Goal: Answer question/provide support

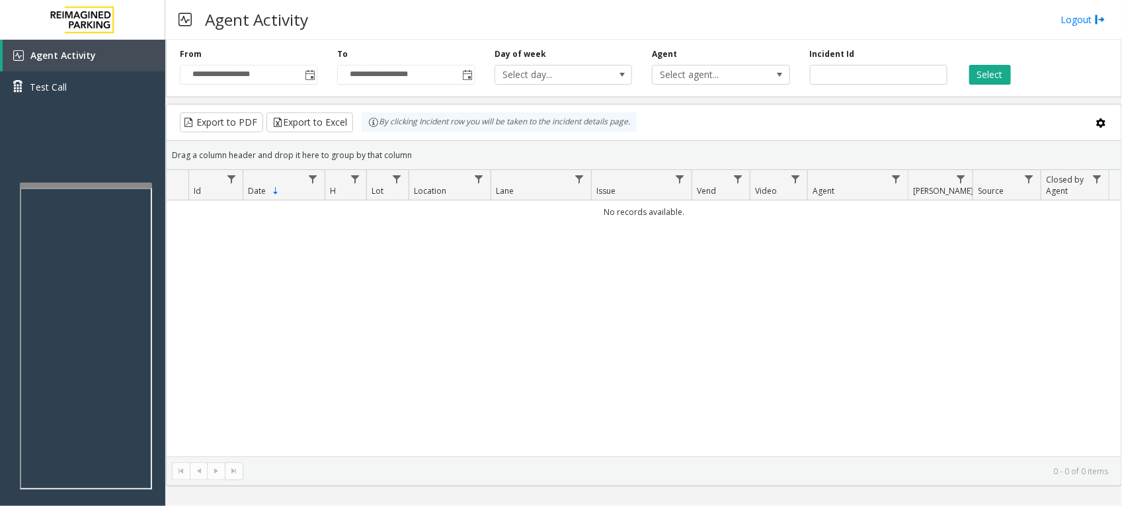
click at [425, 339] on div "No records available." at bounding box center [644, 327] width 955 height 255
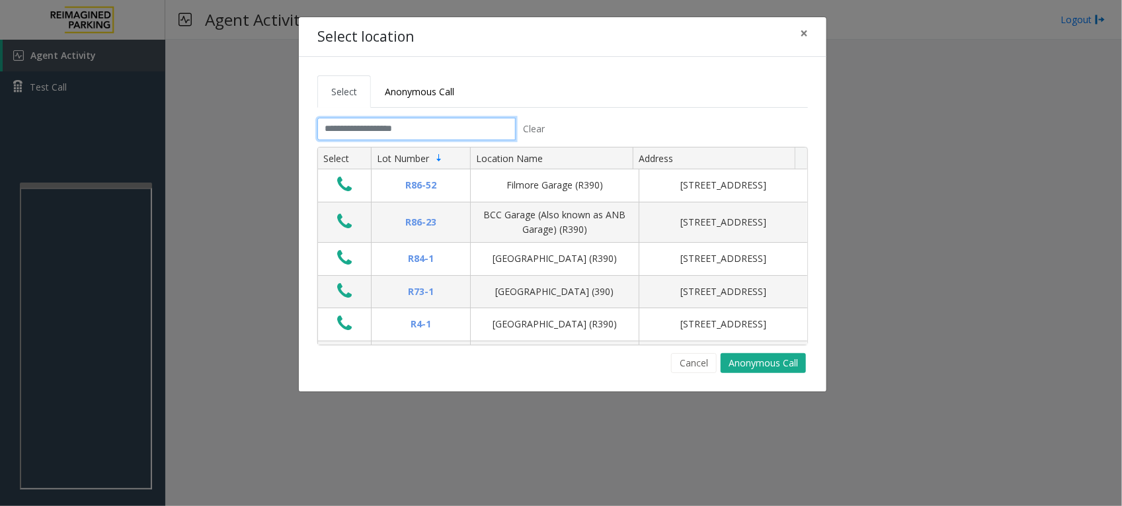
click at [485, 129] on input "text" at bounding box center [416, 129] width 198 height 22
click at [379, 130] on input "text" at bounding box center [416, 129] width 198 height 22
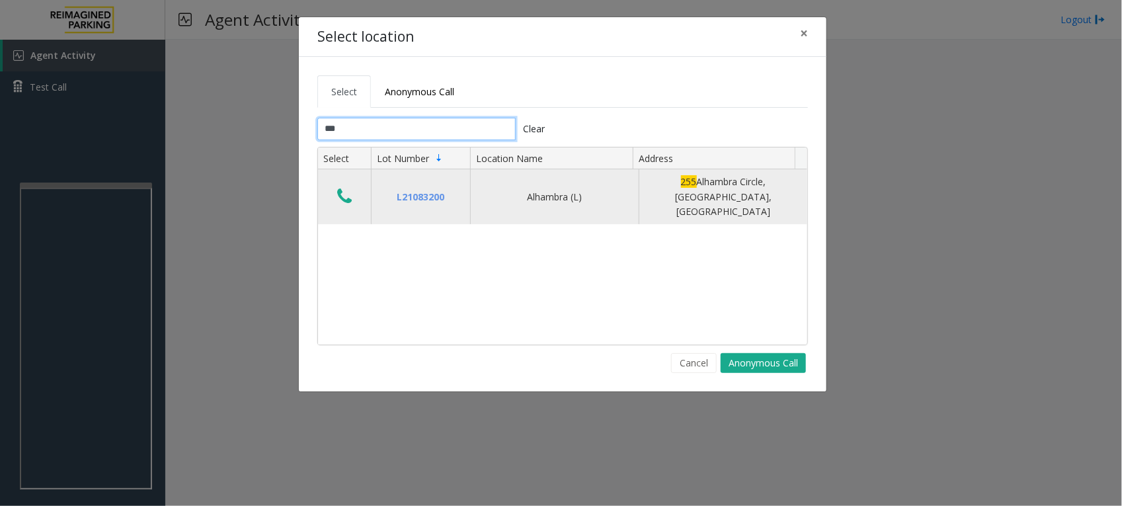
type input "***"
click at [350, 187] on icon "Data table" at bounding box center [344, 196] width 15 height 19
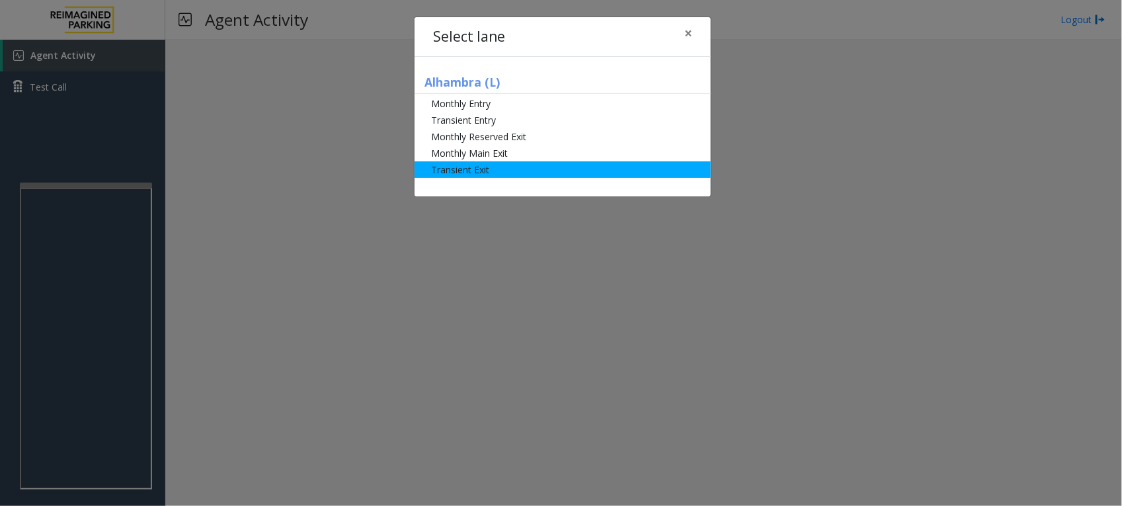
click at [511, 170] on li "Transient Exit" at bounding box center [562, 169] width 296 height 17
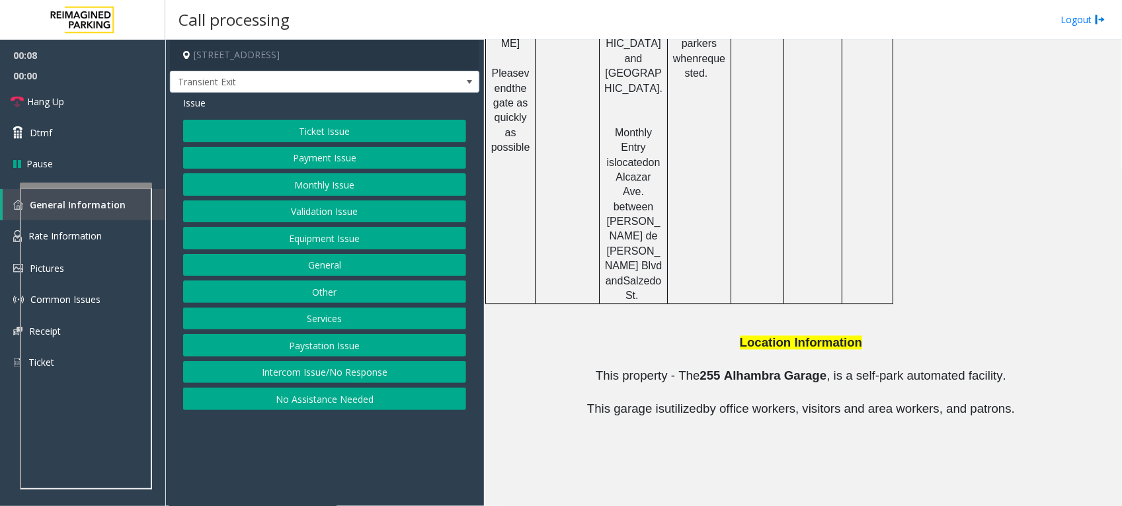
scroll to position [1160, 0]
drag, startPoint x: 679, startPoint y: 428, endPoint x: 616, endPoint y: 428, distance: 62.8
copy button "[PHONE_NUMBER]"
drag, startPoint x: 682, startPoint y: 450, endPoint x: 615, endPoint y: 454, distance: 67.5
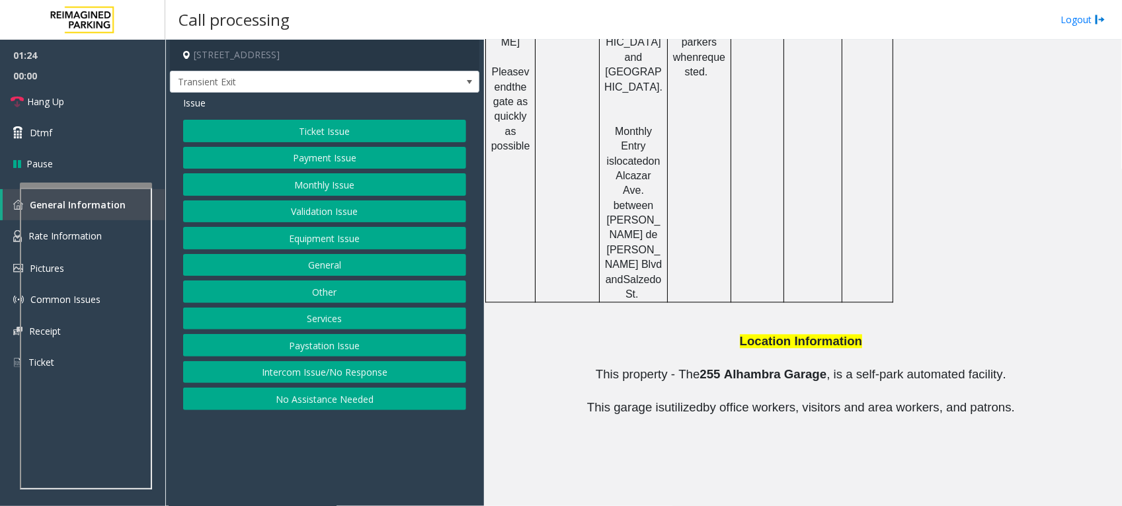
copy button "[PHONE_NUMBER]"
click at [930, 416] on p at bounding box center [803, 431] width 628 height 30
drag, startPoint x: 676, startPoint y: 477, endPoint x: 615, endPoint y: 475, distance: 60.9
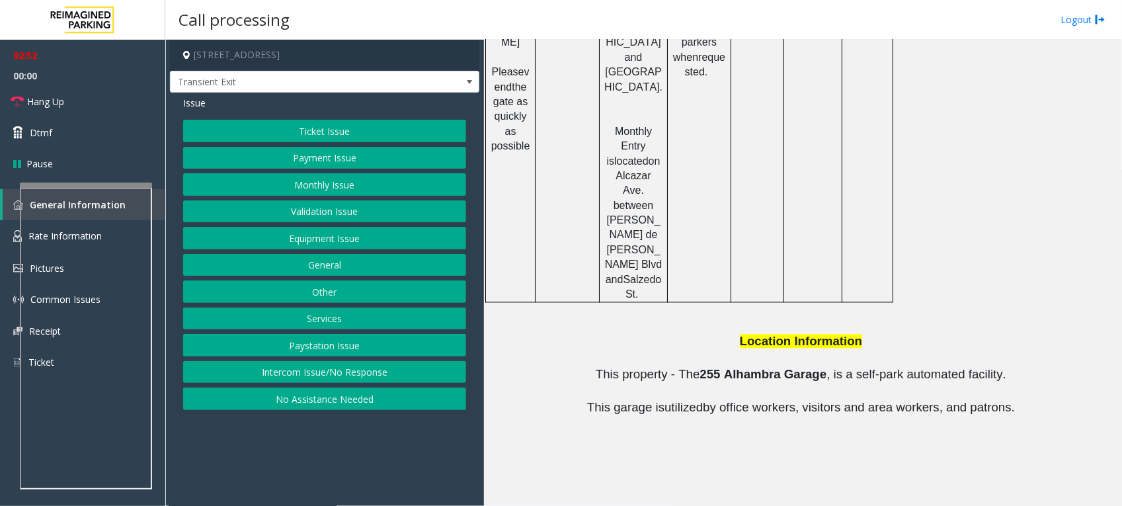
copy button "[PHONE_NUMBER]"
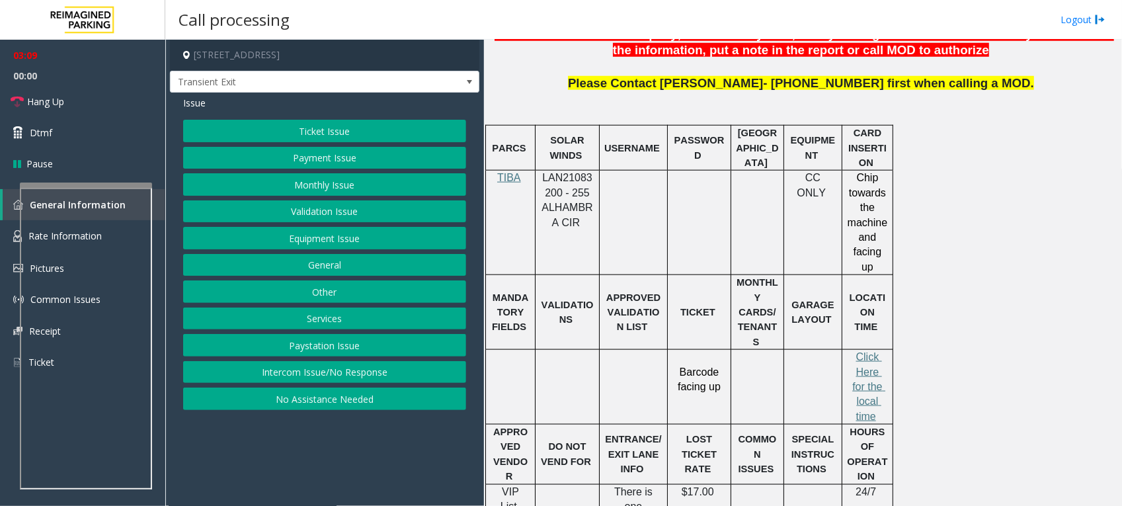
scroll to position [582, 0]
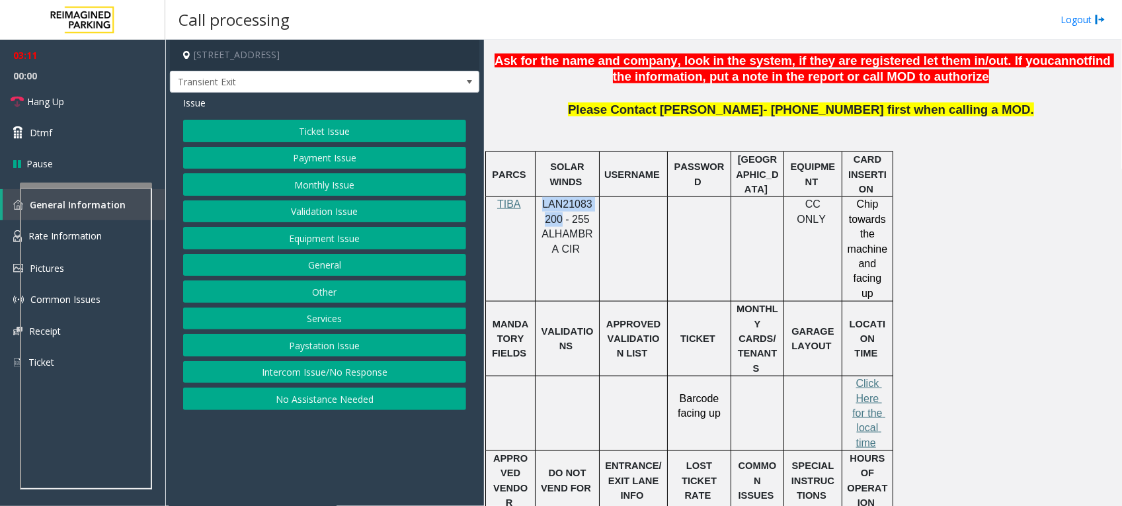
drag, startPoint x: 559, startPoint y: 219, endPoint x: 543, endPoint y: 208, distance: 19.4
click at [543, 208] on span "LAN21083200 - 255 ALHAMBRA CIR" at bounding box center [566, 226] width 51 height 56
copy span "LAN21083200"
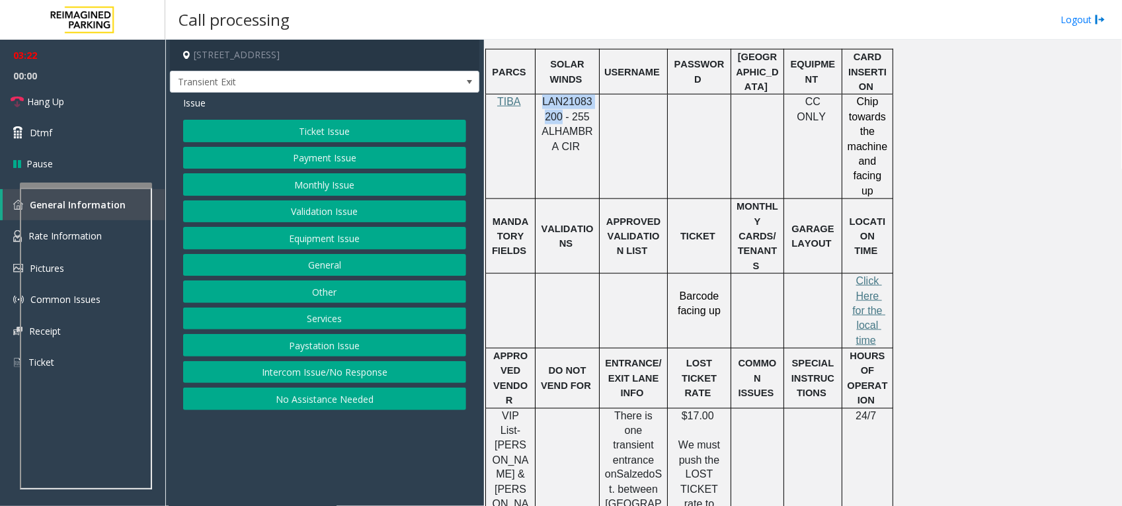
scroll to position [664, 0]
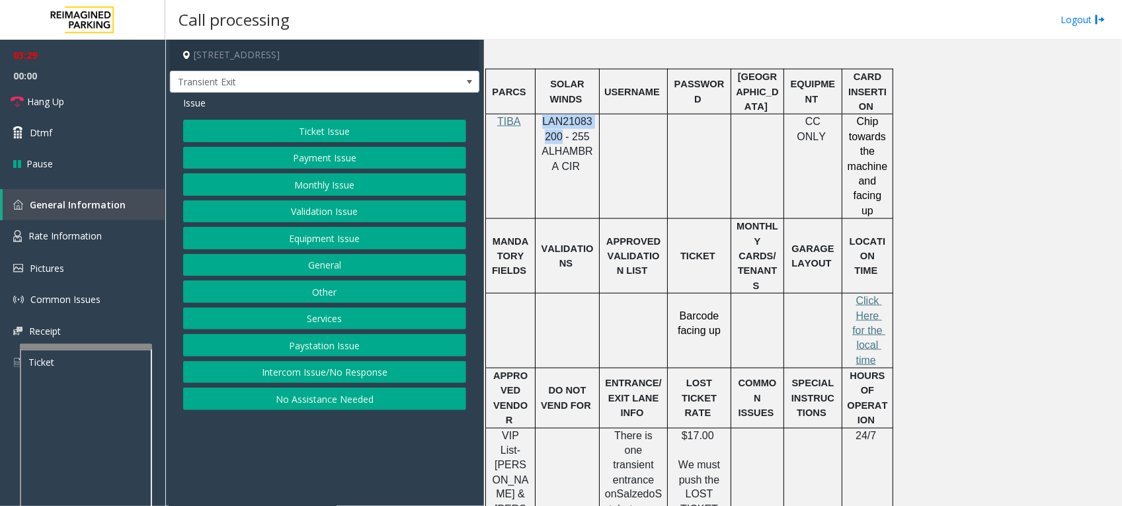
click at [116, 347] on div at bounding box center [86, 346] width 132 height 5
click at [67, 226] on link "Rate Information" at bounding box center [82, 236] width 165 height 32
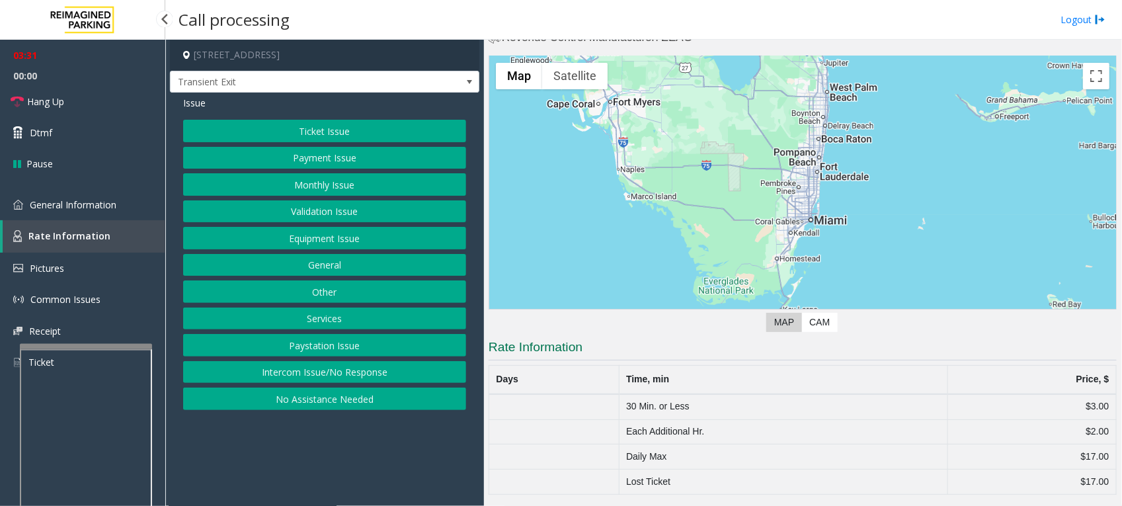
scroll to position [34, 0]
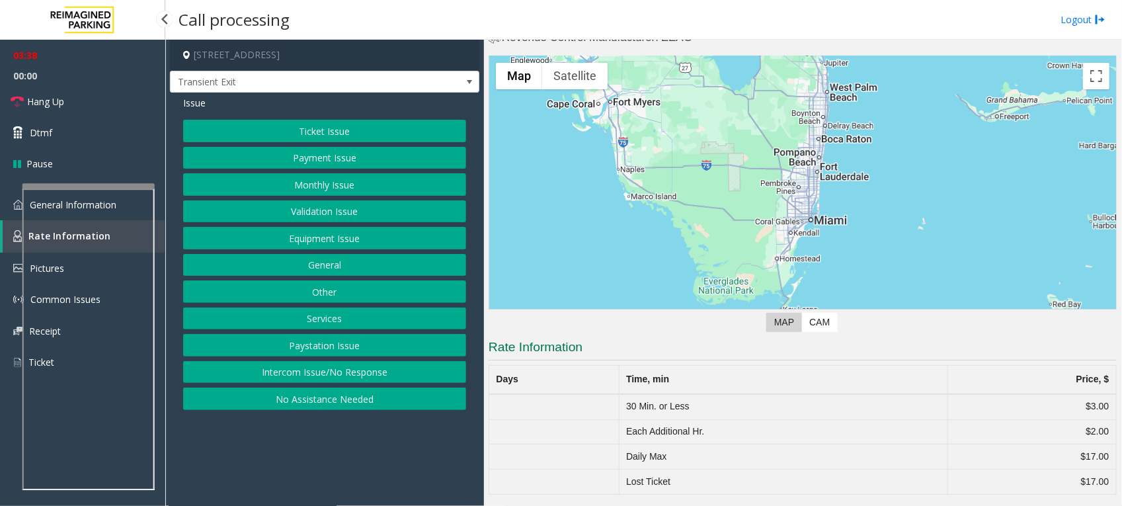
click at [116, 180] on app-root "03:38 00:00 Hang Up Dtmf Pause General Information Rate Information Pictures Co…" at bounding box center [561, 253] width 1122 height 506
click at [352, 124] on button "Ticket Issue" at bounding box center [324, 131] width 283 height 22
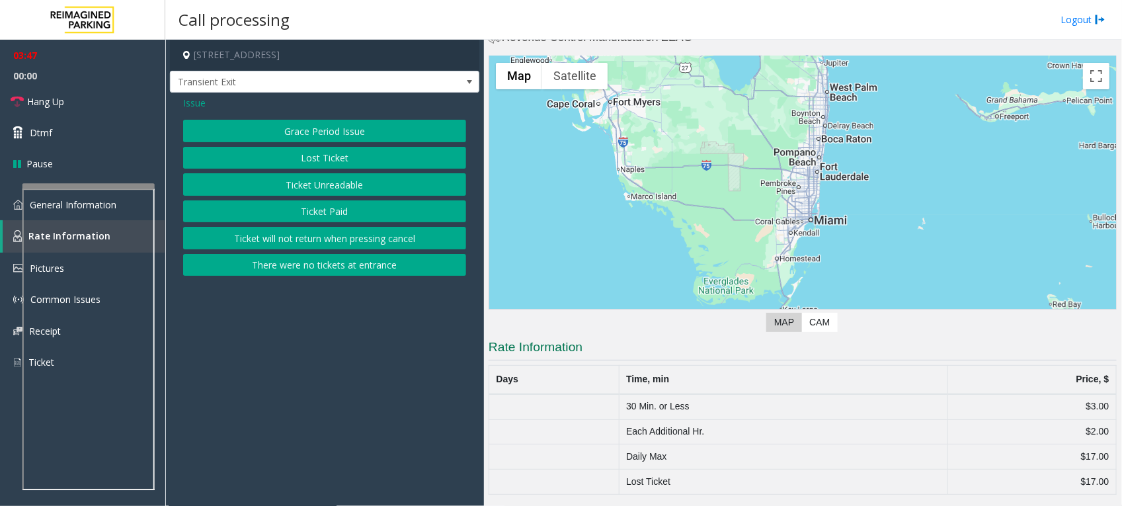
click at [347, 154] on button "Lost Ticket" at bounding box center [324, 158] width 283 height 22
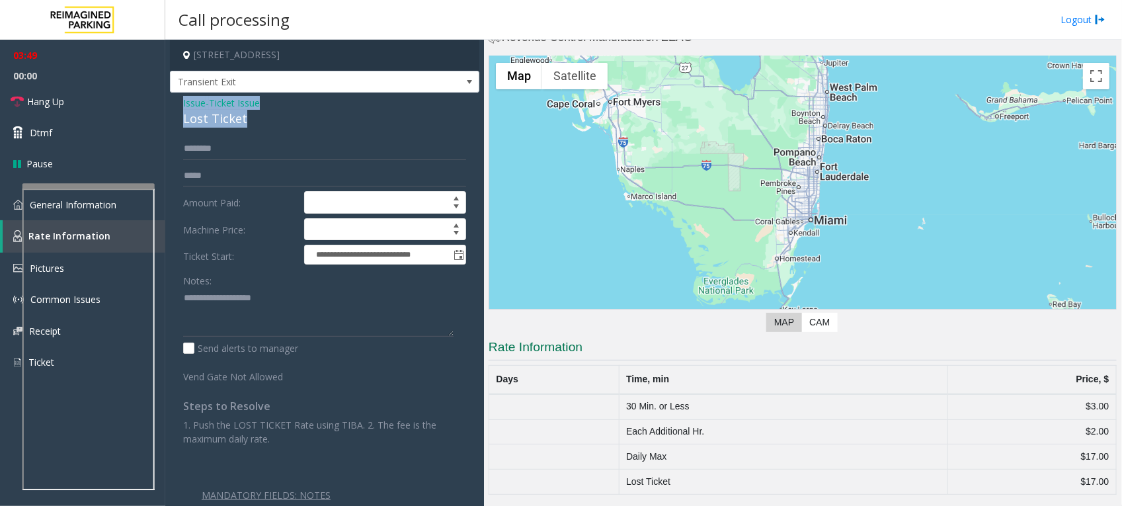
drag, startPoint x: 256, startPoint y: 118, endPoint x: 177, endPoint y: 95, distance: 82.6
click at [177, 95] on div "**********" at bounding box center [324, 324] width 309 height 463
copy div "Issue - Ticket Issue Lost Ticket"
click at [256, 286] on div "Notes:" at bounding box center [324, 303] width 283 height 68
click at [256, 294] on textarea at bounding box center [318, 313] width 270 height 50
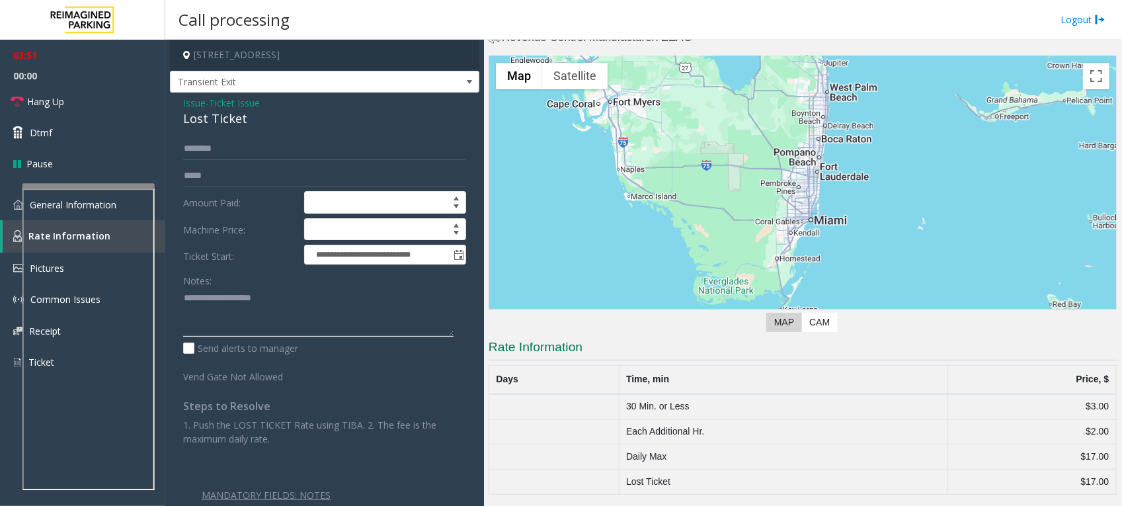
paste textarea "**********"
click at [381, 296] on textarea at bounding box center [318, 313] width 270 height 50
click at [34, 95] on span "Hang Up" at bounding box center [45, 102] width 37 height 14
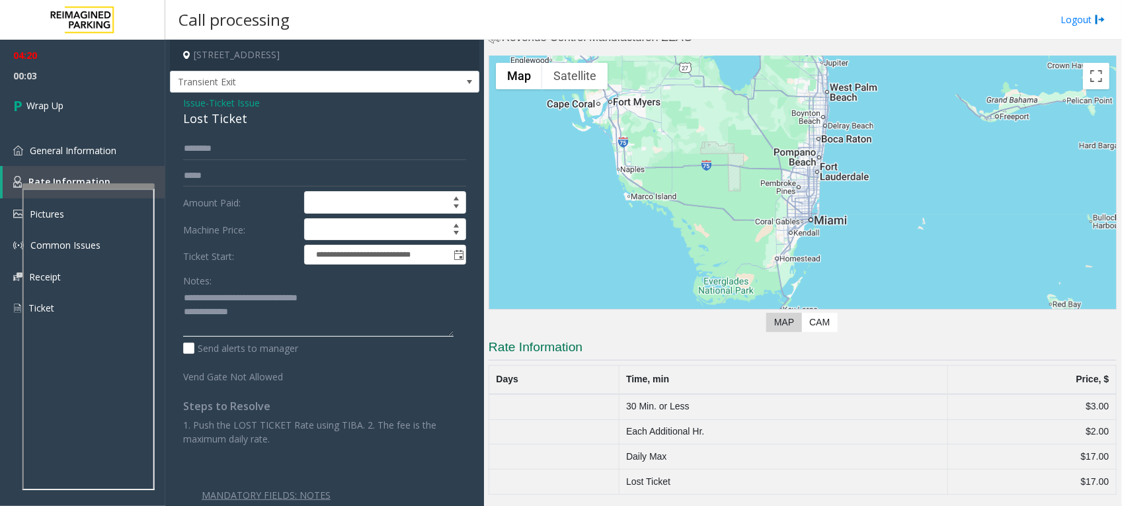
click at [266, 312] on textarea at bounding box center [318, 313] width 270 height 50
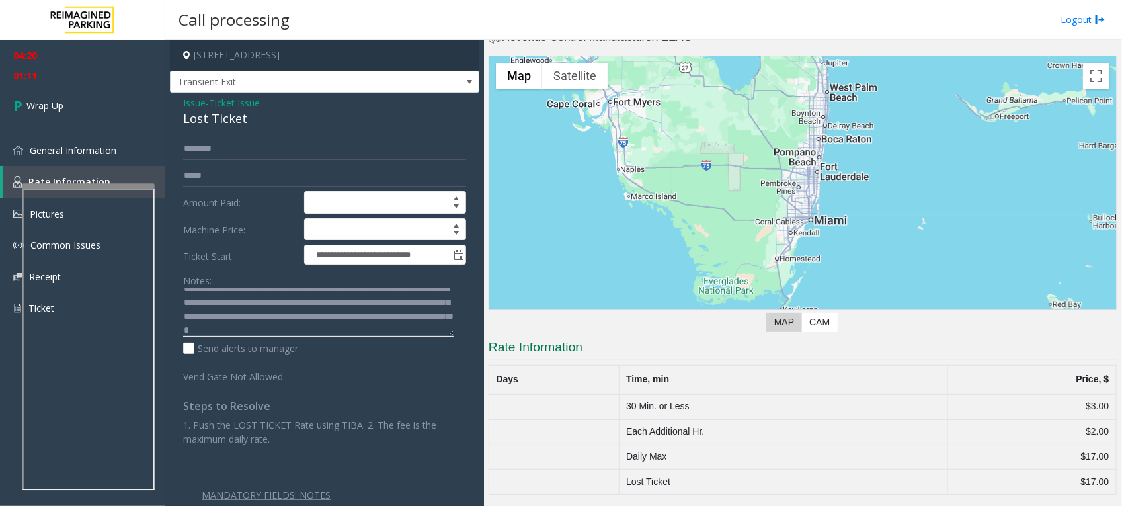
scroll to position [37, 0]
type textarea "**********"
click at [214, 149] on input "text" at bounding box center [324, 149] width 283 height 22
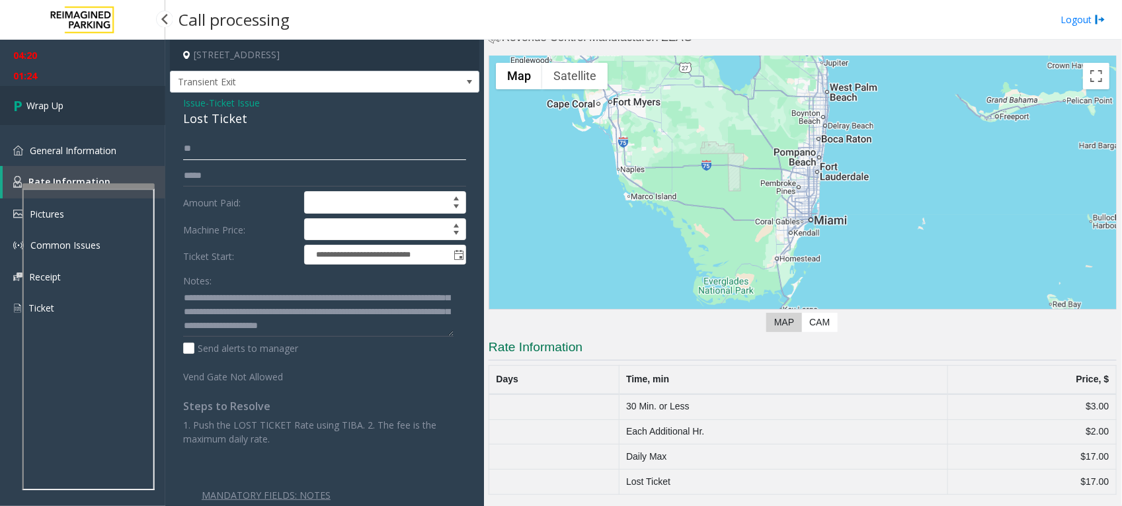
type input "**"
click at [56, 102] on span "Wrap Up" at bounding box center [44, 106] width 37 height 14
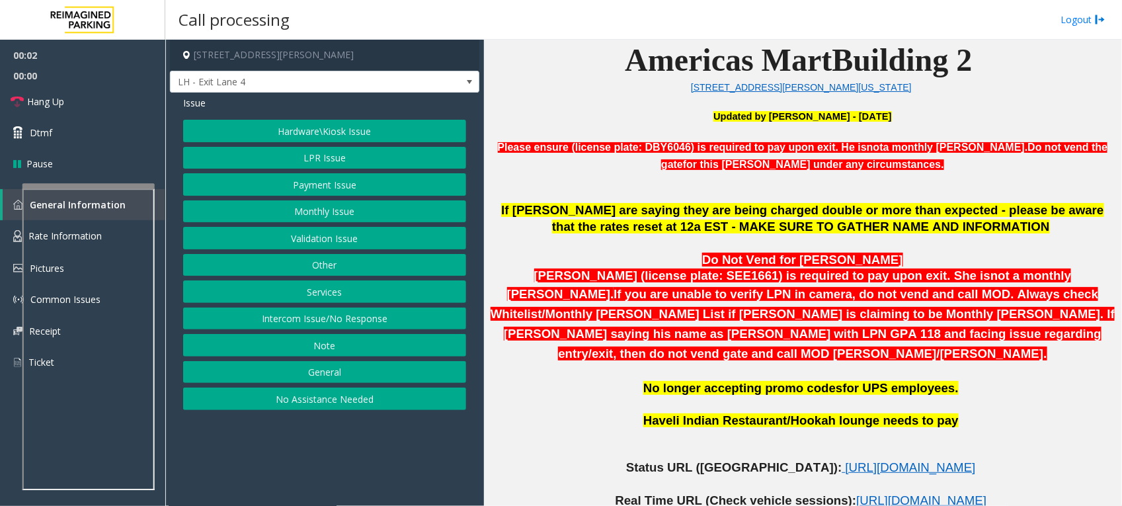
scroll to position [413, 0]
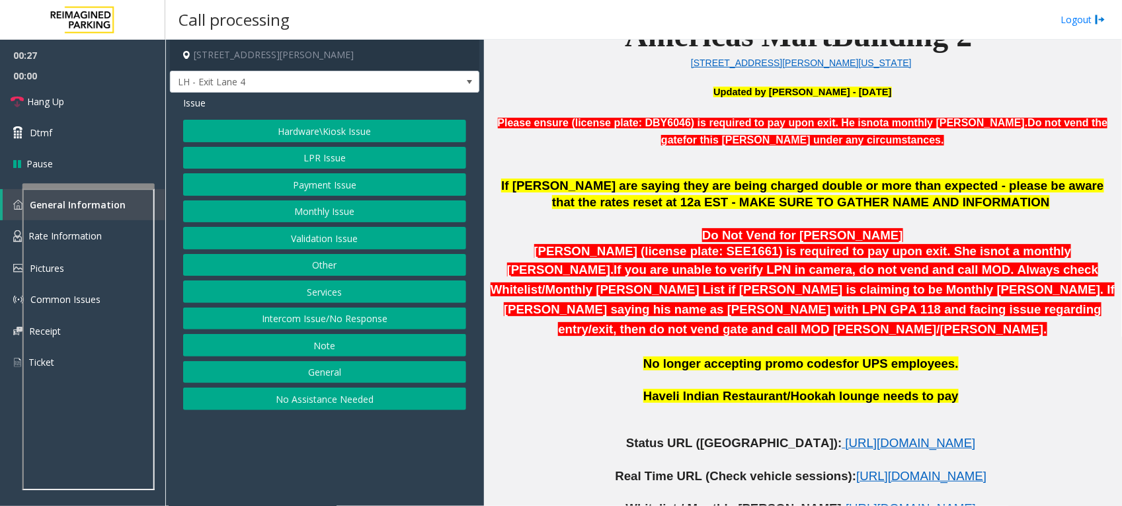
click at [945, 164] on p at bounding box center [803, 163] width 628 height 30
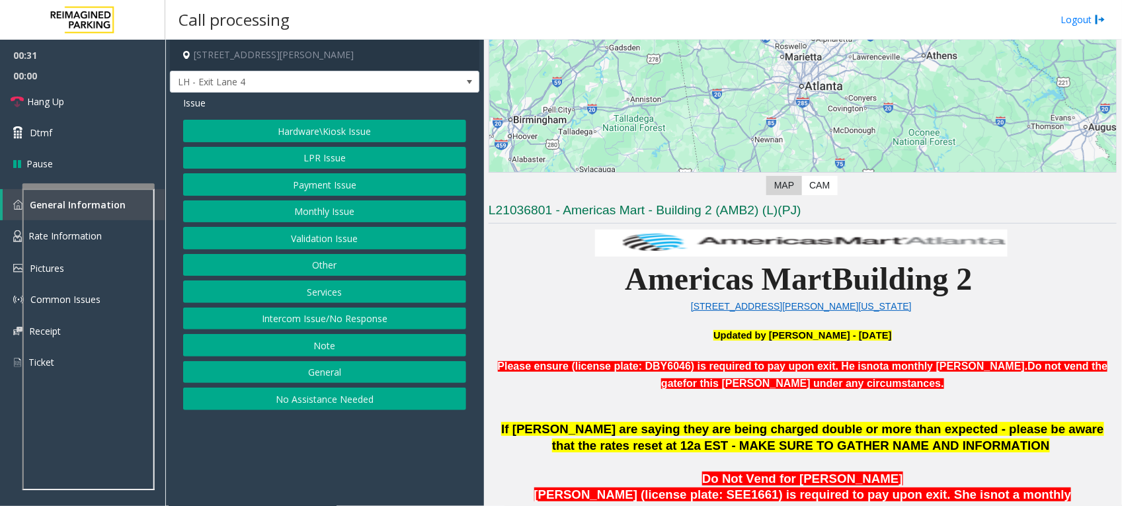
scroll to position [165, 0]
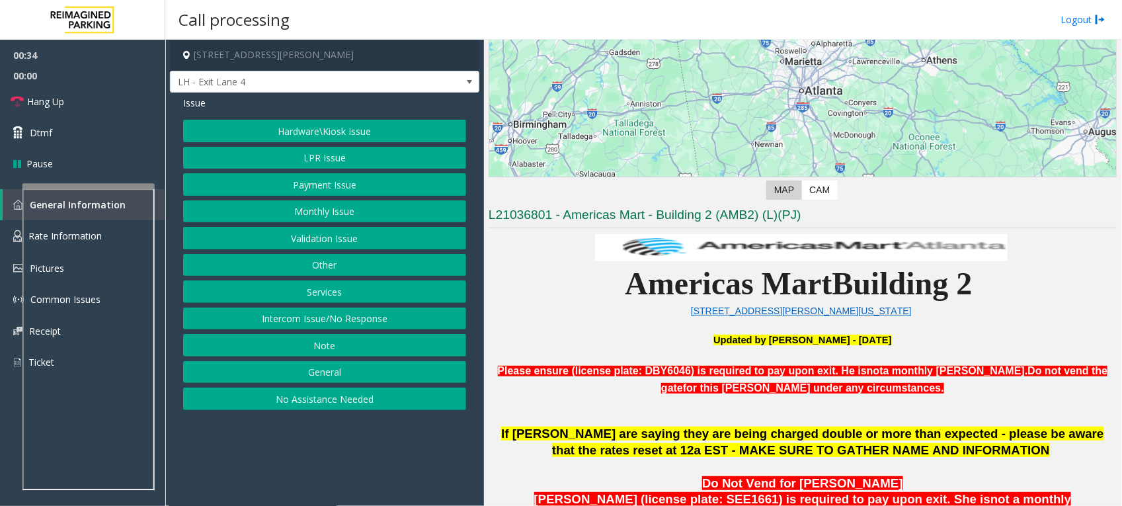
click at [344, 235] on button "Validation Issue" at bounding box center [324, 238] width 283 height 22
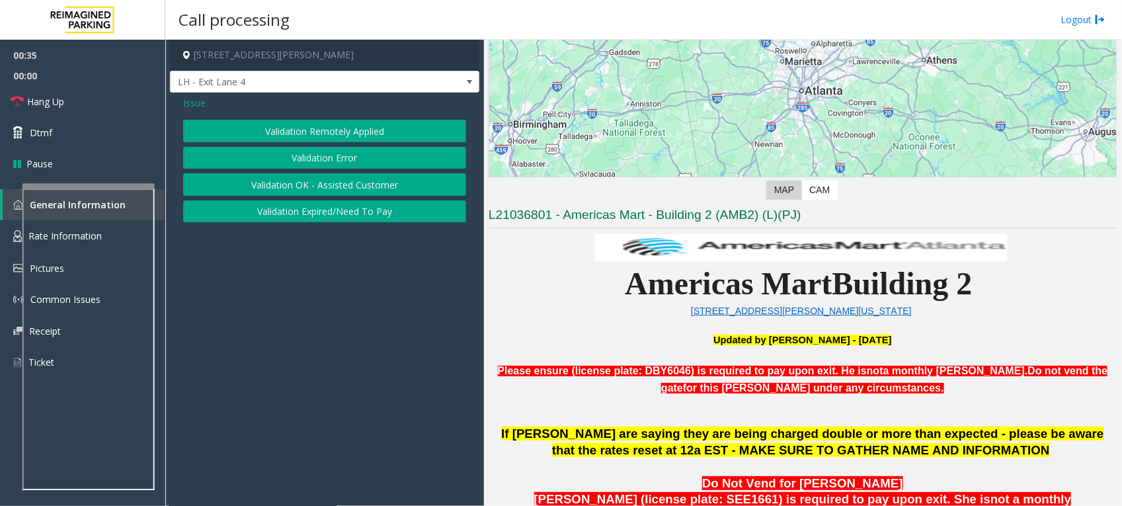
click at [350, 159] on button "Validation Error" at bounding box center [324, 158] width 283 height 22
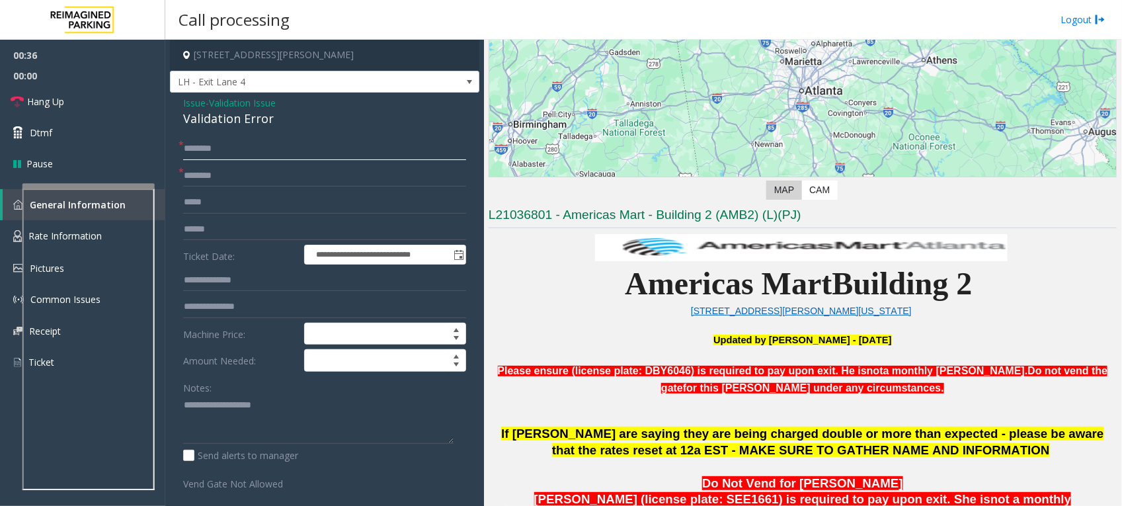
click at [253, 150] on input "text" at bounding box center [324, 149] width 283 height 22
click at [225, 149] on input "*****" at bounding box center [324, 149] width 283 height 22
type input "*****"
click at [264, 184] on input "text" at bounding box center [324, 176] width 283 height 22
click at [283, 182] on input "text" at bounding box center [324, 176] width 283 height 22
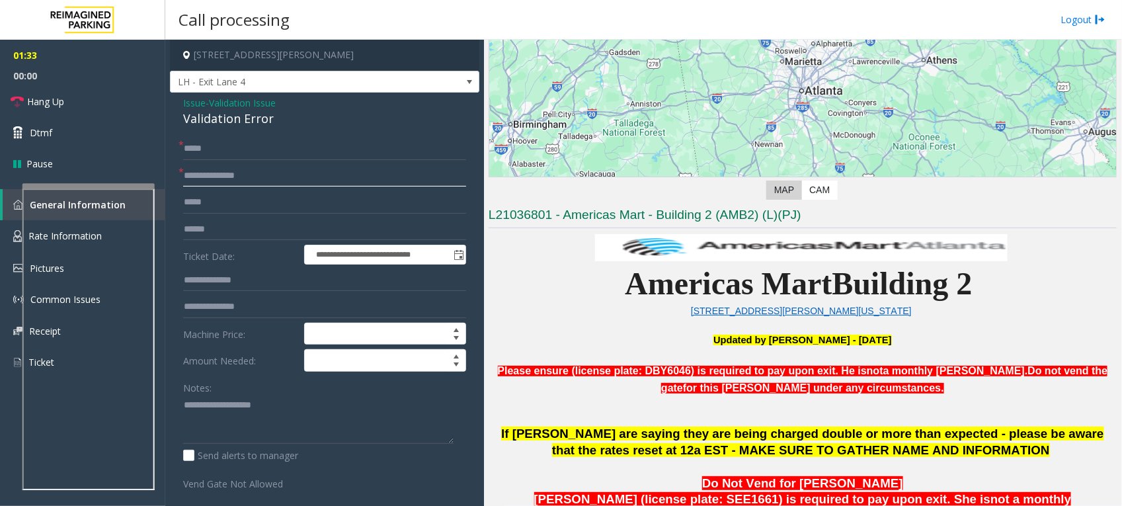
type input "**********"
click at [227, 276] on input "text" at bounding box center [324, 280] width 283 height 22
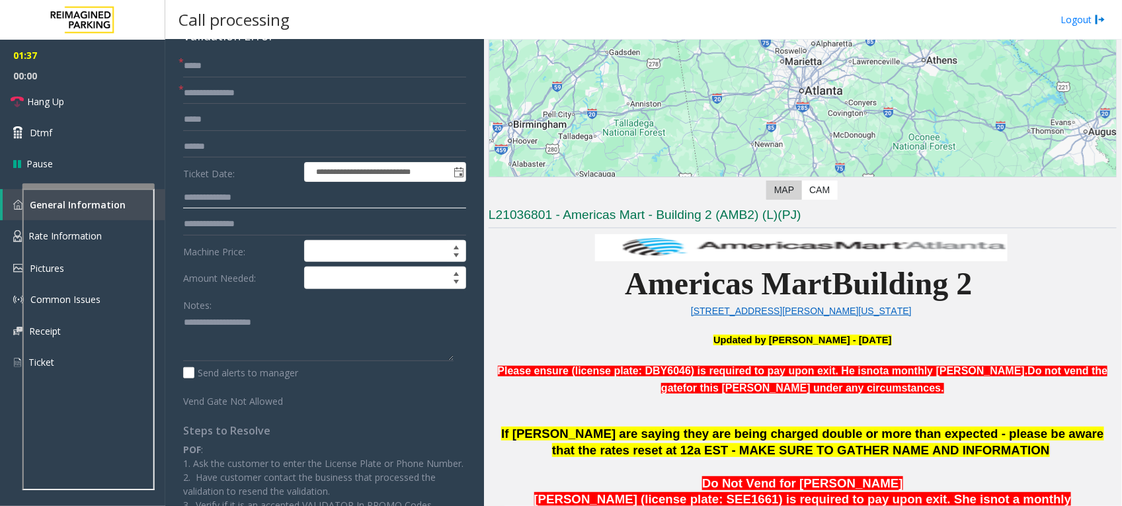
scroll to position [0, 0]
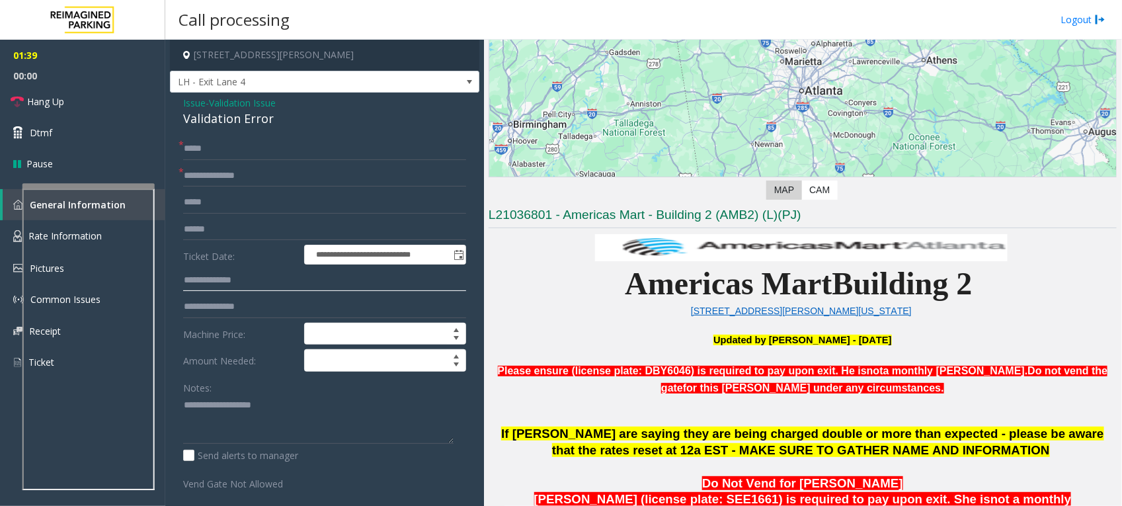
click at [212, 283] on input "text" at bounding box center [324, 280] width 283 height 22
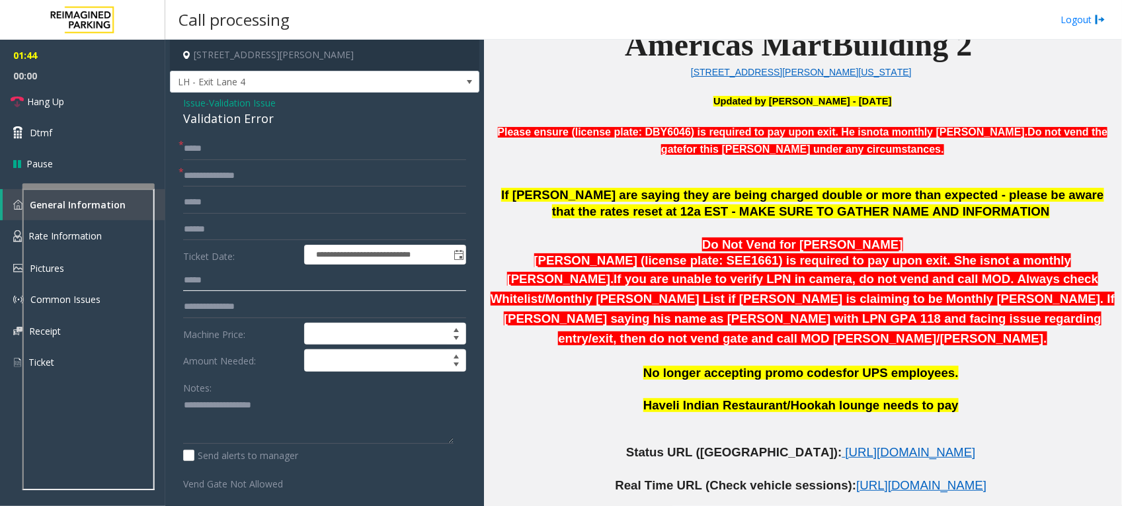
scroll to position [413, 0]
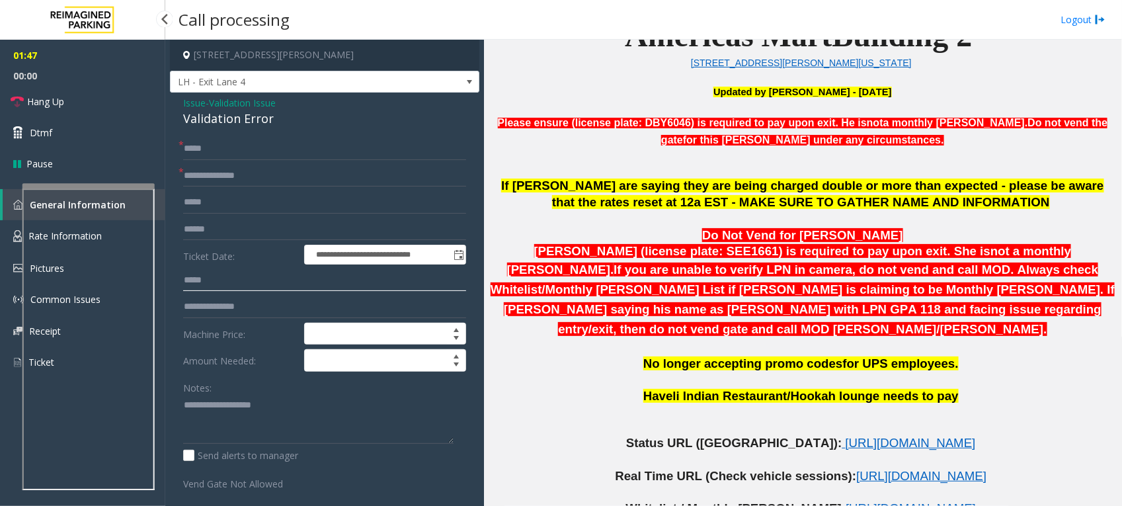
drag, startPoint x: 239, startPoint y: 274, endPoint x: 141, endPoint y: 272, distance: 97.9
click at [44, 80] on app-root "**********" at bounding box center [561, 253] width 1122 height 506
type input "*****"
click at [237, 231] on input "text" at bounding box center [324, 229] width 283 height 22
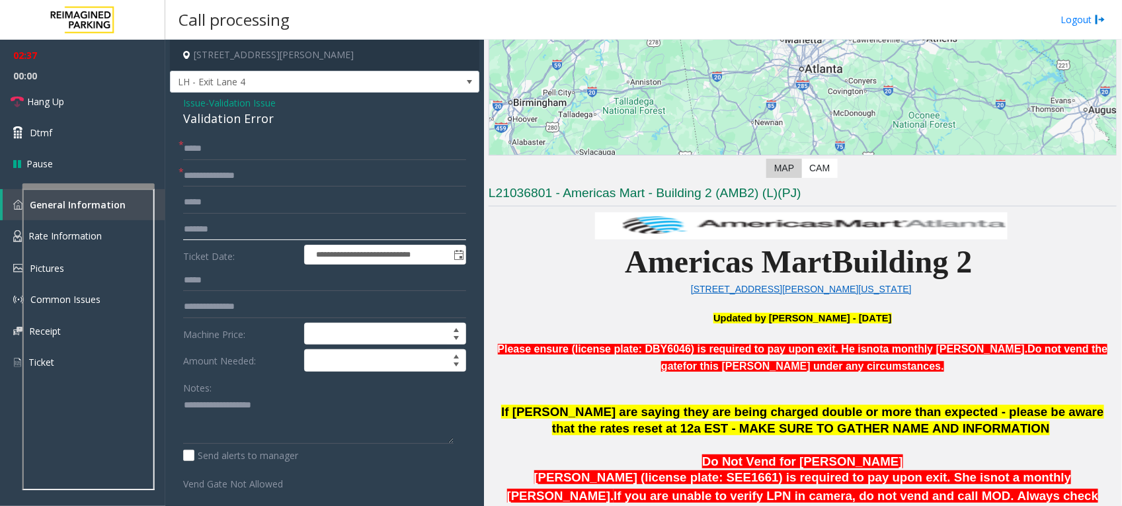
scroll to position [496, 0]
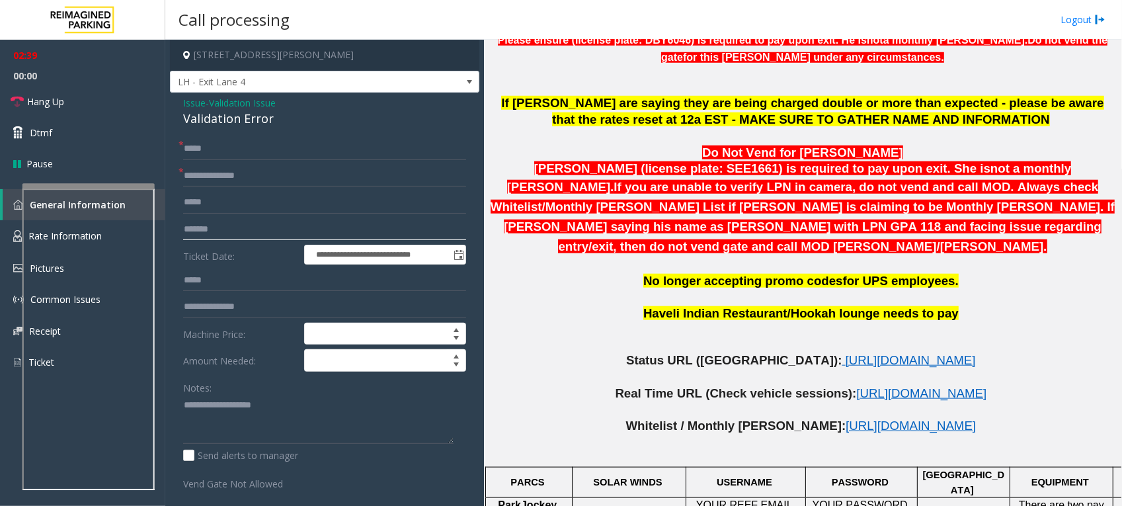
type input "*******"
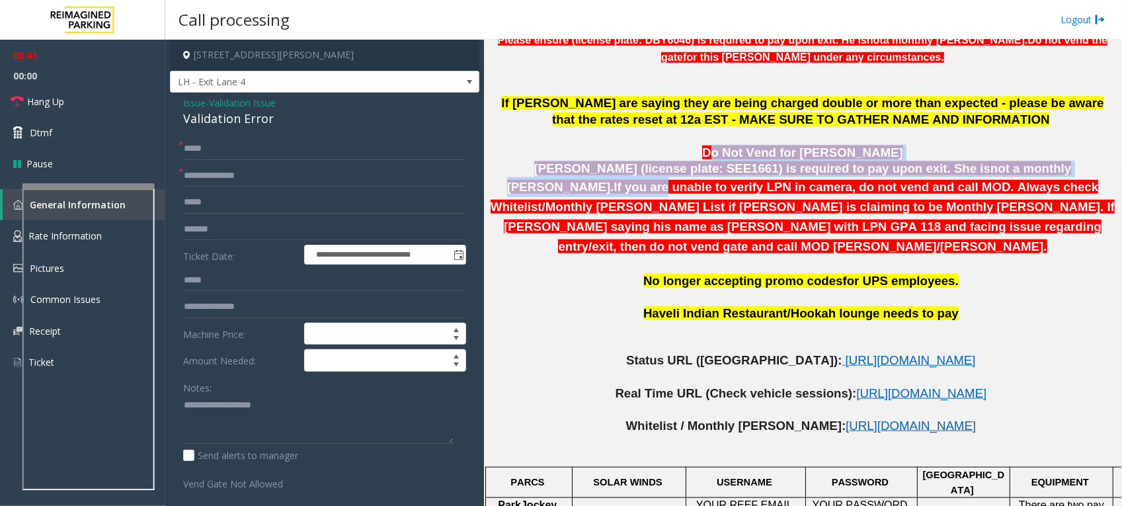
drag, startPoint x: 719, startPoint y: 144, endPoint x: 1042, endPoint y: 176, distance: 324.8
click at [1042, 176] on div "Do Not Vend for [PERSON_NAME] [PERSON_NAME] (license plate: SEE1661) is require…" at bounding box center [803, 208] width 628 height 161
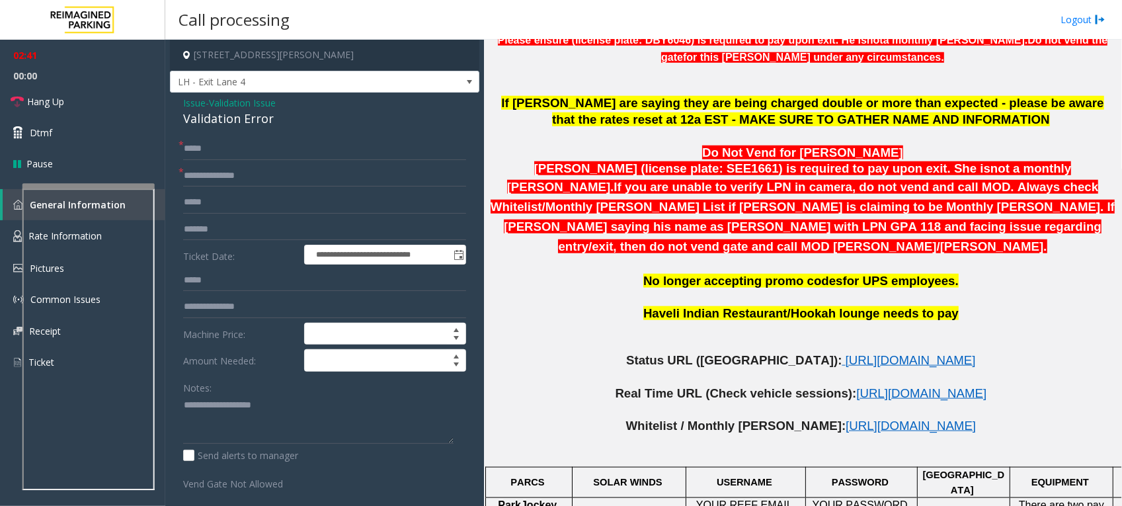
drag, startPoint x: 1042, startPoint y: 176, endPoint x: 1010, endPoint y: 220, distance: 54.5
click at [1010, 220] on p "[PERSON_NAME] (license plate: SEE1661) is required to pay upon exit. She is not…" at bounding box center [803, 208] width 628 height 95
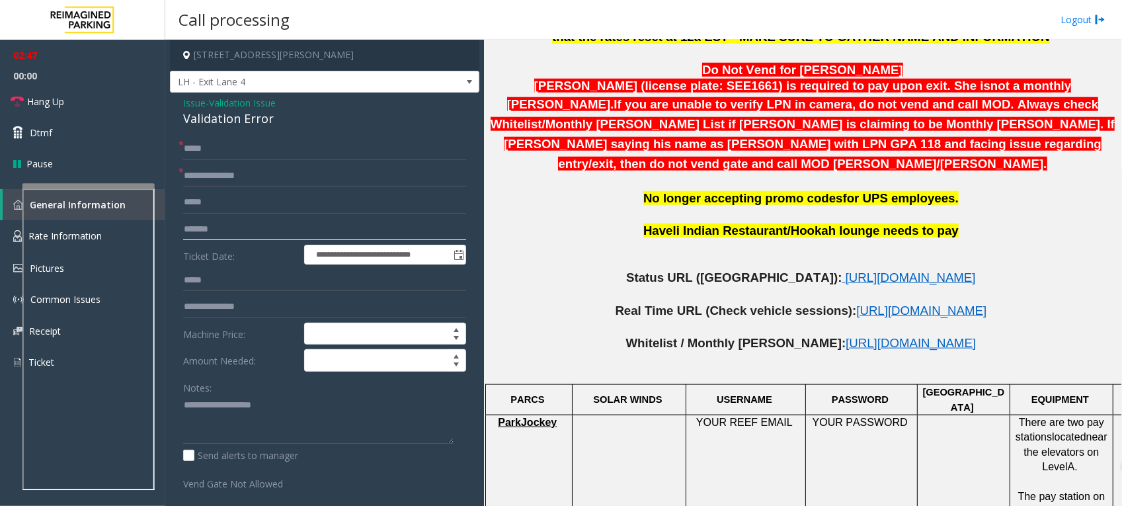
drag, startPoint x: 241, startPoint y: 229, endPoint x: 167, endPoint y: 225, distance: 74.8
click at [167, 225] on app-call-processing-form "**********" at bounding box center [324, 273] width 319 height 466
click at [856, 303] on span "[URL][DOMAIN_NAME]" at bounding box center [921, 310] width 130 height 14
click at [630, 223] on p "Haveli Indian Restaurant/Hookah lounge needs to pay" at bounding box center [803, 231] width 628 height 17
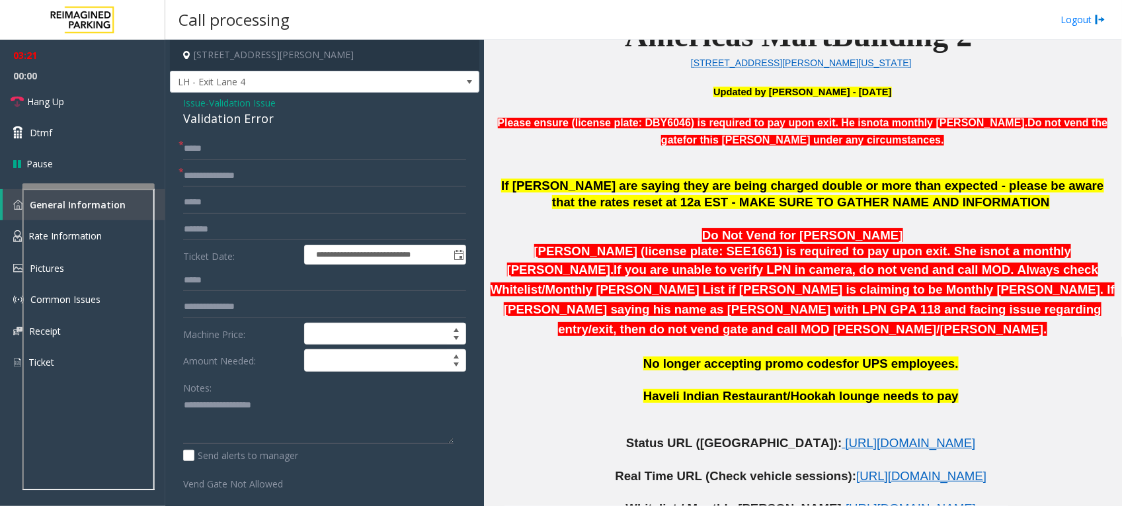
scroll to position [496, 0]
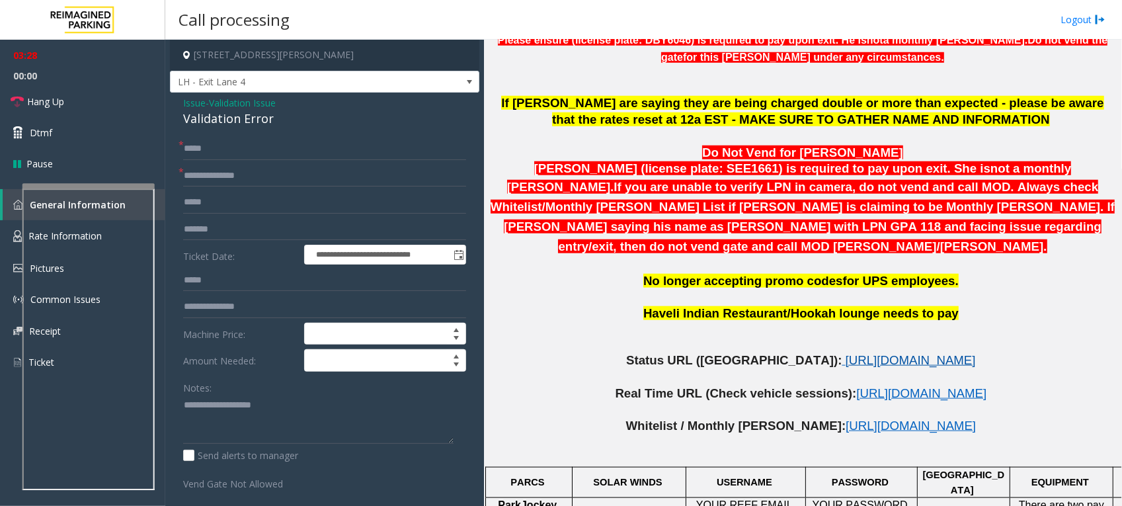
click at [846, 353] on span "[URL][DOMAIN_NAME]" at bounding box center [911, 360] width 130 height 14
click at [640, 322] on p at bounding box center [803, 329] width 628 height 15
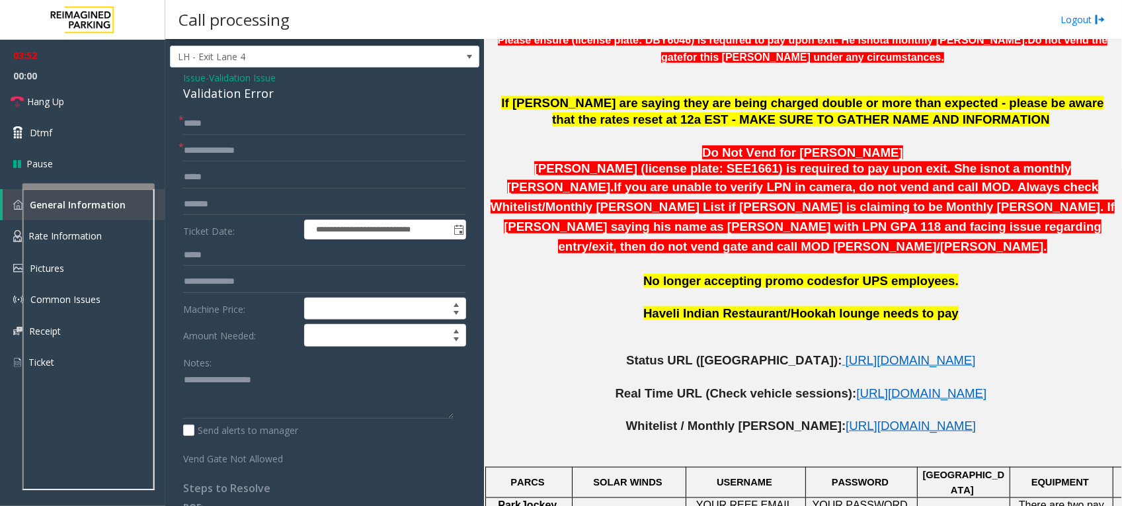
scroll to position [0, 0]
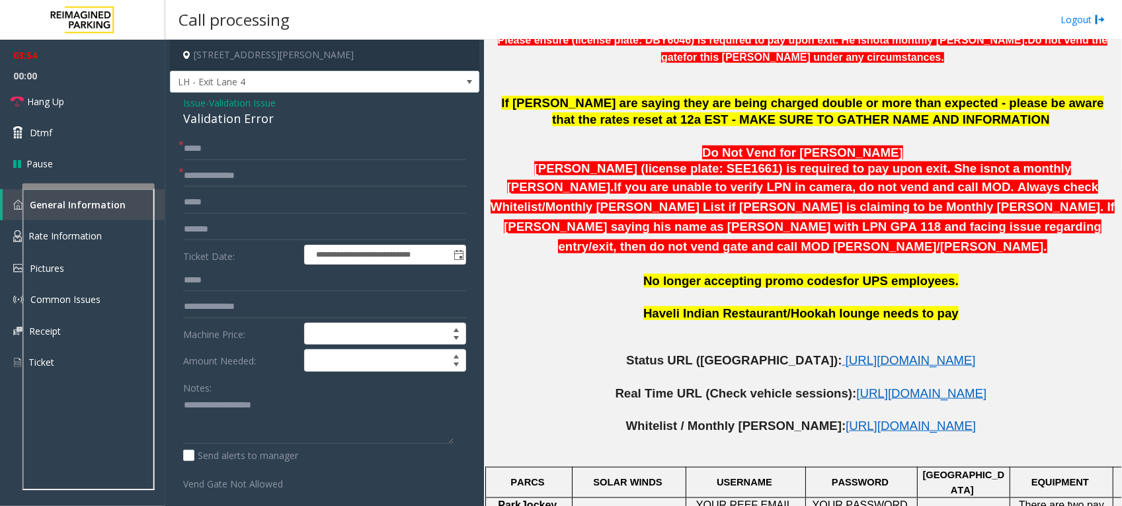
click at [903, 256] on p at bounding box center [803, 264] width 628 height 17
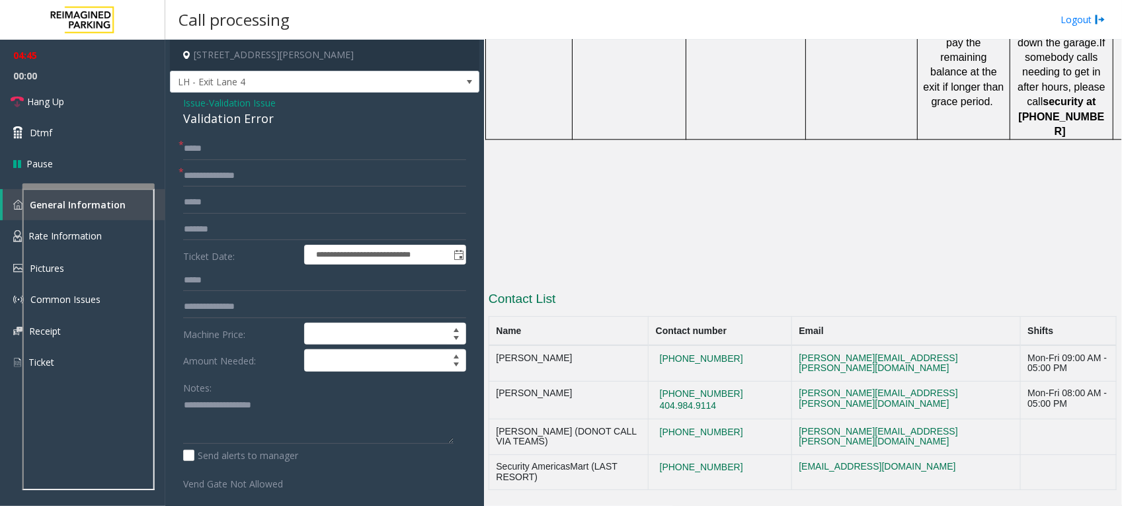
scroll to position [1450, 0]
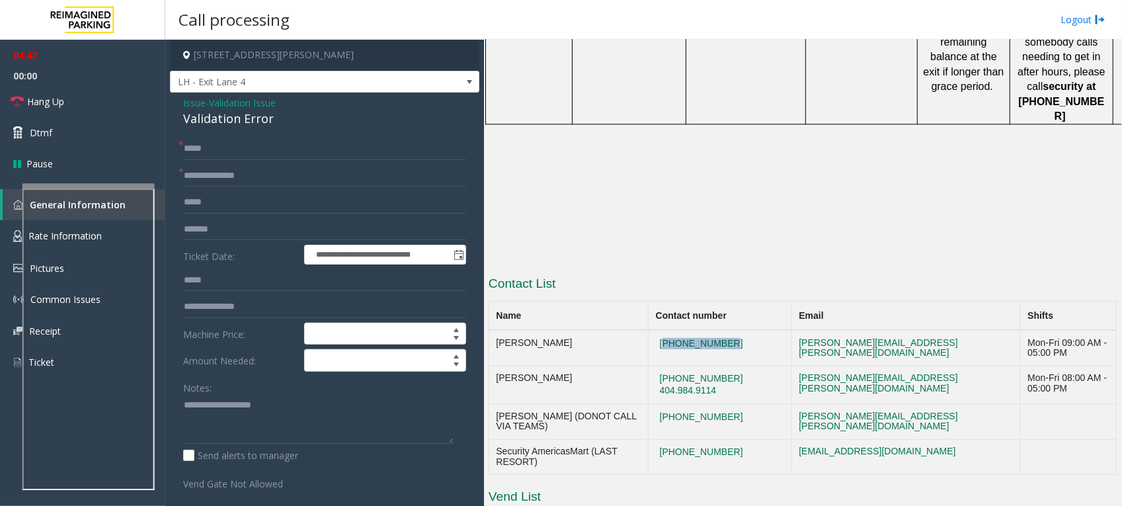
drag, startPoint x: 742, startPoint y: 225, endPoint x: 671, endPoint y: 219, distance: 71.0
click at [671, 330] on td "[PHONE_NUMBER]" at bounding box center [720, 348] width 143 height 36
copy button "[PHONE_NUMBER]"
drag, startPoint x: 734, startPoint y: 253, endPoint x: 668, endPoint y: 255, distance: 65.5
click at [668, 366] on td "[PHONE_NUMBER] [PHONE_NUMBER]" at bounding box center [720, 385] width 143 height 38
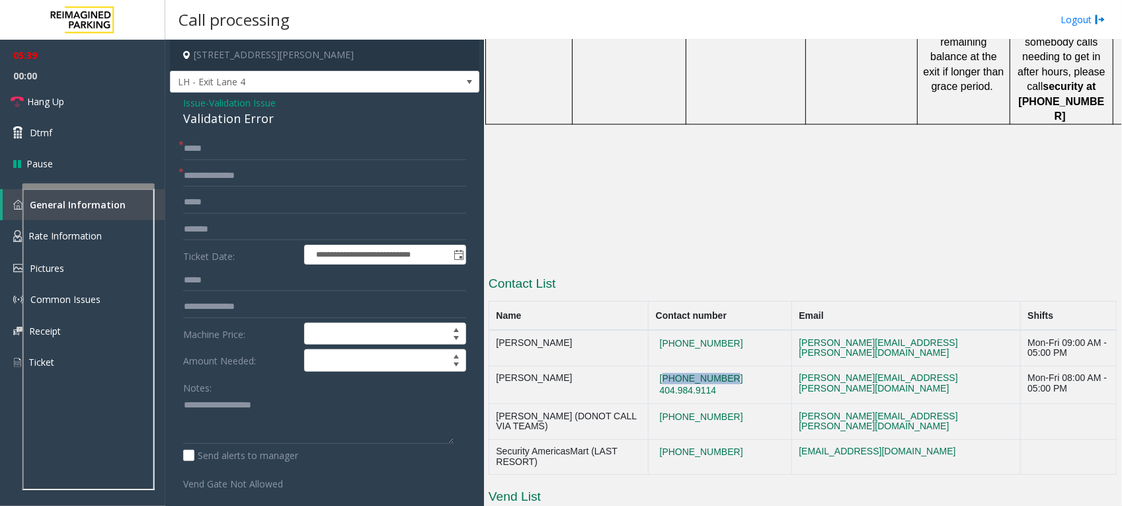
copy button "[PHONE_NUMBER]"
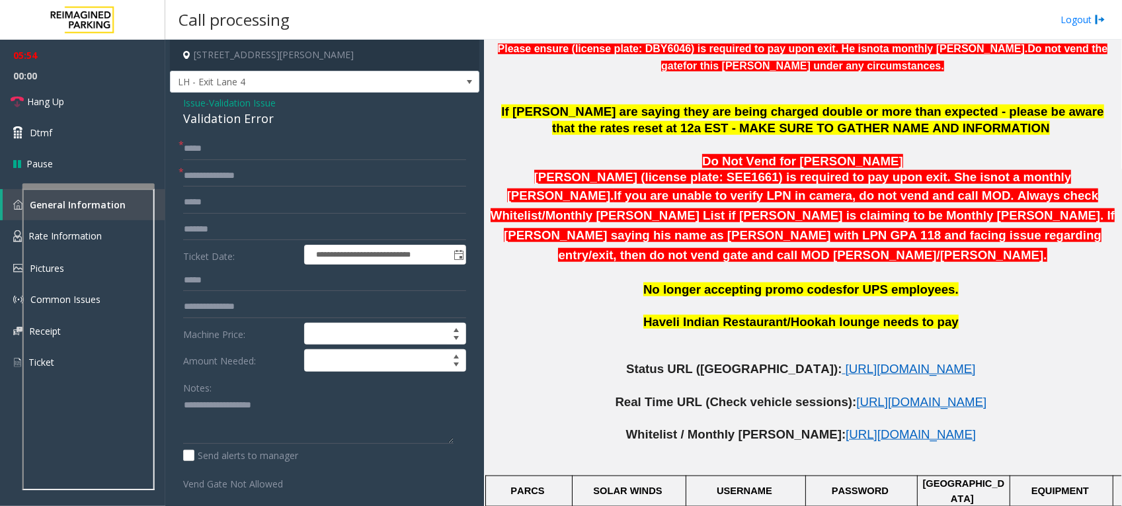
scroll to position [541, 0]
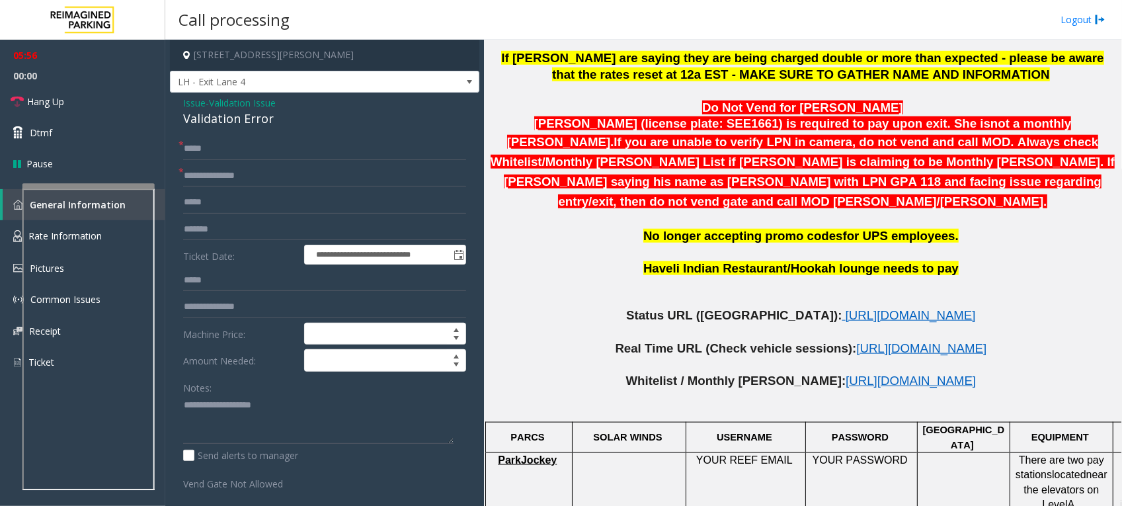
click at [593, 260] on p "Haveli Indian Restaurant/Hookah lounge needs to pay" at bounding box center [803, 268] width 628 height 17
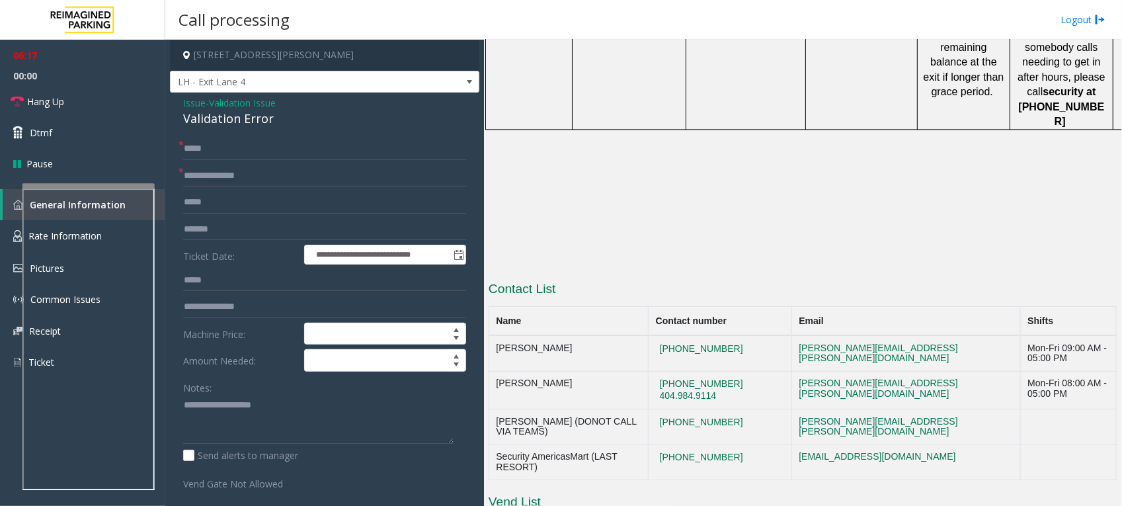
scroll to position [1450, 0]
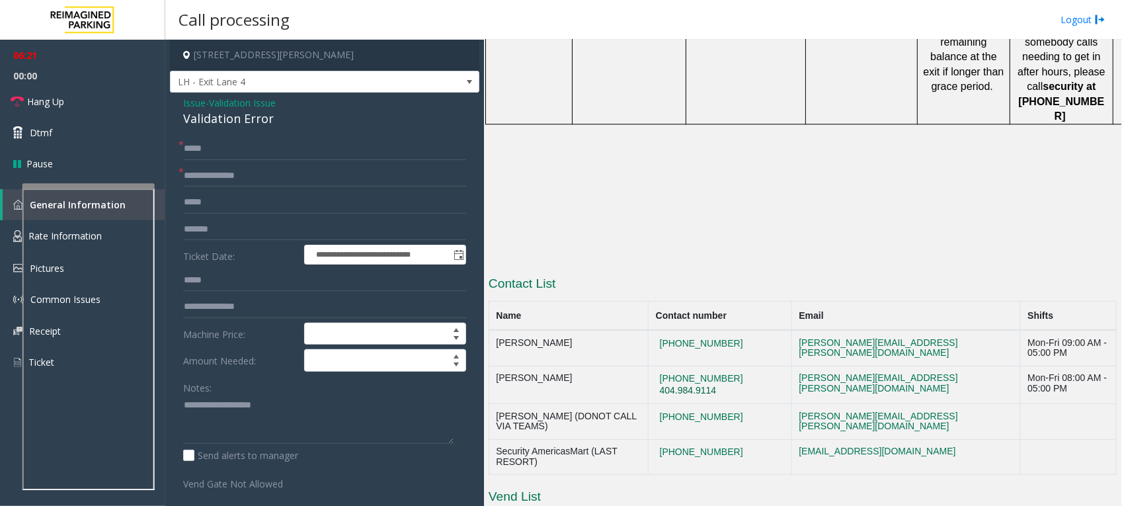
drag, startPoint x: 735, startPoint y: 270, endPoint x: 669, endPoint y: 268, distance: 66.1
click at [669, 366] on td "[PHONE_NUMBER] [PHONE_NUMBER]" at bounding box center [720, 385] width 143 height 38
copy button "404.984.9114"
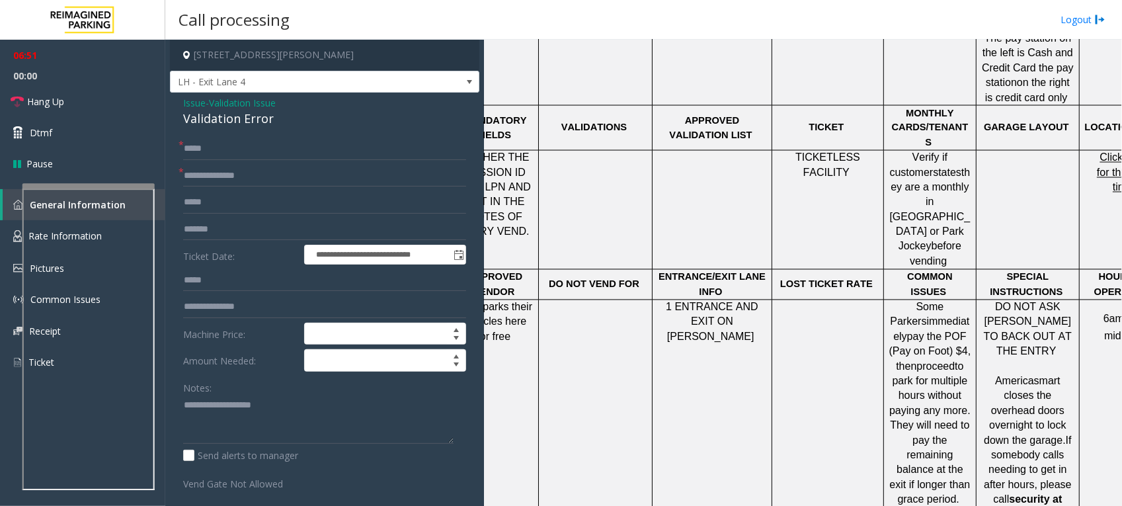
scroll to position [1037, 100]
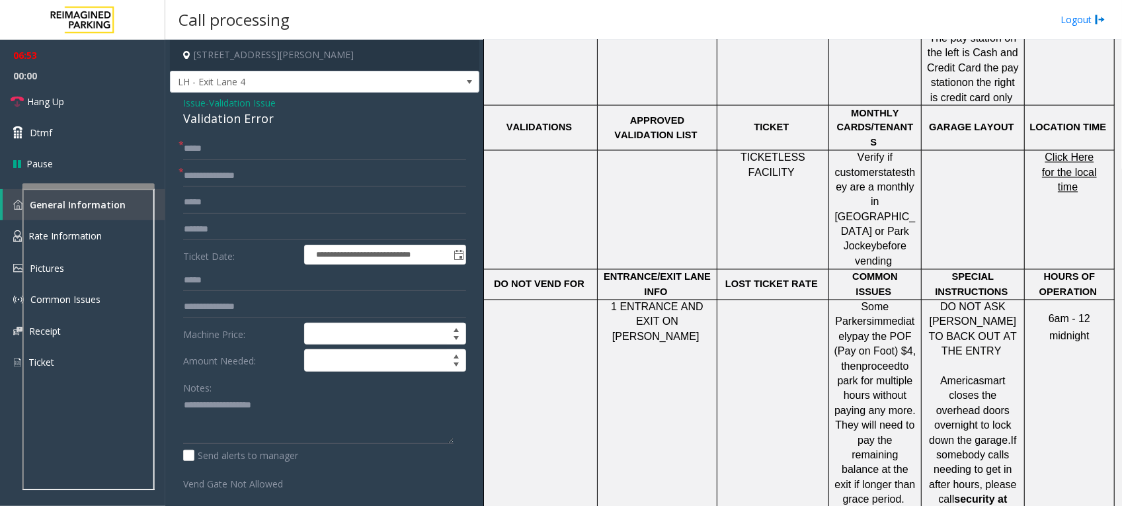
click at [1045, 152] on span "Click Here for the local time" at bounding box center [1069, 172] width 55 height 41
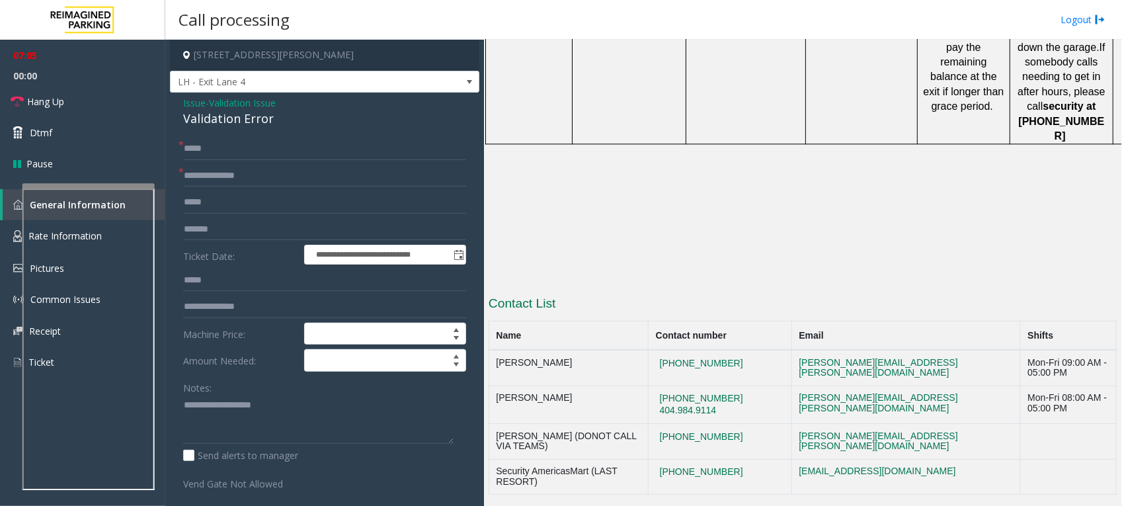
scroll to position [1429, 0]
drag, startPoint x: 742, startPoint y: 316, endPoint x: 668, endPoint y: 319, distance: 73.5
click at [668, 425] on td "[PHONE_NUMBER]" at bounding box center [720, 443] width 143 height 36
copy button "[PHONE_NUMBER]"
drag, startPoint x: 709, startPoint y: 354, endPoint x: 662, endPoint y: 354, distance: 47.6
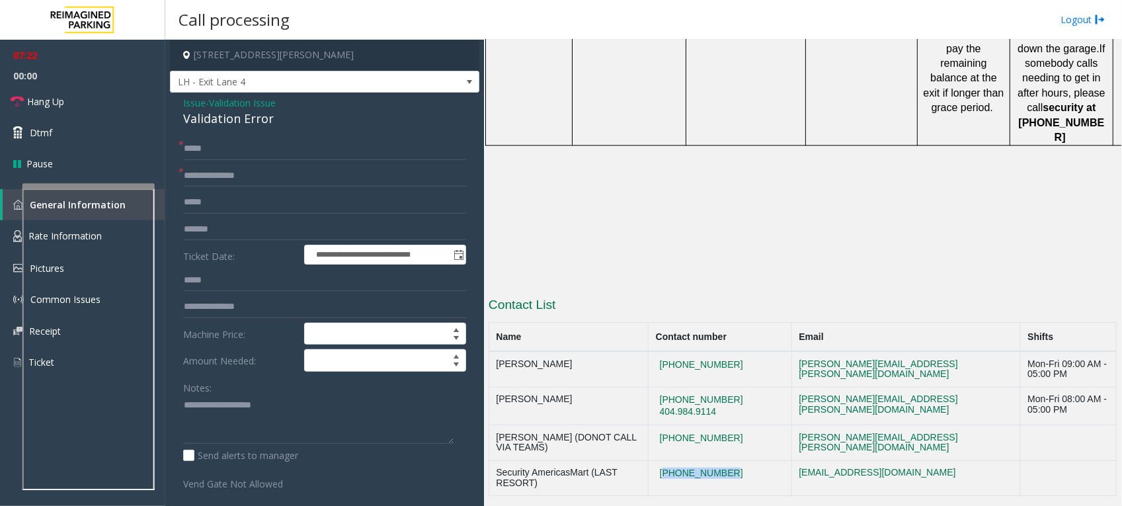
click at [662, 460] on td "[PHONE_NUMBER]" at bounding box center [720, 478] width 143 height 36
copy button "[PHONE_NUMBER]"
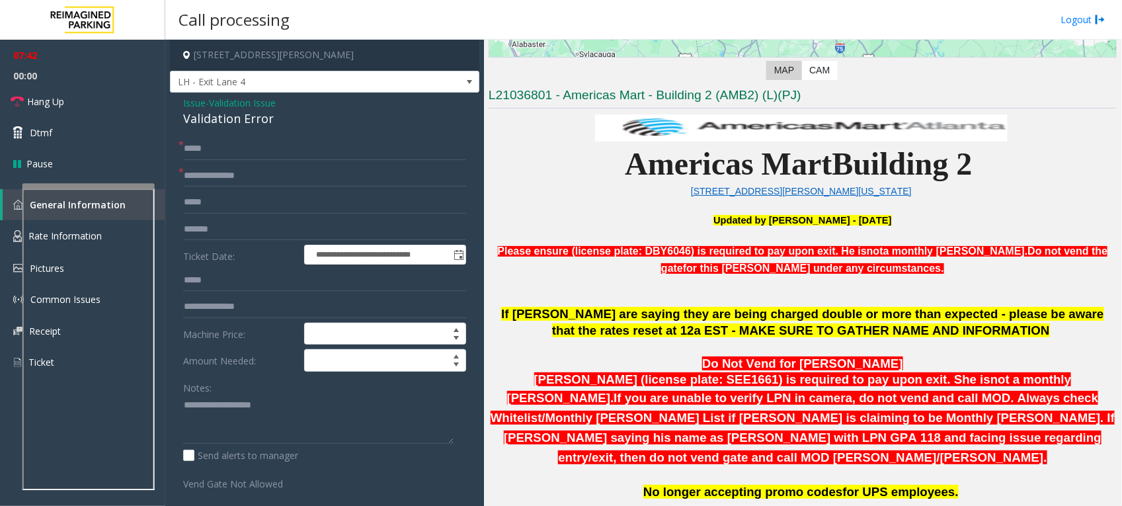
scroll to position [272, 0]
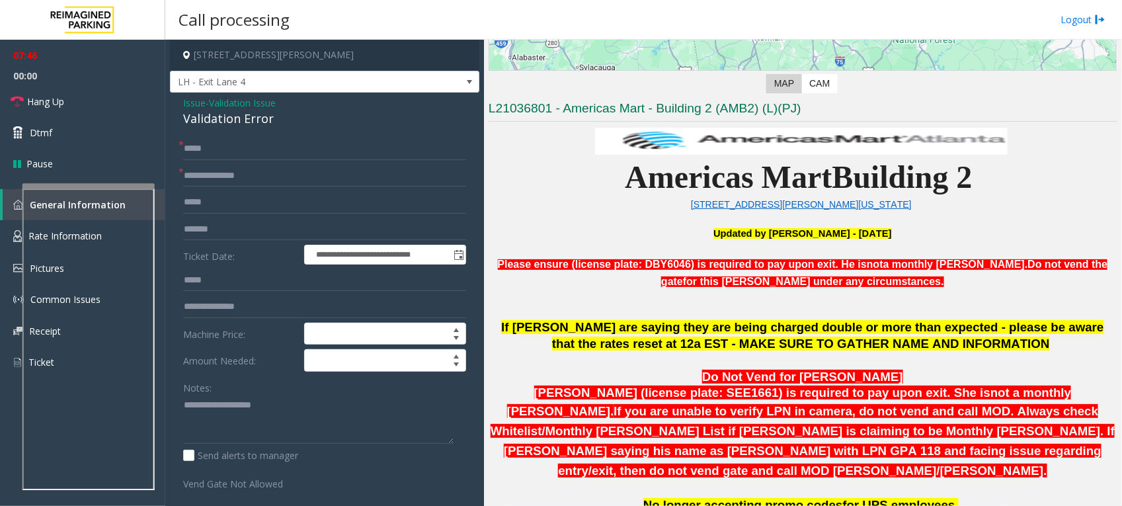
click at [685, 292] on p at bounding box center [803, 305] width 628 height 30
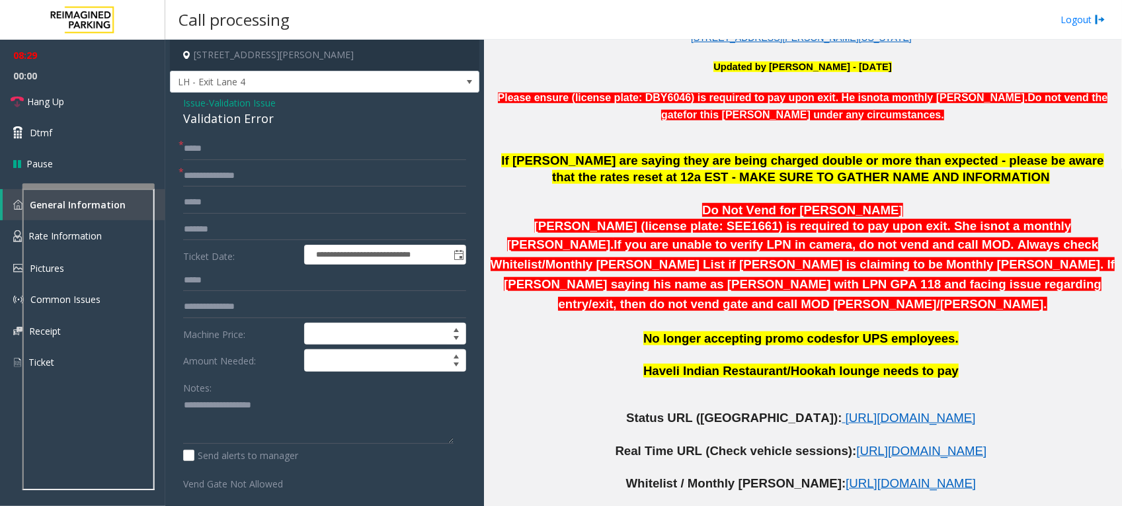
scroll to position [437, 0]
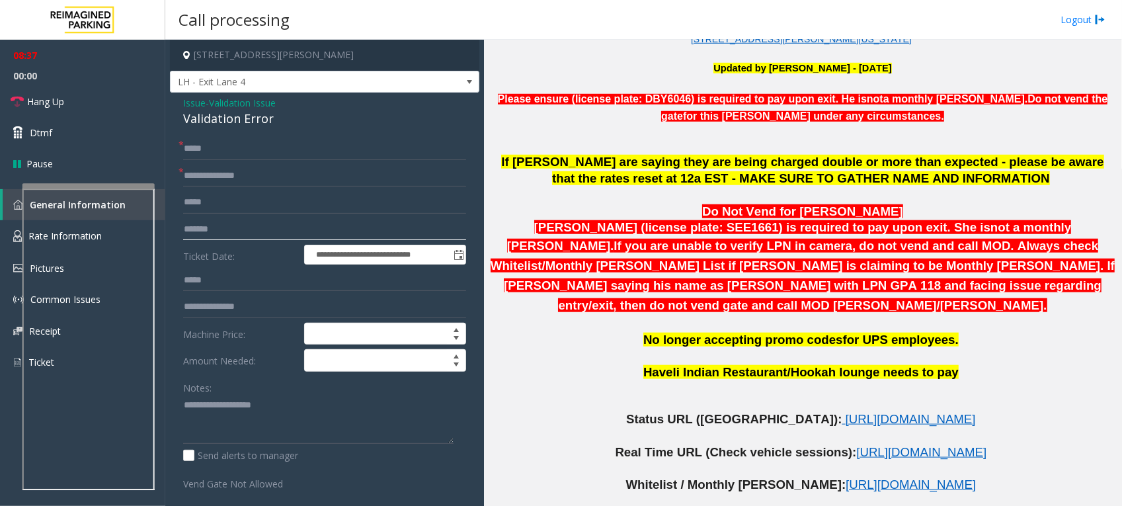
click at [239, 229] on input "*******" at bounding box center [324, 229] width 283 height 22
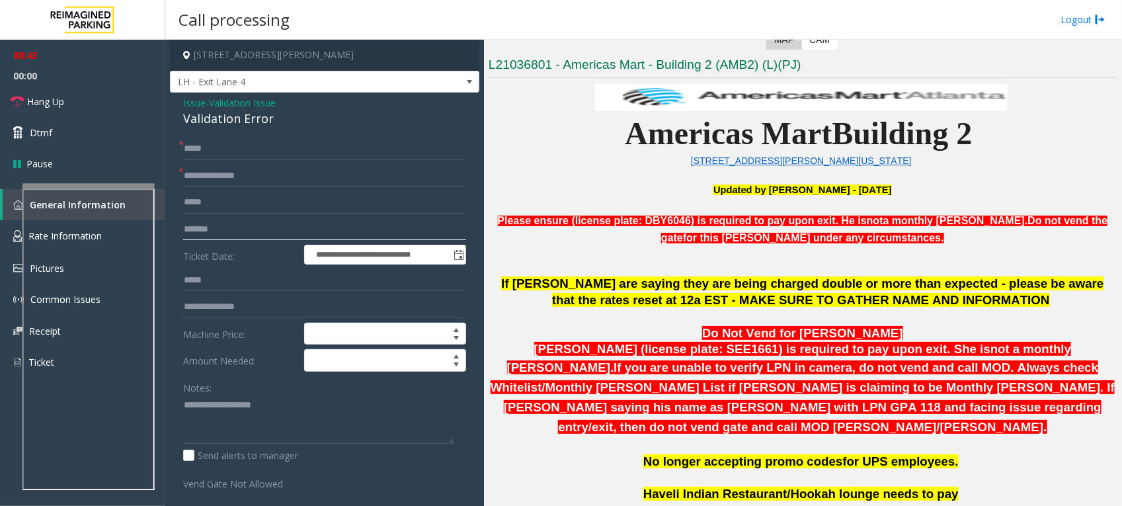
scroll to position [272, 0]
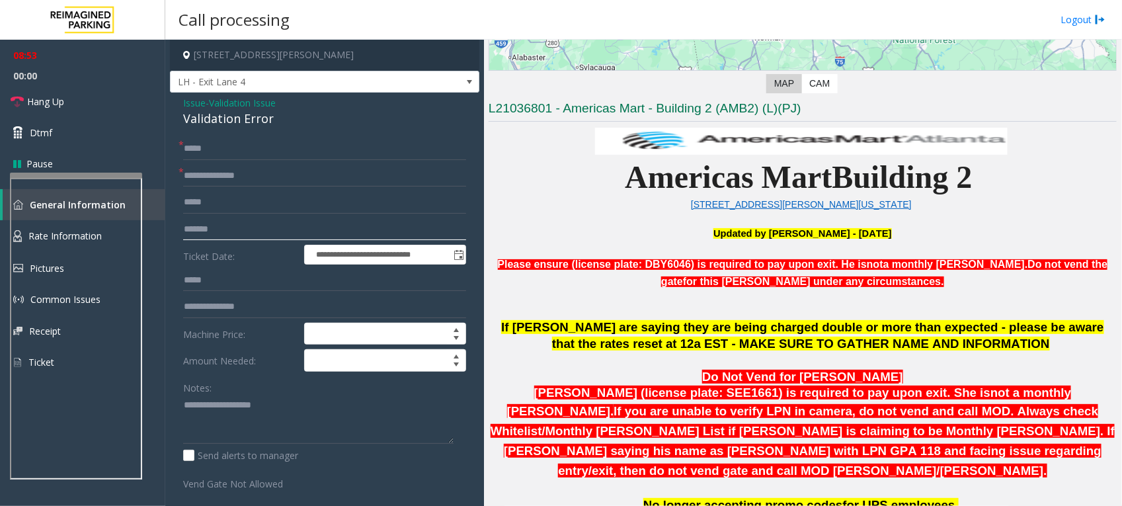
click at [81, 174] on div at bounding box center [76, 175] width 132 height 5
click at [97, 178] on iframe at bounding box center [76, 328] width 132 height 301
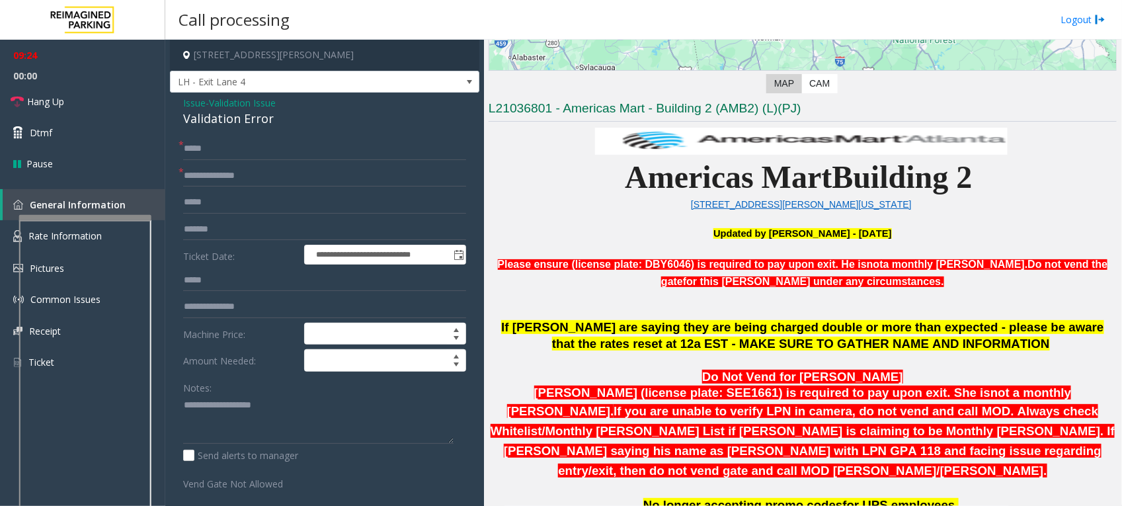
click at [106, 219] on div at bounding box center [85, 370] width 132 height 310
click at [47, 93] on link "Hang Up" at bounding box center [82, 101] width 165 height 31
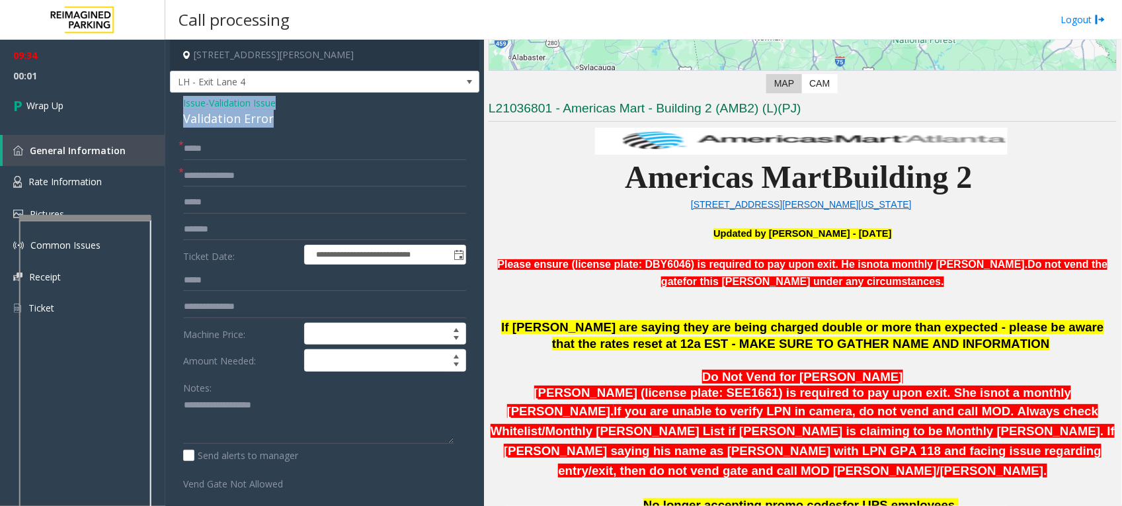
drag, startPoint x: 280, startPoint y: 120, endPoint x: 182, endPoint y: 97, distance: 99.7
click at [183, 97] on div "Issue - Validation Issue Validation Error" at bounding box center [324, 112] width 283 height 32
click at [217, 407] on textarea at bounding box center [318, 420] width 270 height 50
paste textarea "**********"
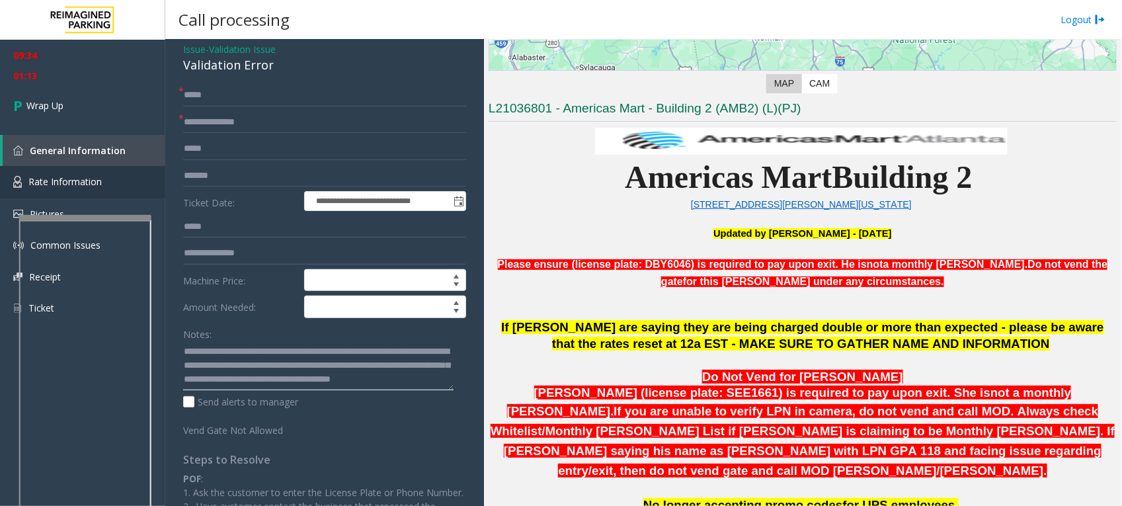
scroll to position [83, 0]
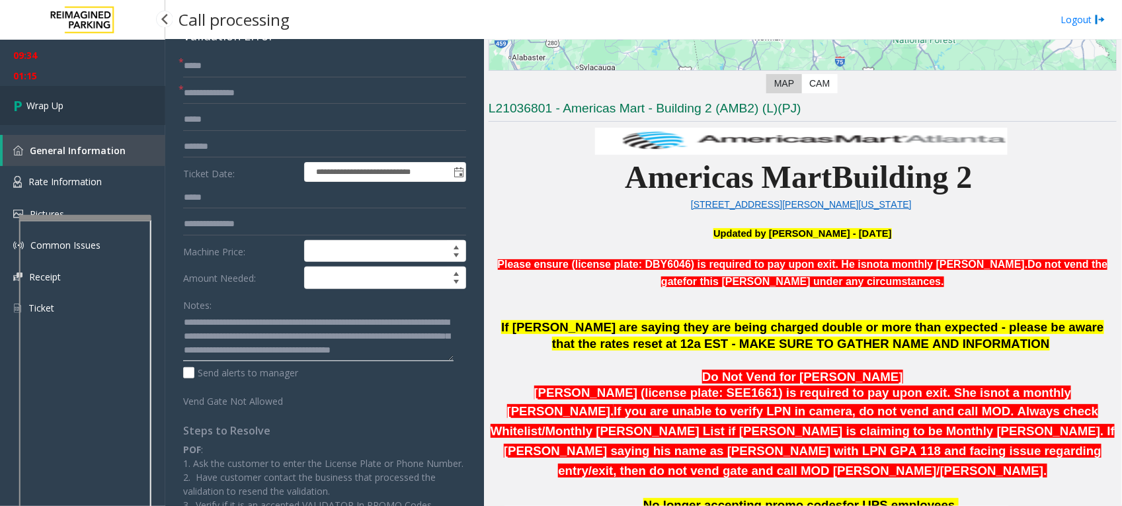
type textarea "**********"
click at [52, 101] on span "Wrap Up" at bounding box center [44, 106] width 37 height 14
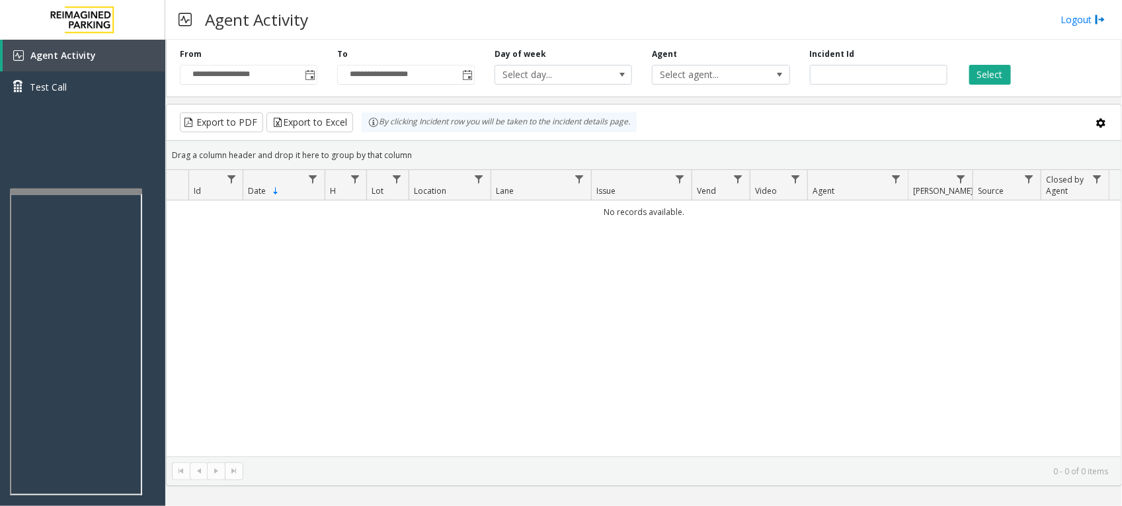
click at [89, 192] on div at bounding box center [76, 190] width 132 height 5
click at [114, 137] on div "Agent Activity Test Call" at bounding box center [82, 293] width 165 height 506
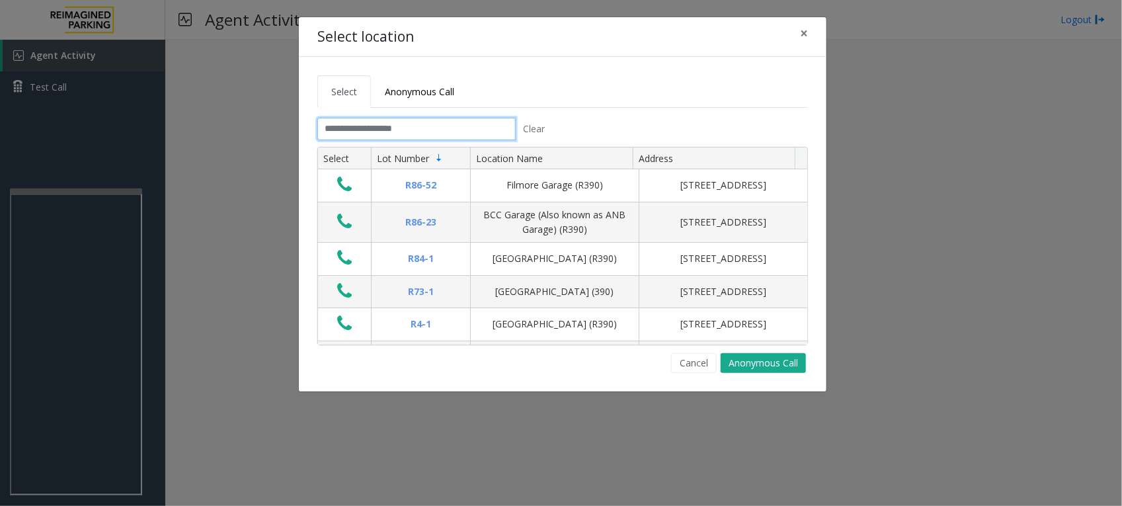
click at [489, 130] on input "text" at bounding box center [416, 129] width 198 height 22
click at [695, 364] on button "Cancel" at bounding box center [694, 363] width 46 height 20
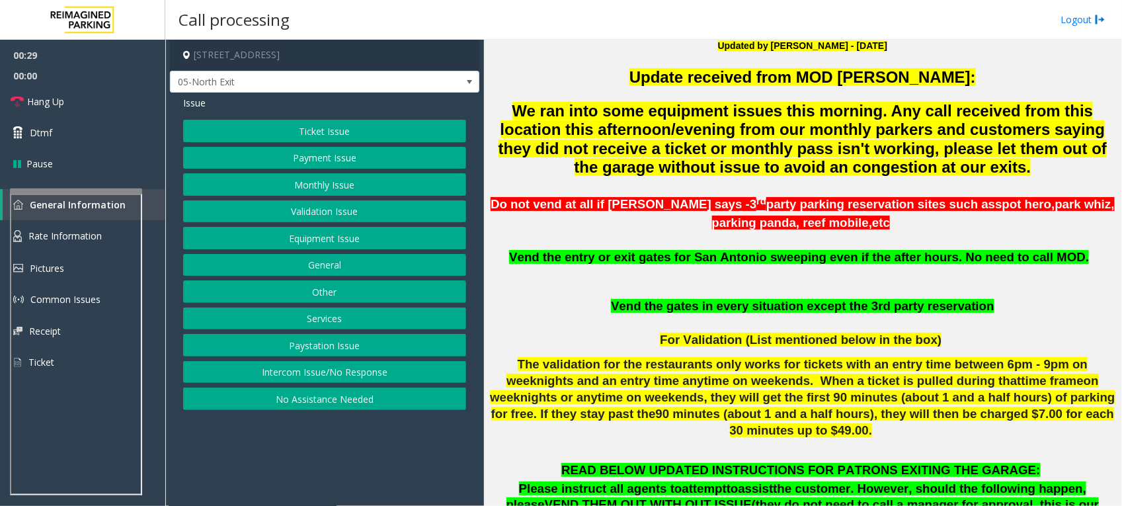
scroll to position [413, 0]
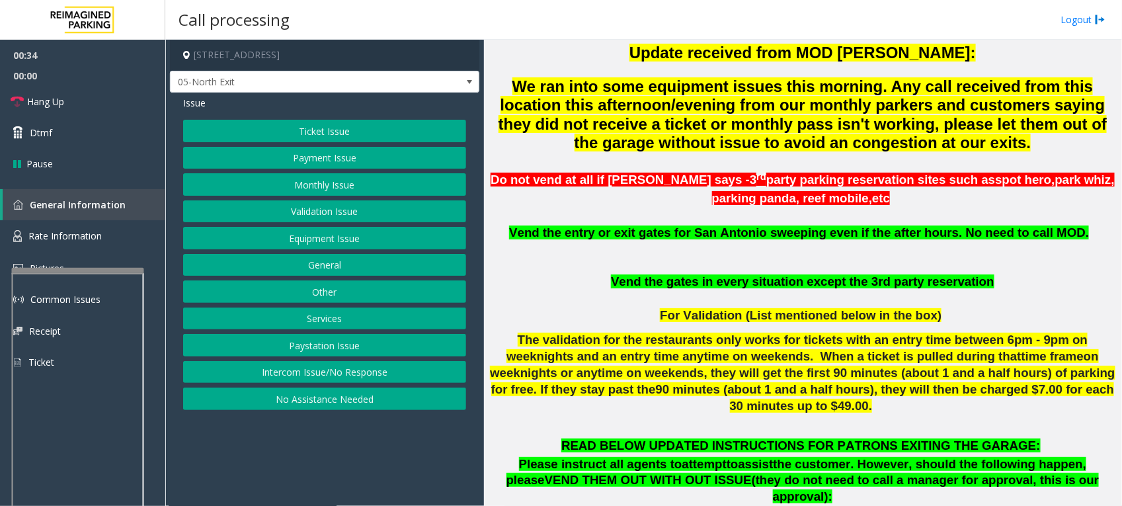
click at [104, 271] on div at bounding box center [78, 270] width 132 height 5
click at [66, 235] on span "Rate Information" at bounding box center [64, 235] width 73 height 13
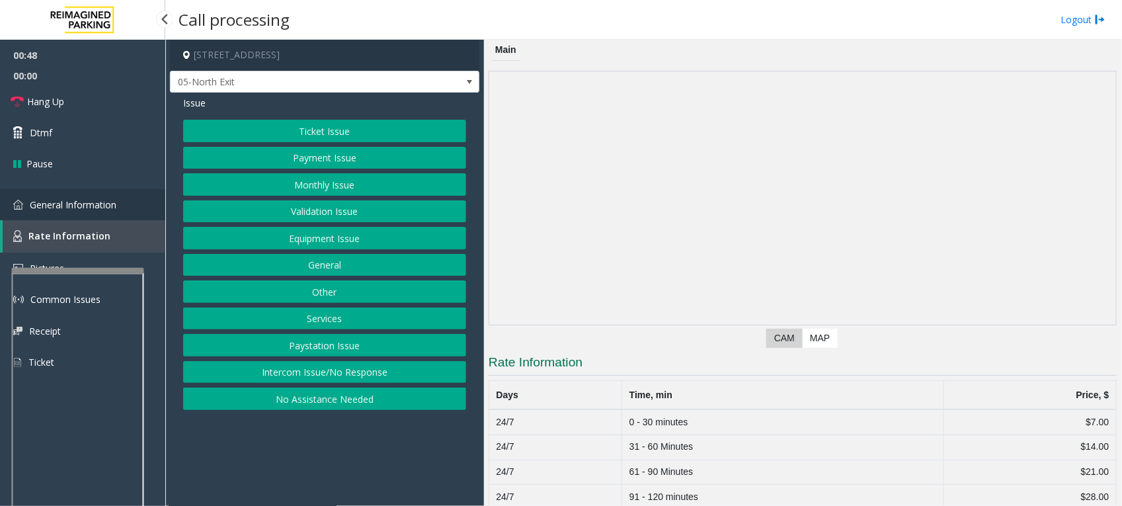
click at [93, 200] on span "General Information" at bounding box center [73, 204] width 87 height 13
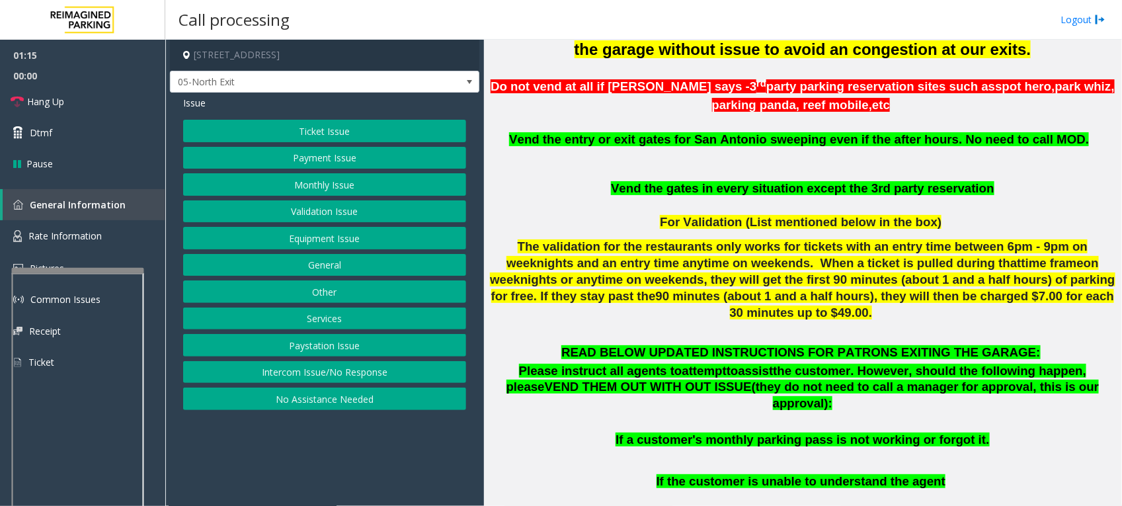
scroll to position [413, 0]
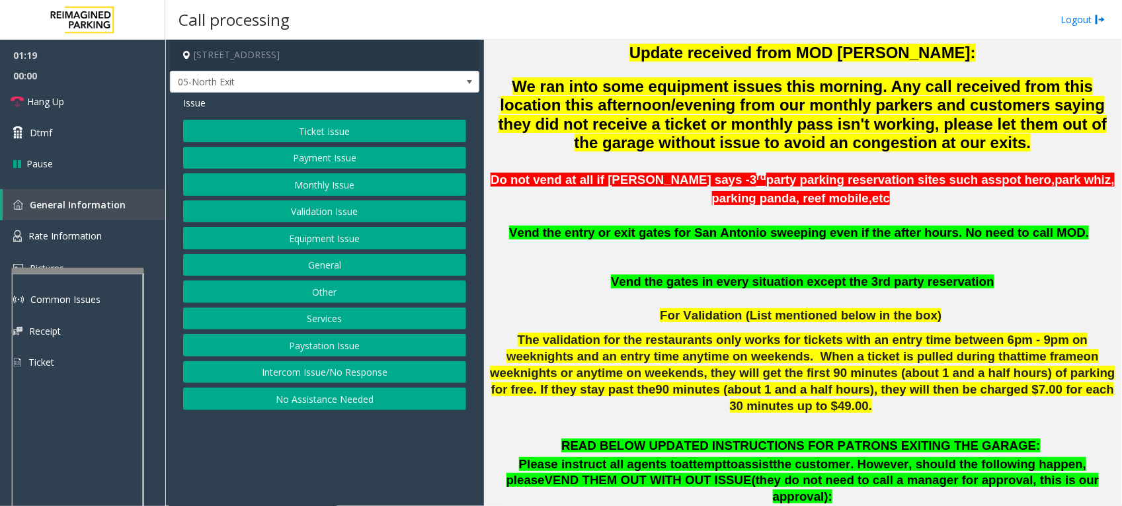
click at [354, 153] on button "Payment Issue" at bounding box center [324, 158] width 283 height 22
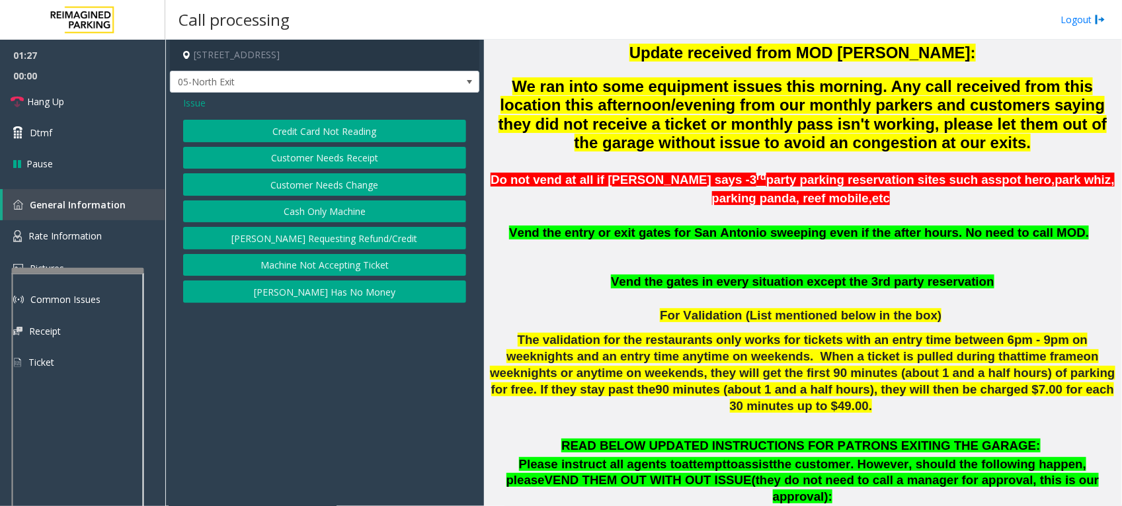
click at [193, 106] on span "Issue" at bounding box center [194, 103] width 22 height 14
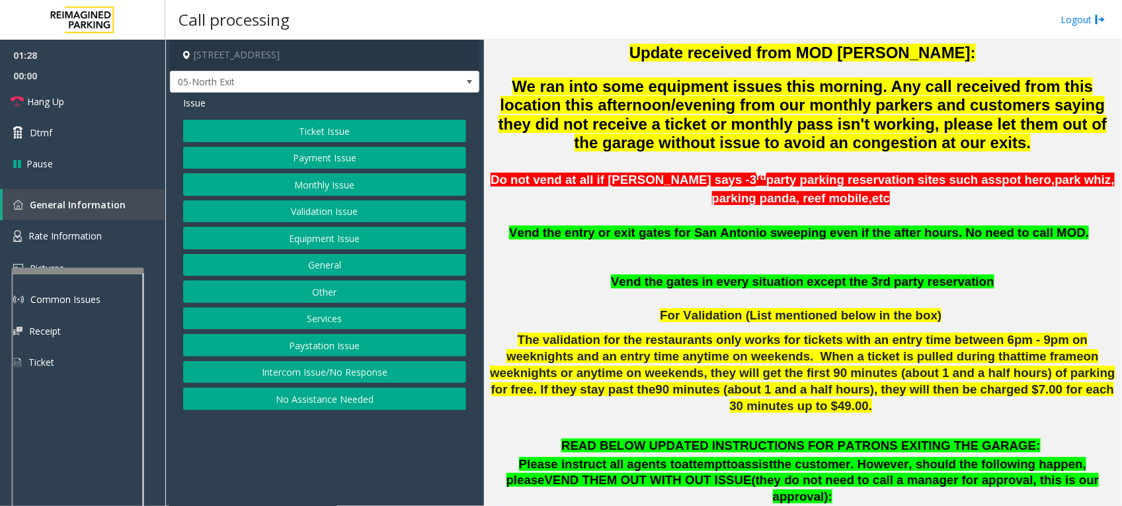
click at [296, 126] on button "Ticket Issue" at bounding box center [324, 131] width 283 height 22
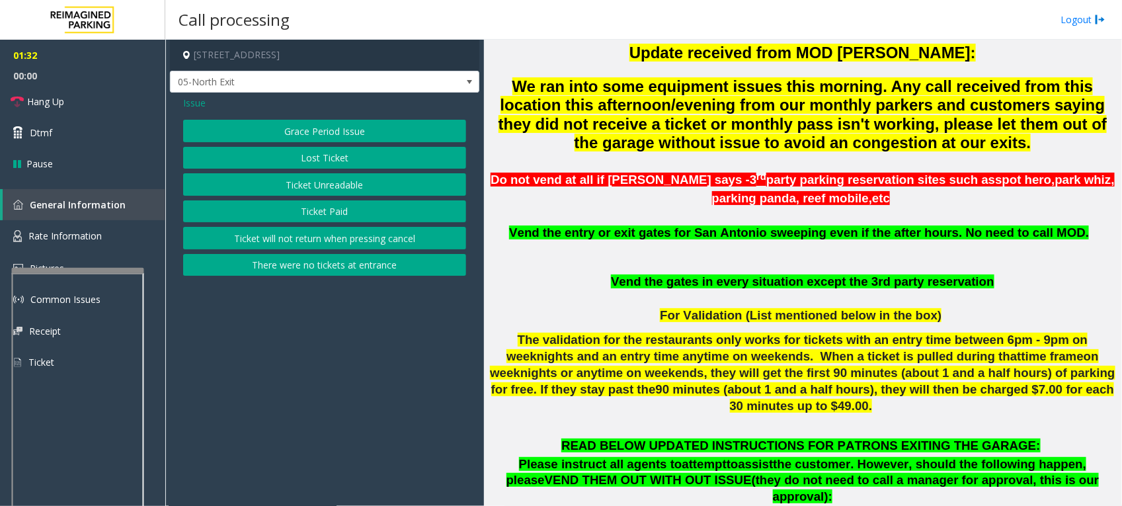
click at [358, 180] on button "Ticket Unreadable" at bounding box center [324, 184] width 283 height 22
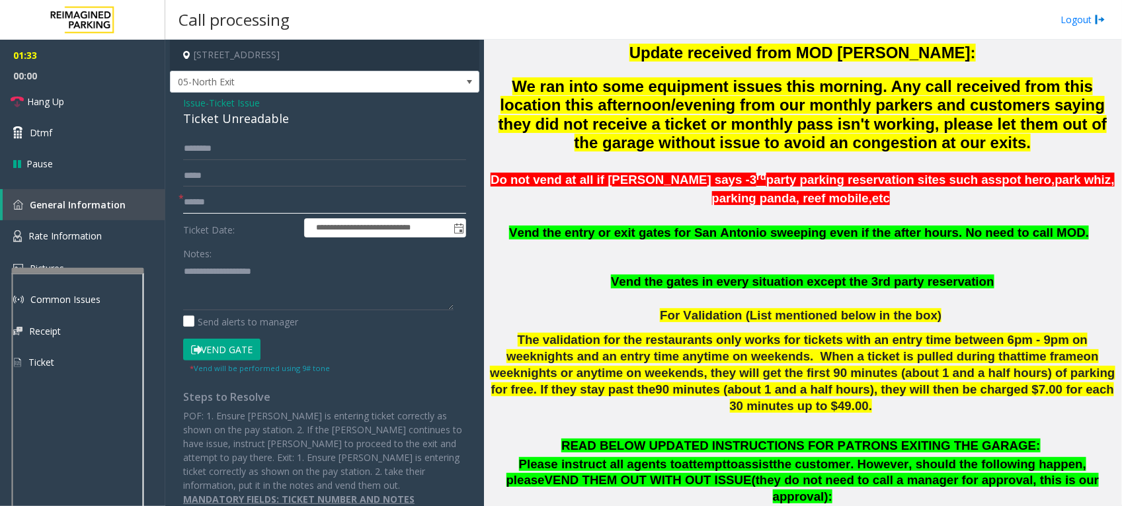
click at [253, 203] on input "text" at bounding box center [324, 202] width 283 height 22
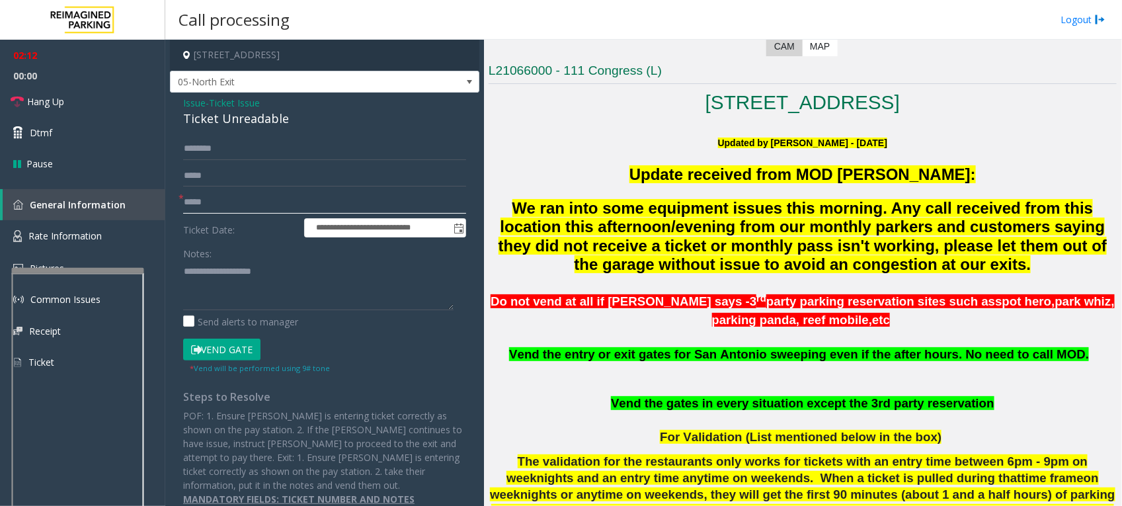
scroll to position [248, 0]
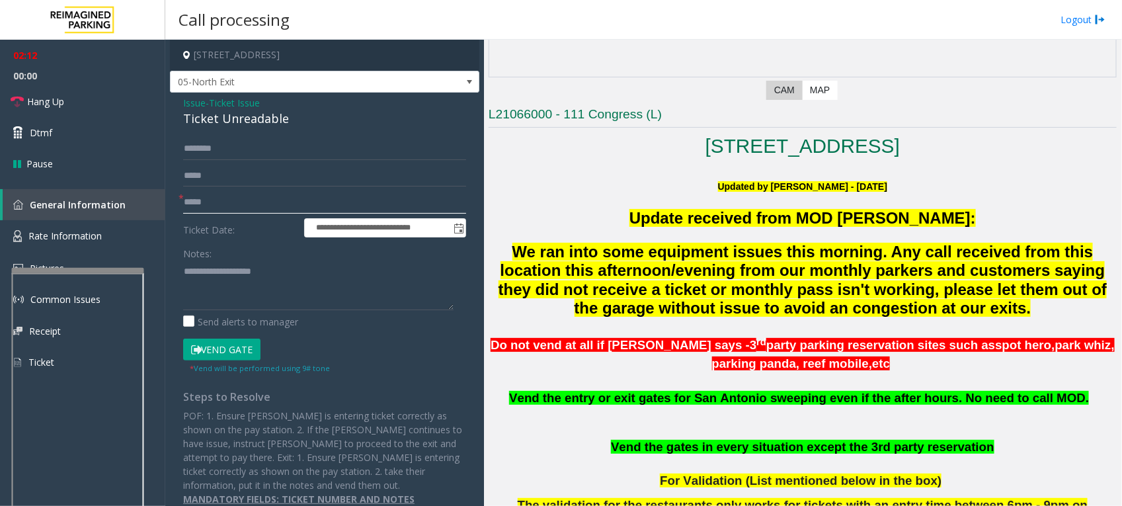
type input "*****"
click at [258, 146] on input "text" at bounding box center [324, 149] width 283 height 22
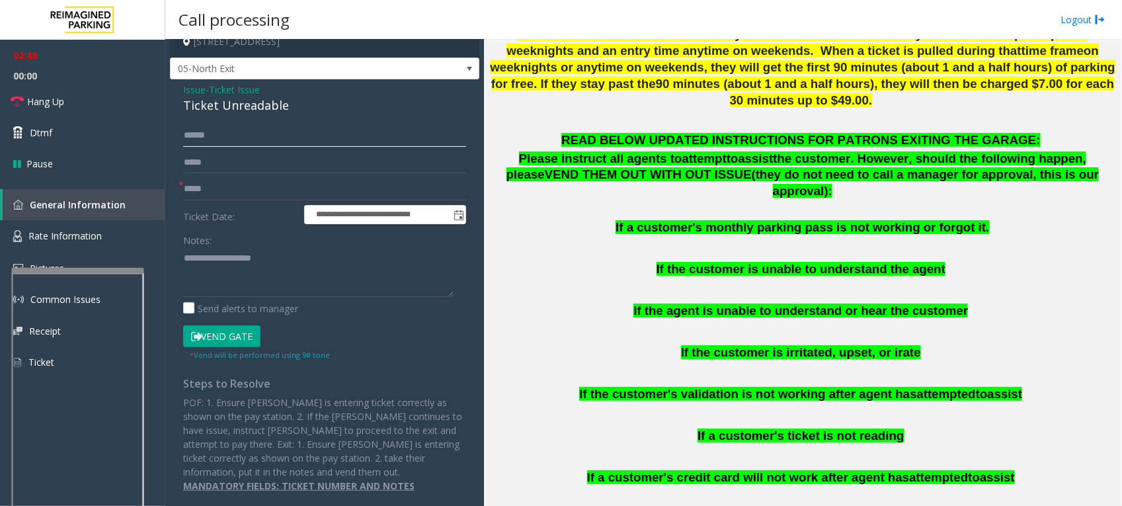
scroll to position [744, 0]
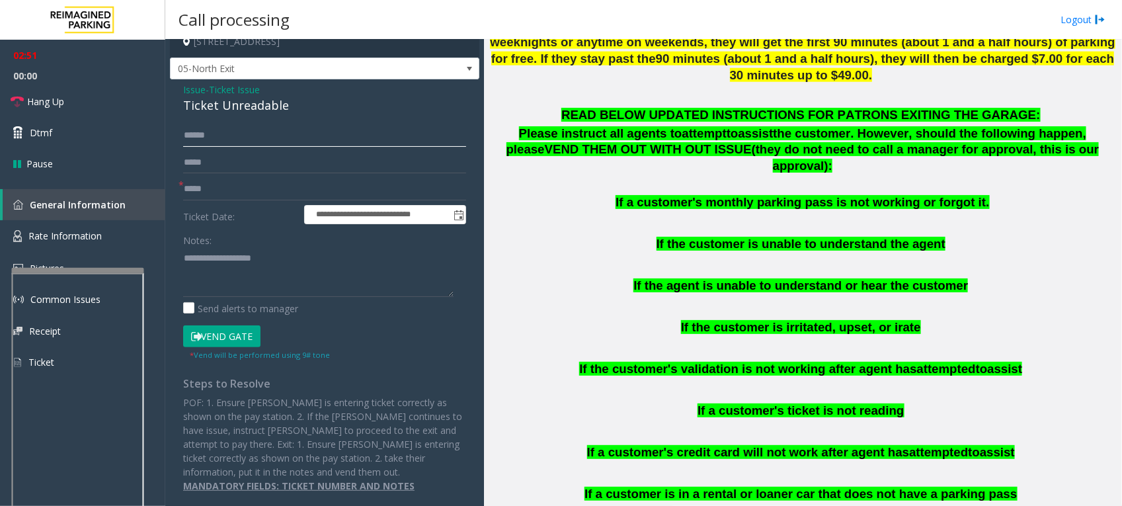
type input "******"
click at [281, 250] on textarea at bounding box center [318, 272] width 270 height 50
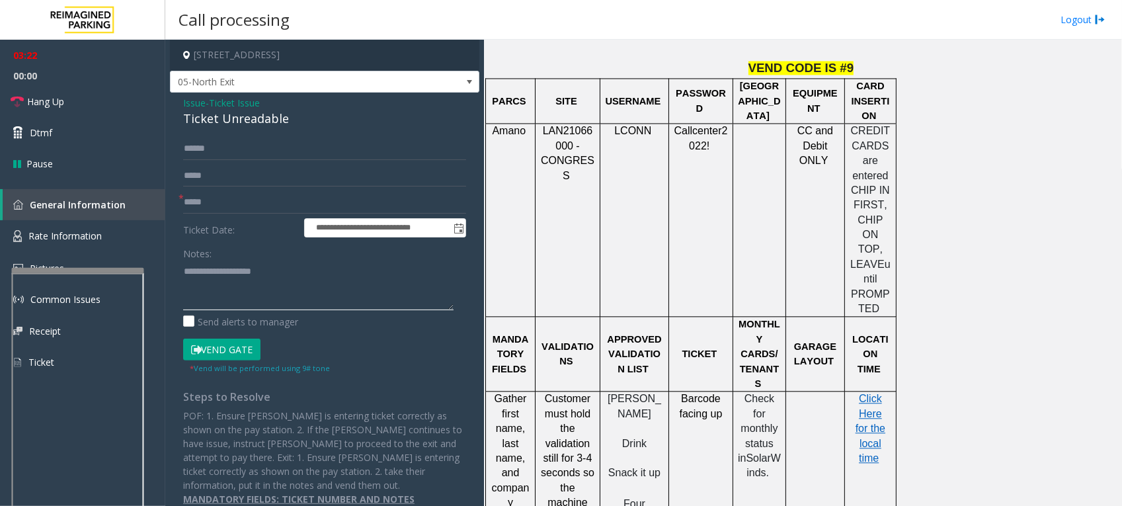
scroll to position [1405, 0]
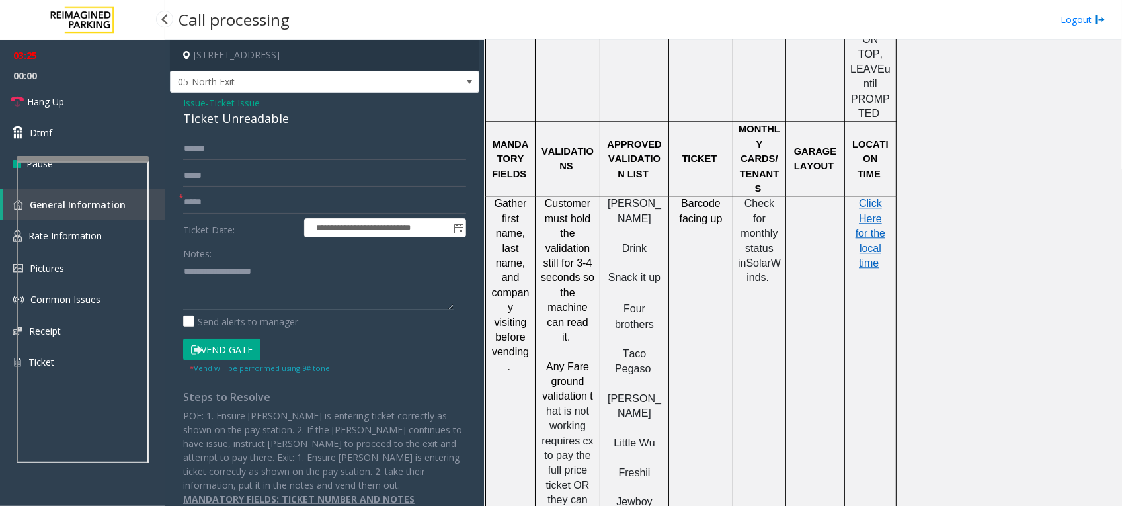
click at [103, 156] on div at bounding box center [83, 158] width 132 height 5
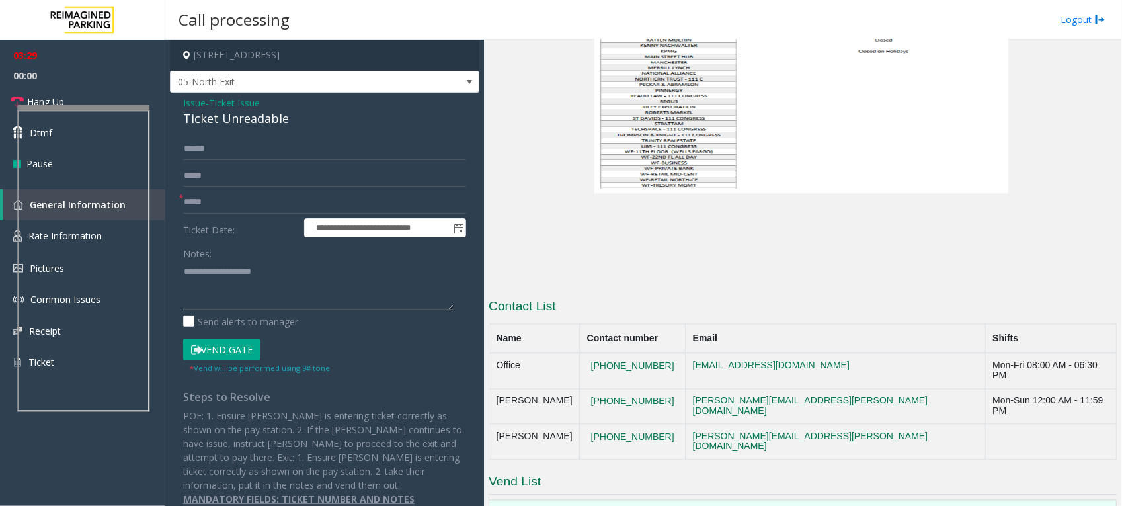
scroll to position [3372, 0]
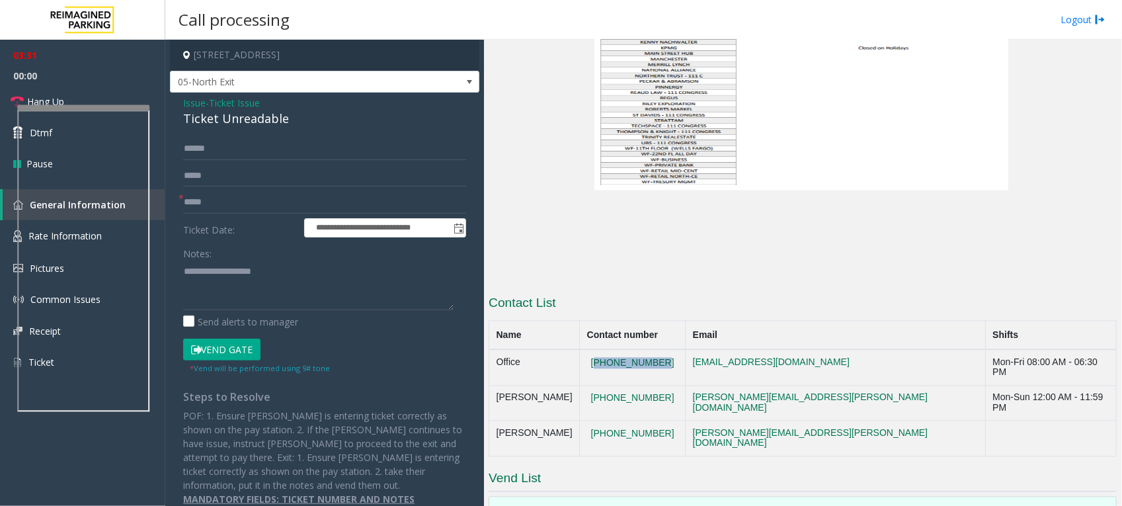
drag, startPoint x: 665, startPoint y: 170, endPoint x: 594, endPoint y: 172, distance: 71.4
click at [594, 350] on td "[PHONE_NUMBER]" at bounding box center [633, 368] width 106 height 36
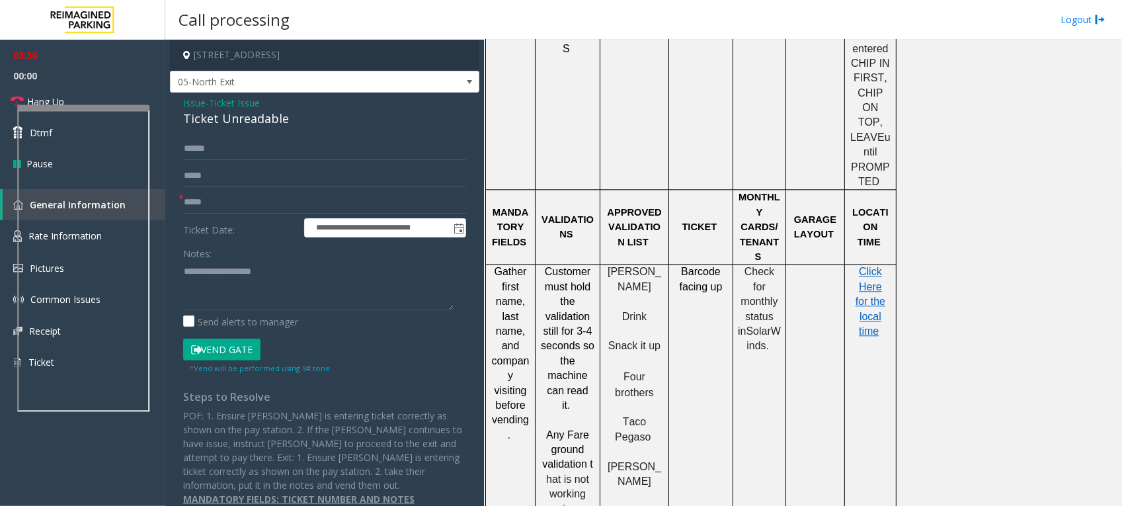
scroll to position [1224, 0]
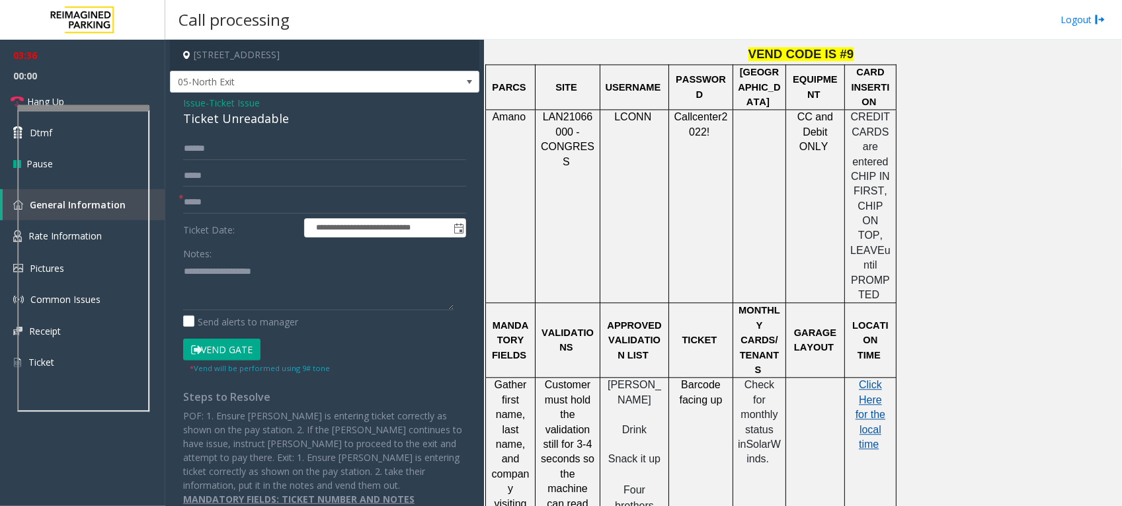
click at [868, 379] on span "Click Here for the local time" at bounding box center [870, 414] width 30 height 71
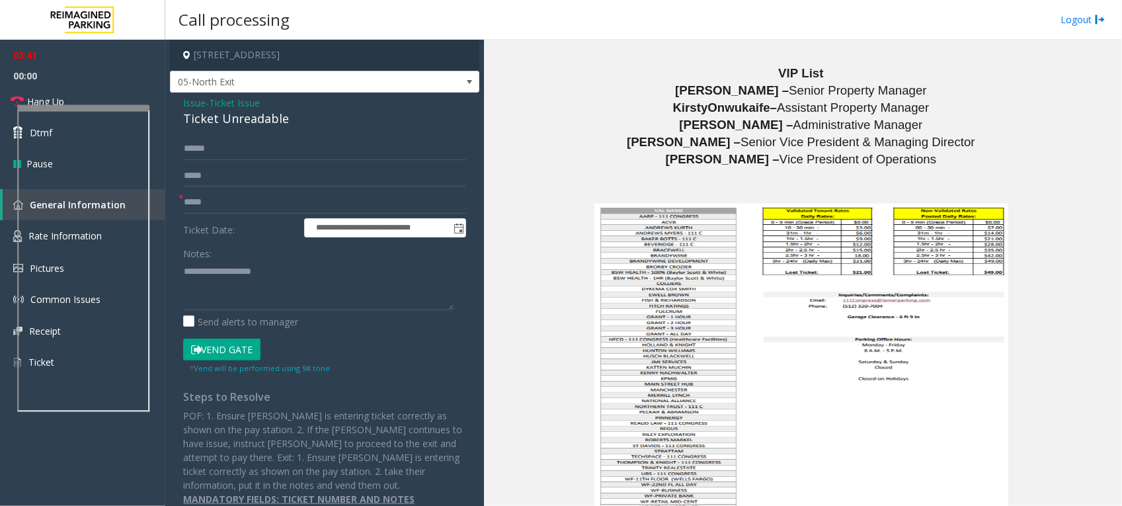
scroll to position [3372, 0]
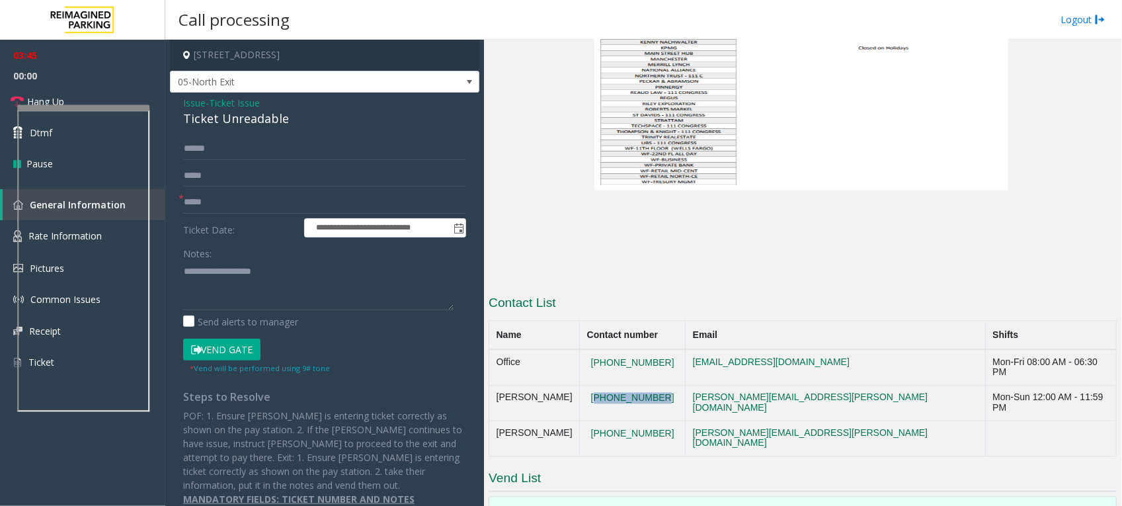
drag, startPoint x: 661, startPoint y: 200, endPoint x: 596, endPoint y: 196, distance: 65.0
click at [596, 385] on td "[PHONE_NUMBER]" at bounding box center [633, 403] width 106 height 36
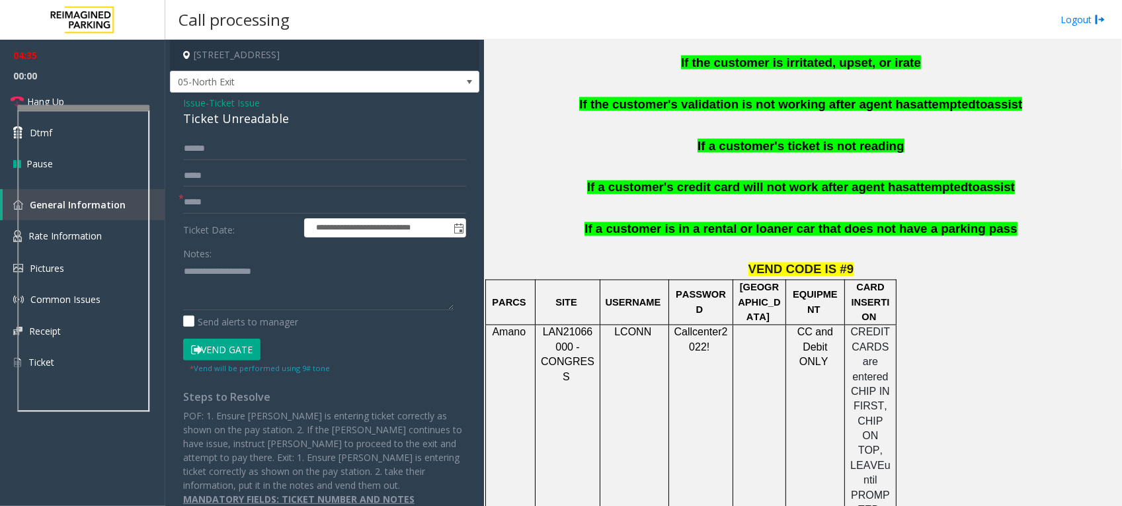
scroll to position [1074, 0]
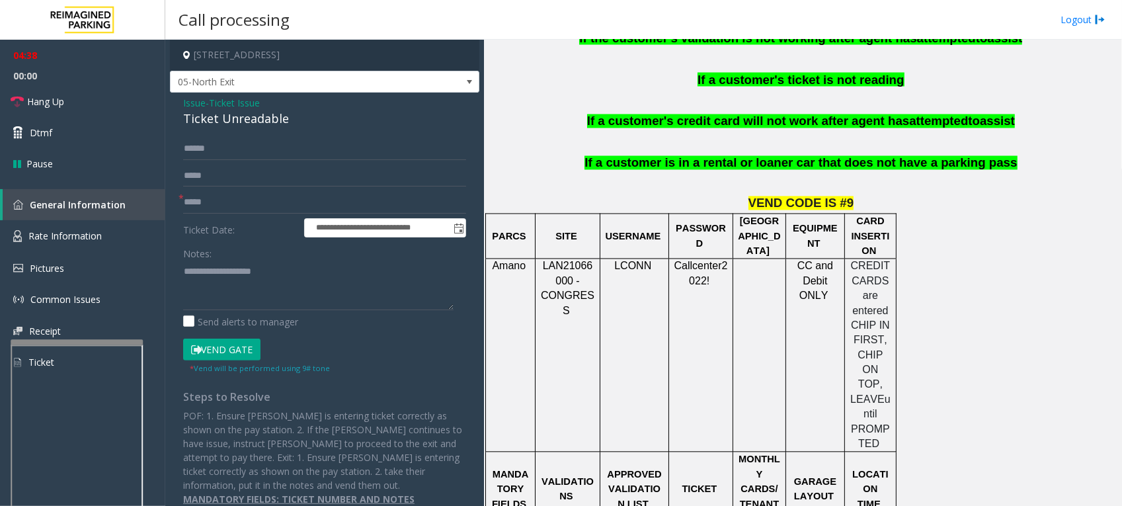
click at [98, 342] on div at bounding box center [77, 342] width 132 height 5
click at [83, 236] on span "Rate Information" at bounding box center [64, 235] width 73 height 13
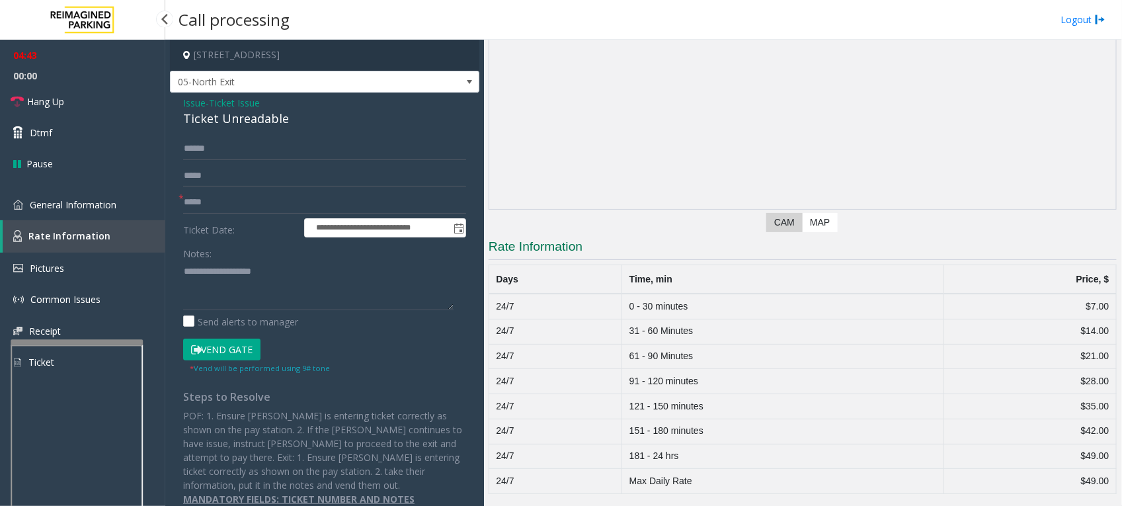
scroll to position [117, 0]
click at [268, 272] on textarea at bounding box center [318, 285] width 270 height 50
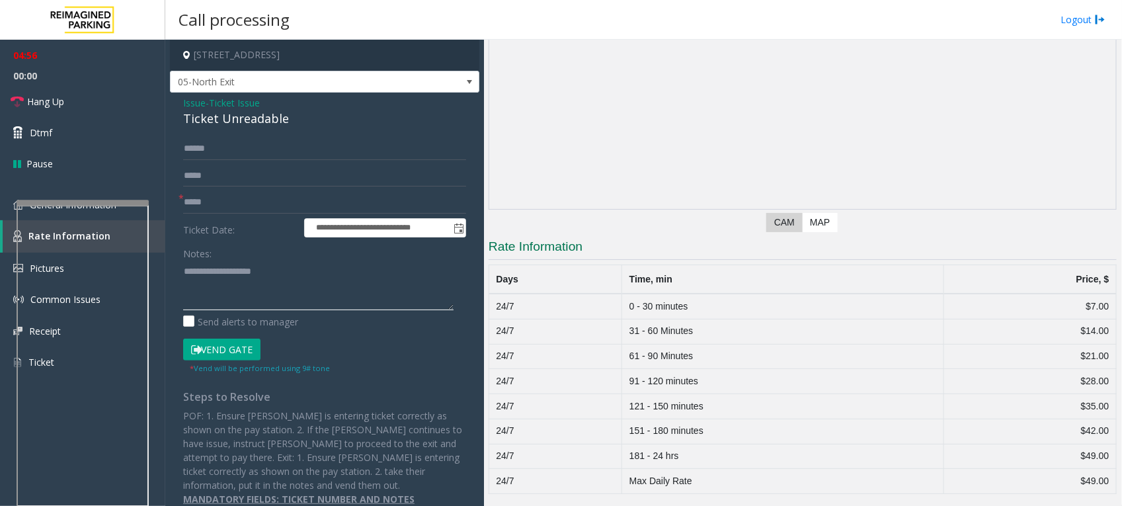
click at [104, 202] on div at bounding box center [83, 202] width 132 height 5
click at [238, 259] on div "Notes:" at bounding box center [324, 276] width 283 height 68
drag, startPoint x: 297, startPoint y: 114, endPoint x: 178, endPoint y: 100, distance: 119.9
click at [178, 100] on div "**********" at bounding box center [324, 306] width 309 height 426
click at [204, 263] on textarea at bounding box center [318, 285] width 270 height 50
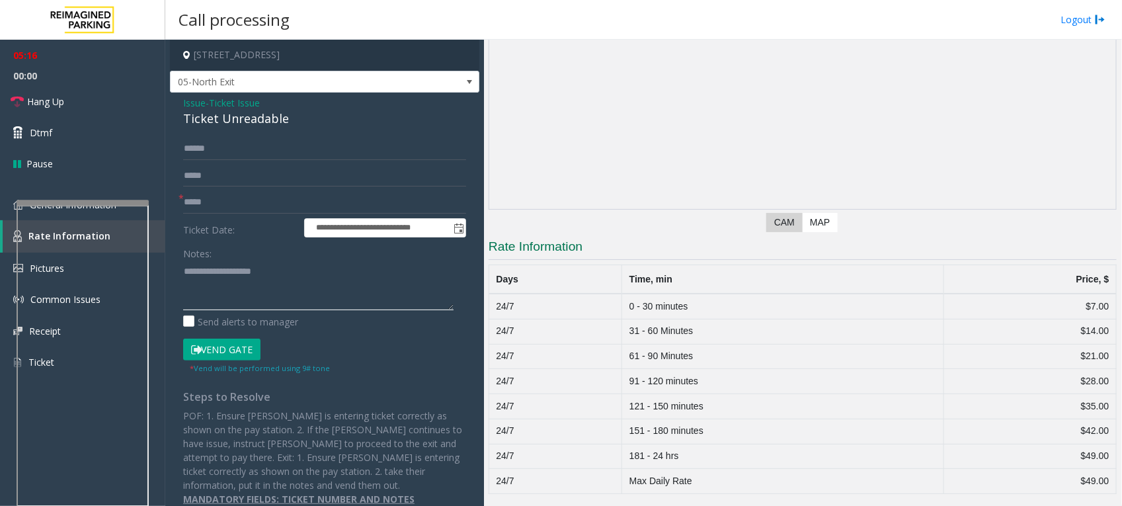
paste textarea "**********"
click at [314, 263] on textarea at bounding box center [318, 285] width 270 height 50
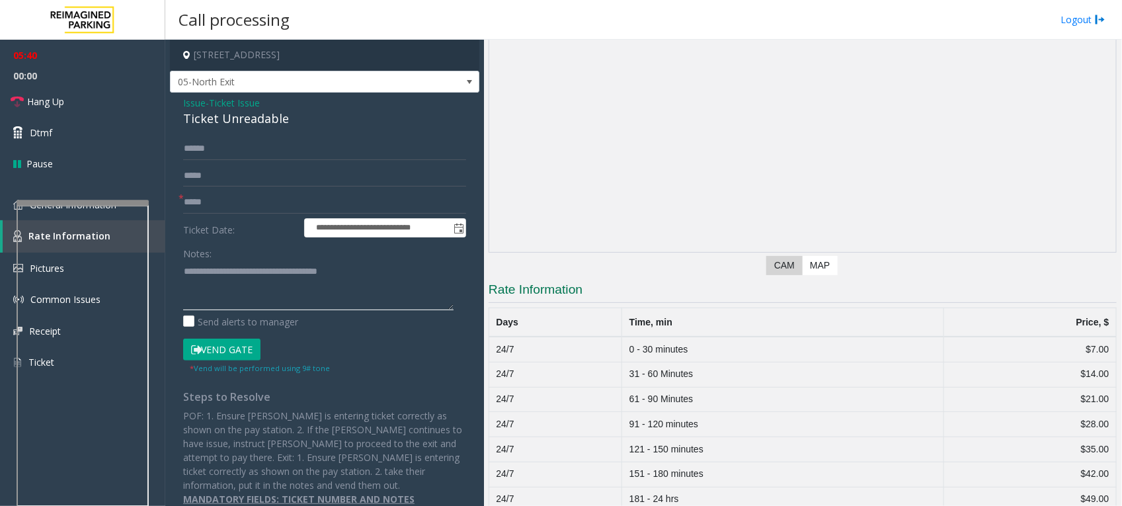
scroll to position [0, 0]
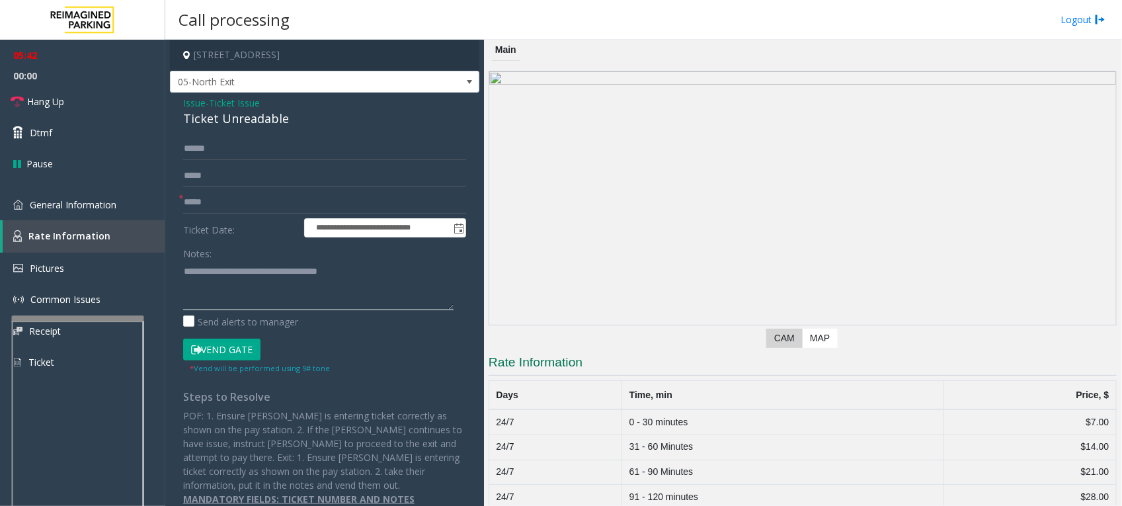
click at [59, 315] on div at bounding box center [78, 317] width 132 height 5
click at [68, 199] on span "General Information" at bounding box center [73, 204] width 87 height 13
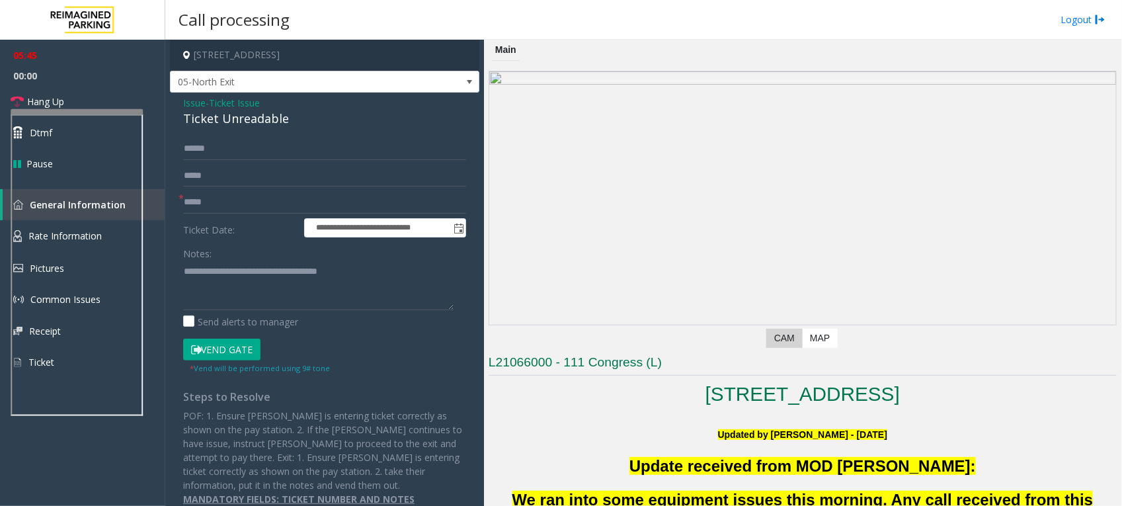
click at [79, 114] on div at bounding box center [77, 111] width 132 height 5
click at [351, 281] on textarea at bounding box center [318, 285] width 270 height 50
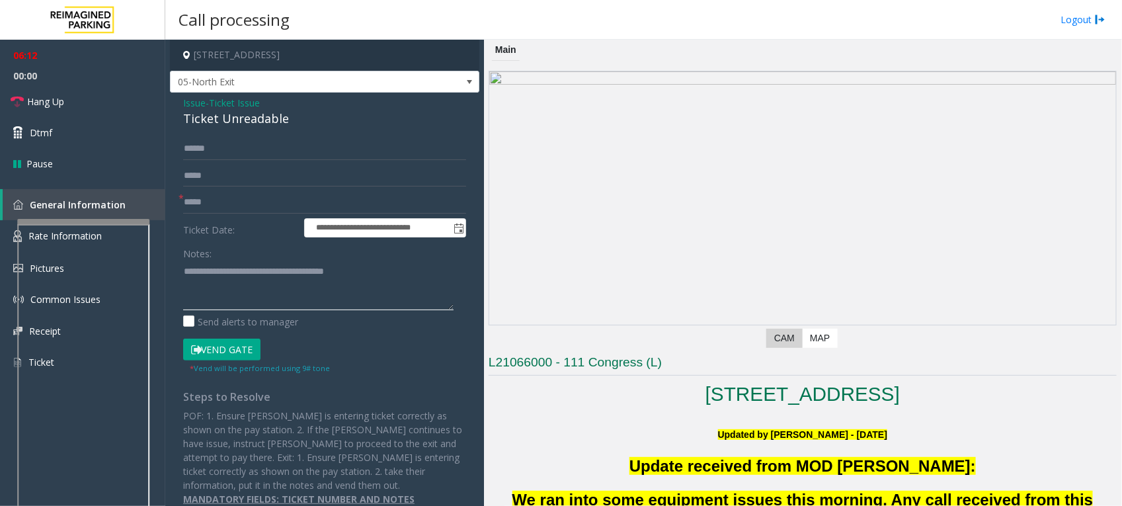
click at [93, 222] on div at bounding box center [83, 221] width 132 height 5
click at [412, 279] on textarea at bounding box center [318, 285] width 270 height 50
type textarea "**********"
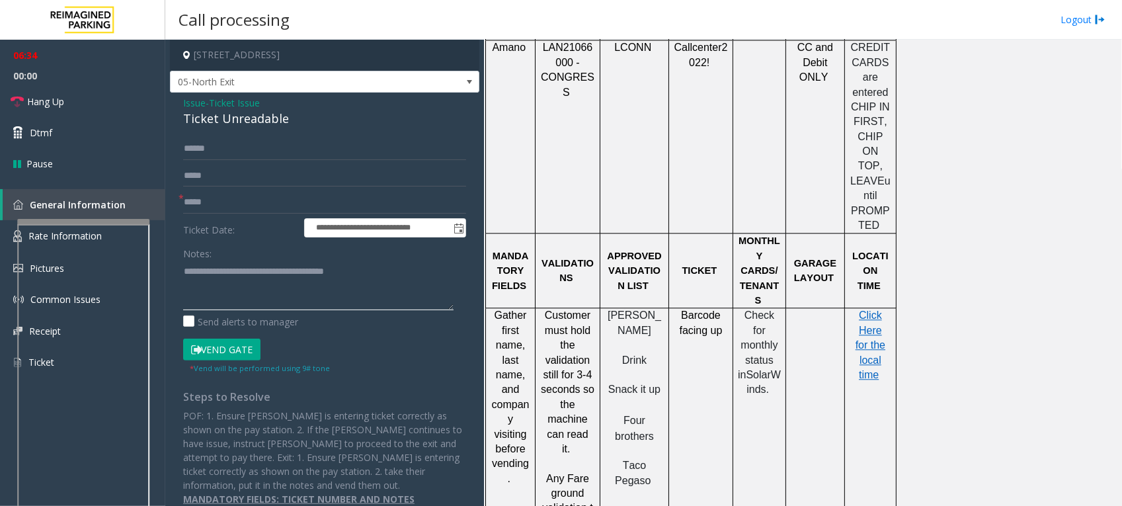
scroll to position [1322, 0]
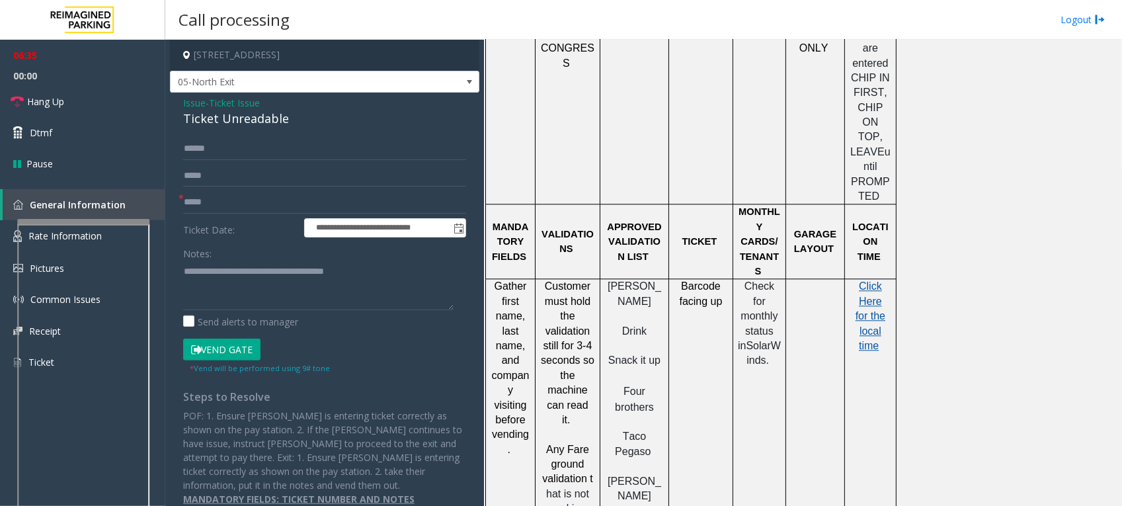
click at [875, 280] on span "Click Here for the local time" at bounding box center [870, 315] width 30 height 71
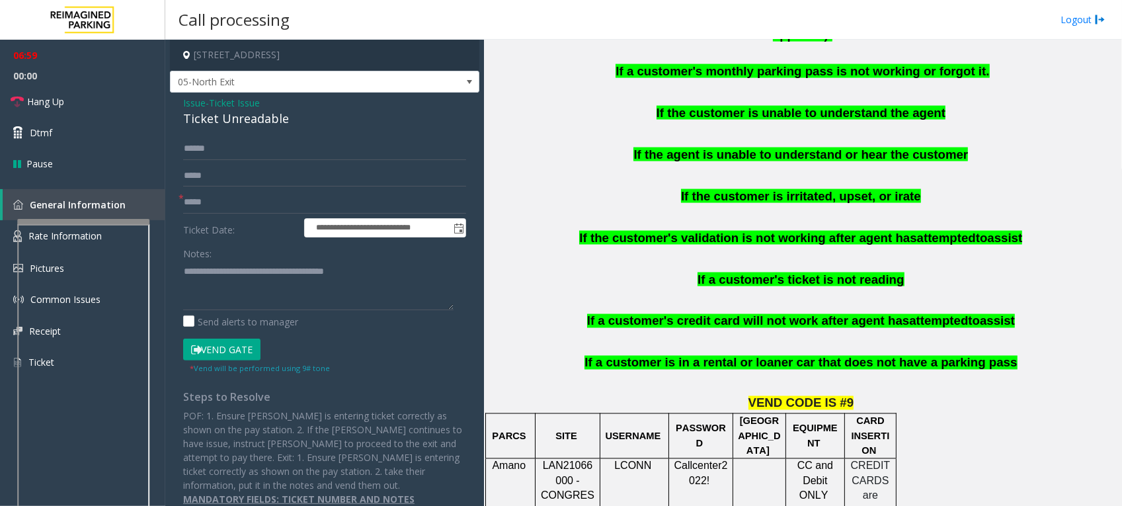
scroll to position [744, 0]
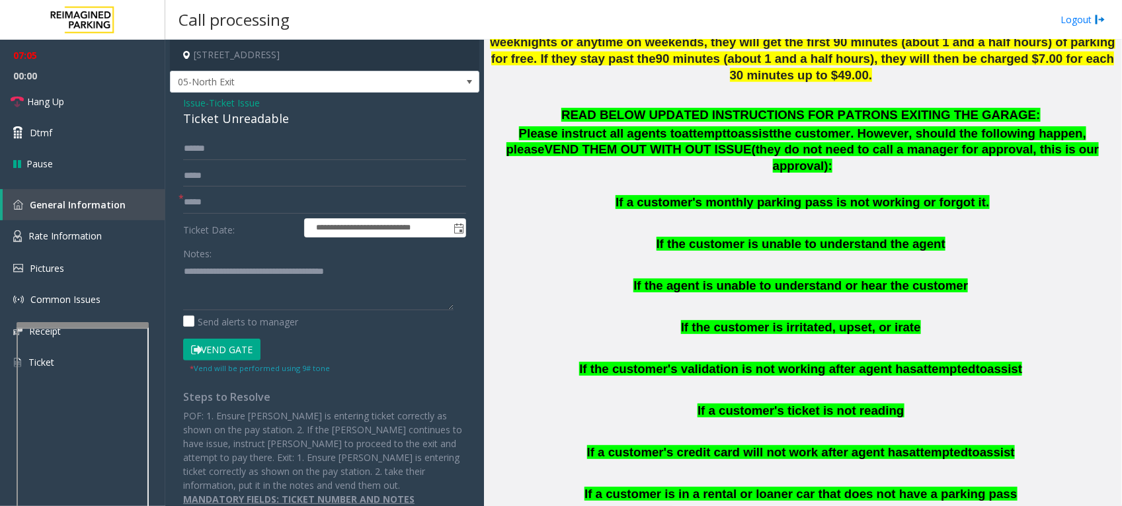
click at [73, 331] on div at bounding box center [83, 477] width 132 height 310
click at [58, 239] on span "Rate Information" at bounding box center [64, 235] width 73 height 13
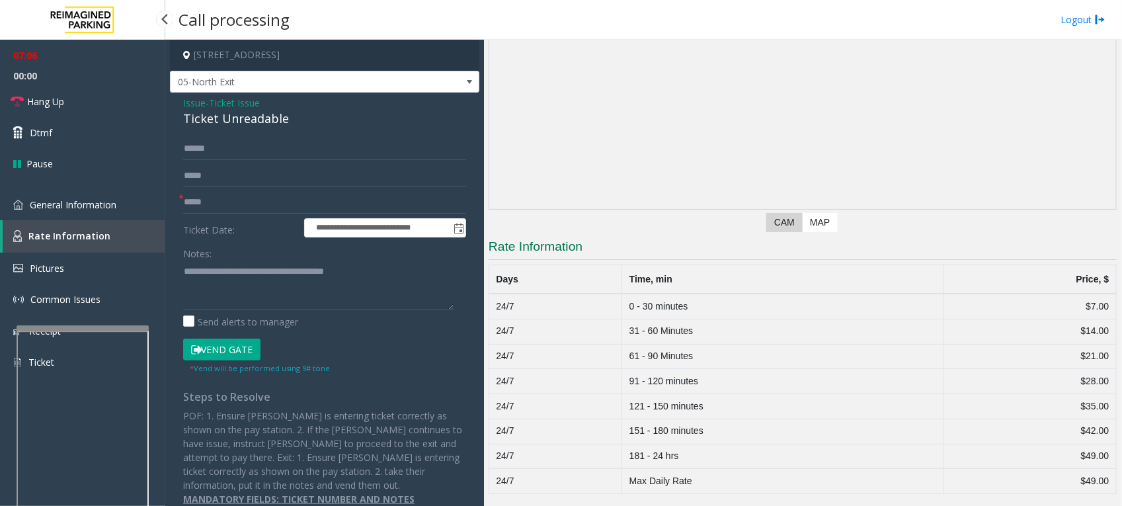
scroll to position [117, 0]
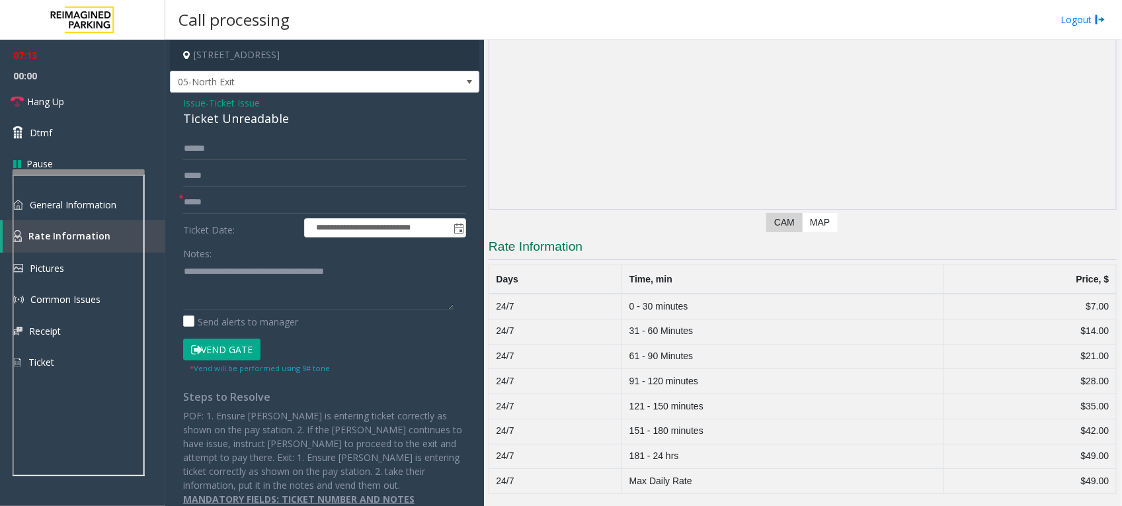
click at [78, 171] on div at bounding box center [79, 171] width 132 height 5
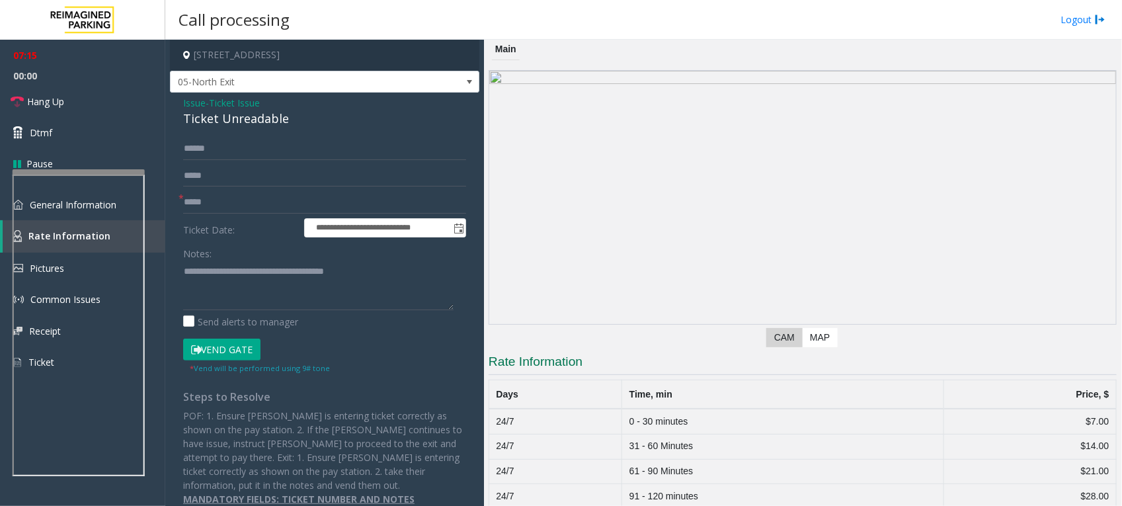
scroll to position [0, 0]
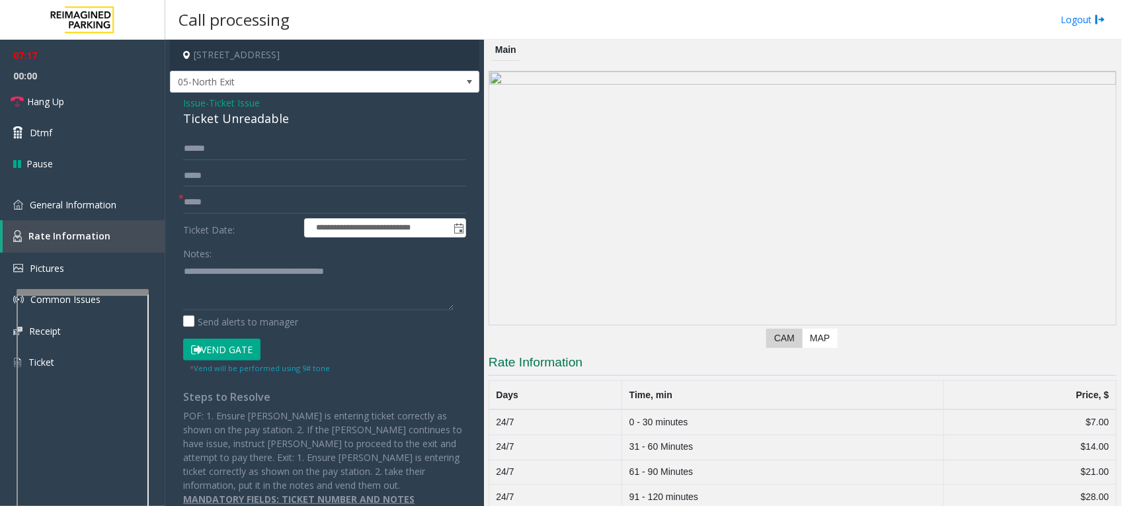
click at [100, 293] on div at bounding box center [83, 444] width 132 height 310
click at [91, 202] on span "General Information" at bounding box center [73, 204] width 87 height 13
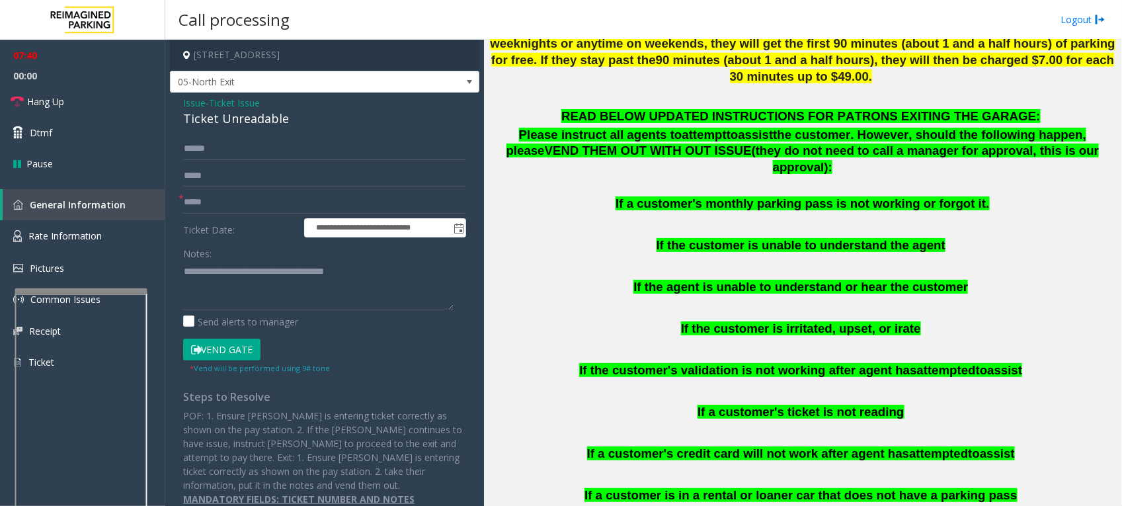
scroll to position [744, 0]
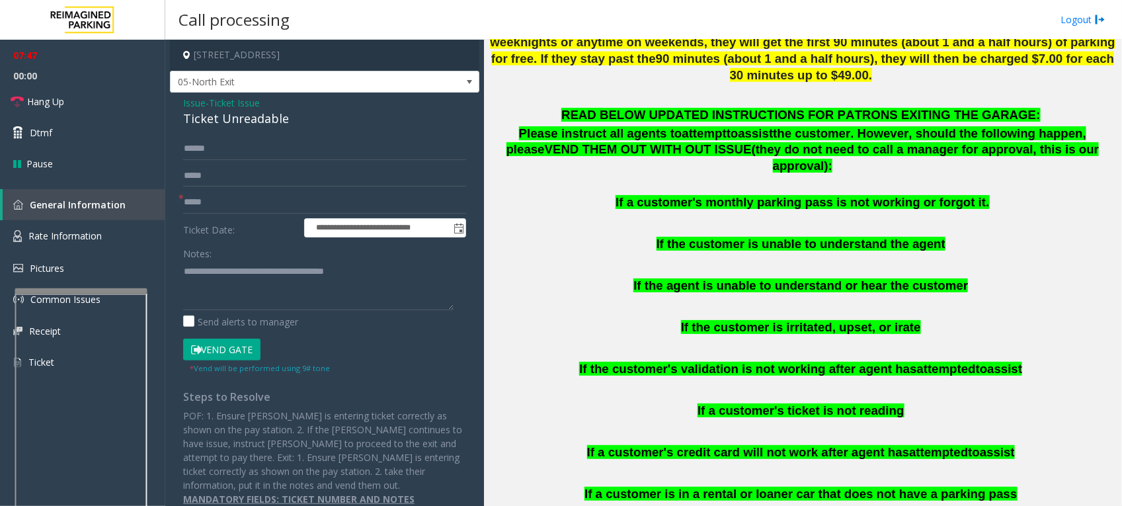
click at [229, 345] on button "Vend Gate" at bounding box center [221, 349] width 77 height 22
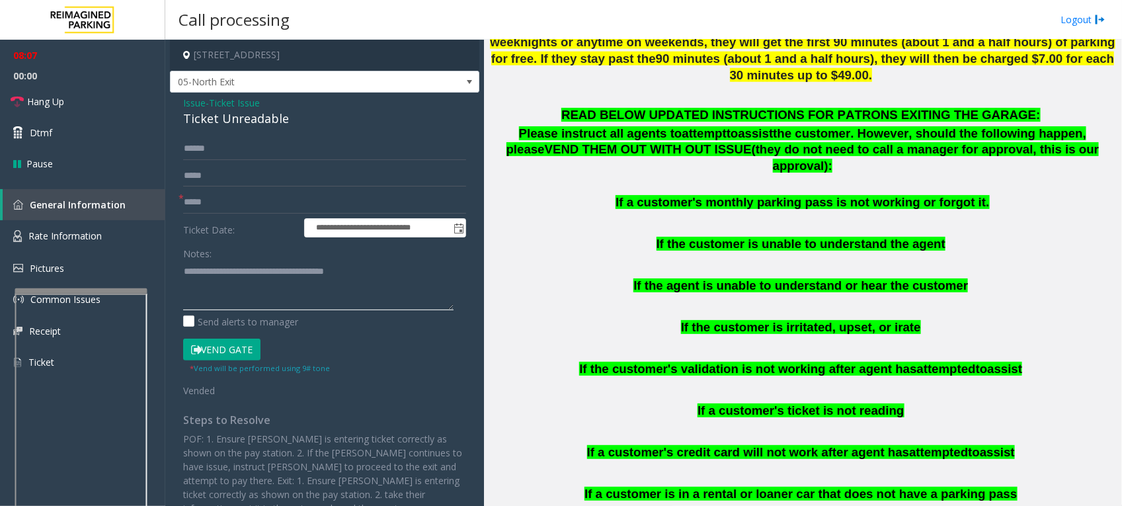
click at [372, 268] on textarea at bounding box center [318, 285] width 270 height 50
click at [74, 97] on link "Hang Up" at bounding box center [82, 101] width 165 height 31
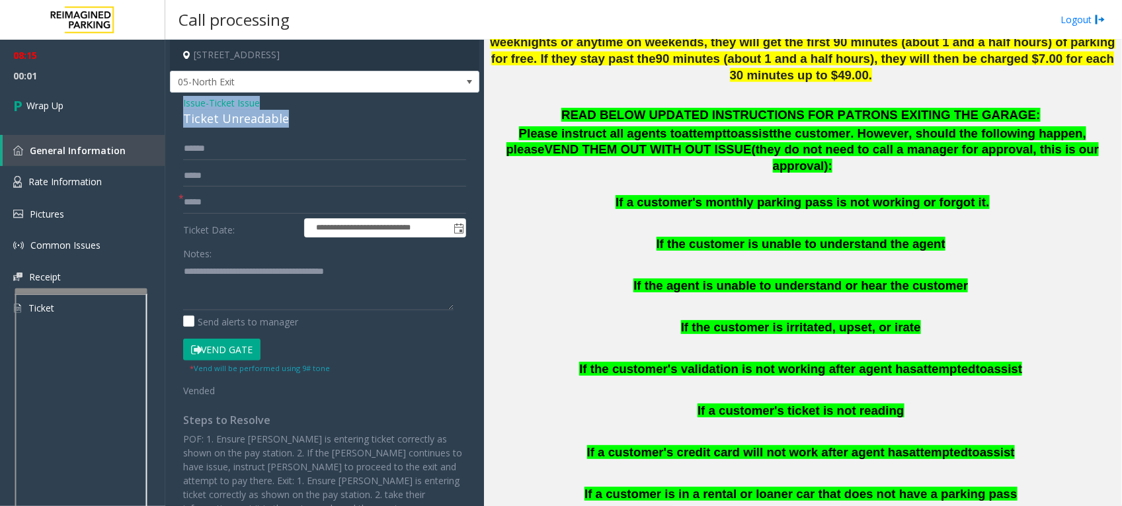
drag, startPoint x: 289, startPoint y: 119, endPoint x: 177, endPoint y: 100, distance: 114.0
click at [177, 100] on div "**********" at bounding box center [324, 317] width 309 height 449
click at [335, 130] on div "**********" at bounding box center [324, 317] width 309 height 449
click at [225, 100] on span "Ticket Issue" at bounding box center [234, 103] width 51 height 14
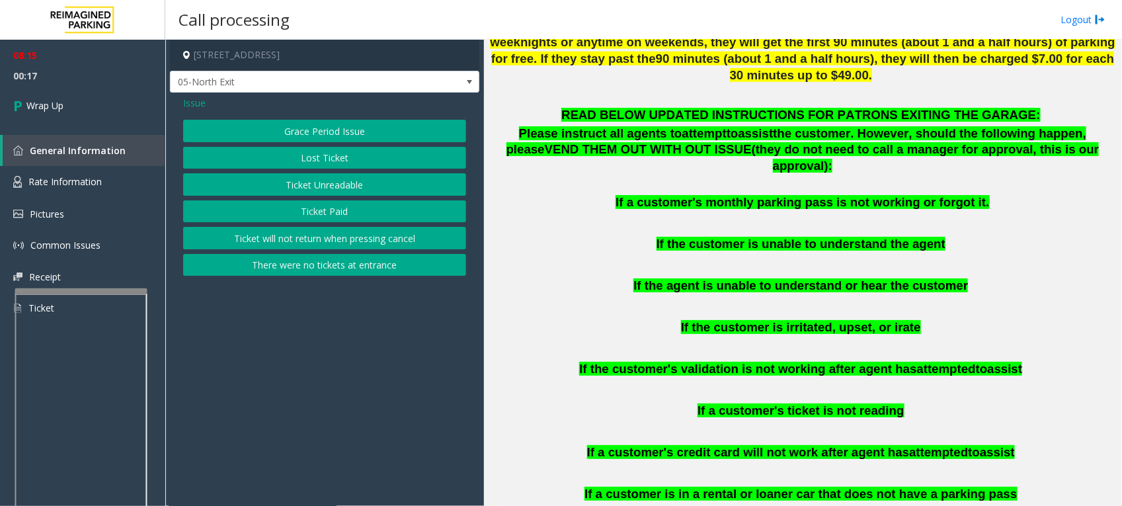
click at [196, 102] on span "Issue" at bounding box center [194, 103] width 22 height 14
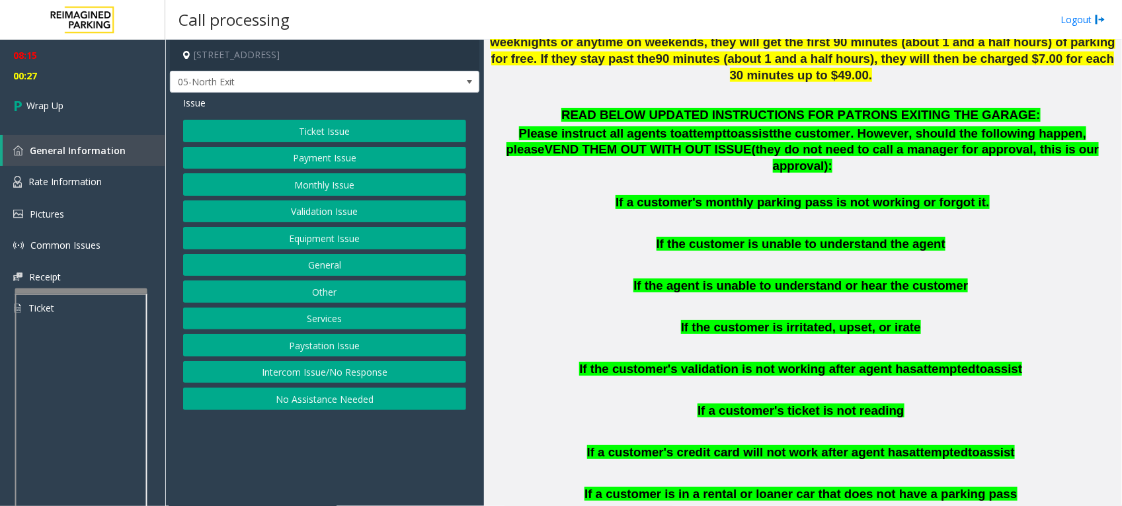
click at [332, 268] on button "General" at bounding box center [324, 265] width 283 height 22
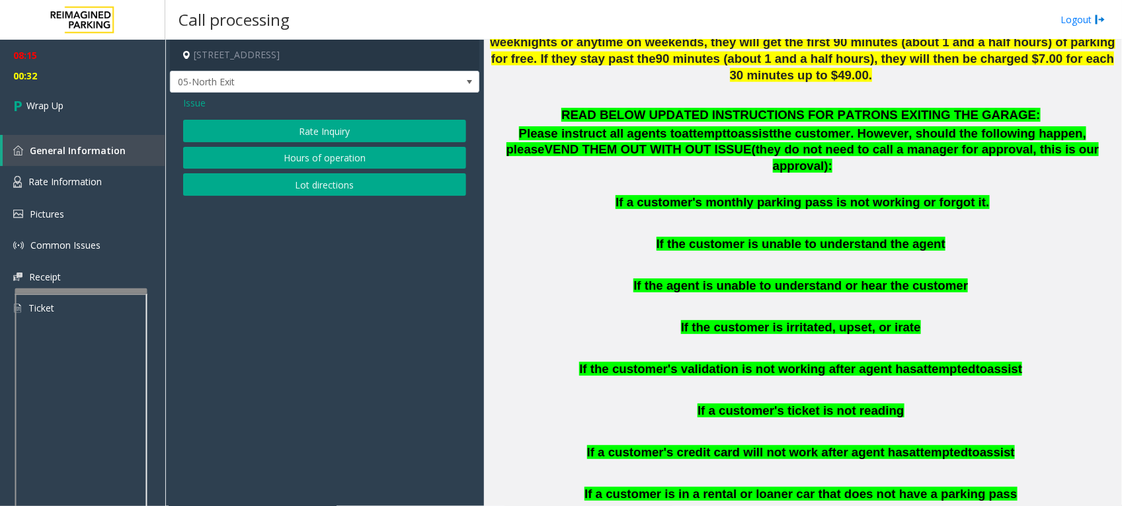
click at [192, 104] on span "Issue" at bounding box center [194, 103] width 22 height 14
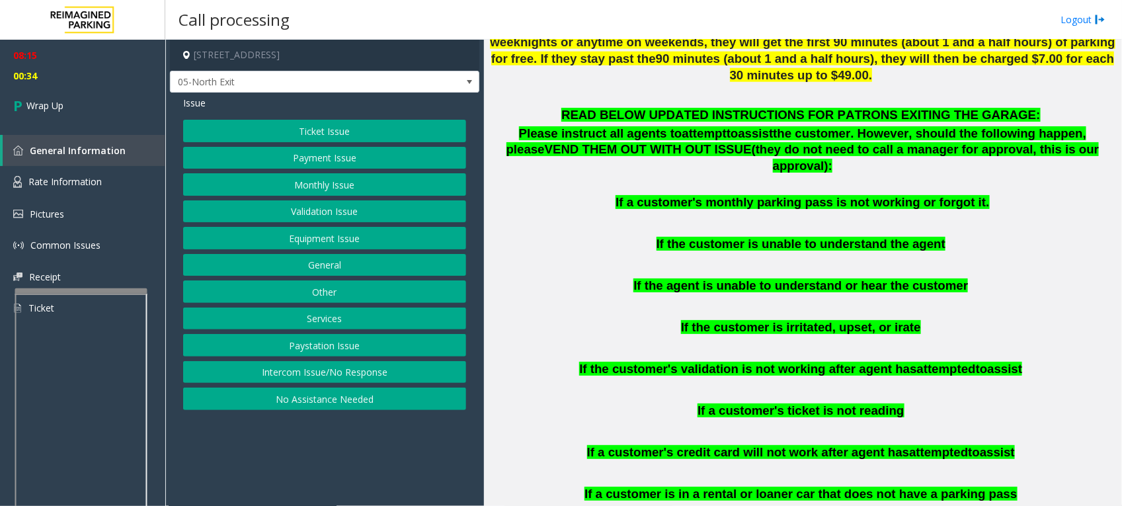
click at [335, 293] on button "Other" at bounding box center [324, 291] width 283 height 22
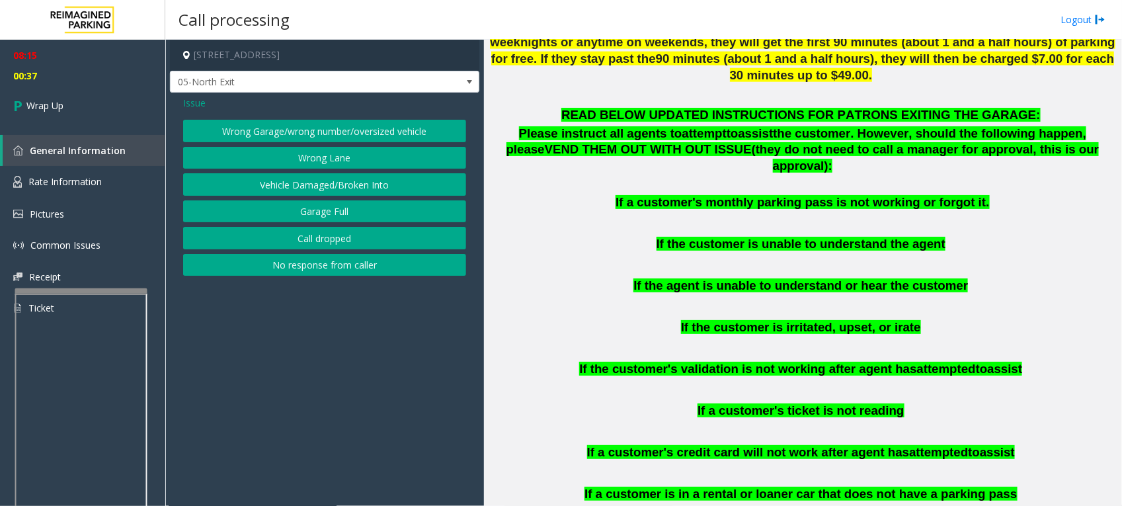
click at [186, 101] on span "Issue" at bounding box center [194, 103] width 22 height 14
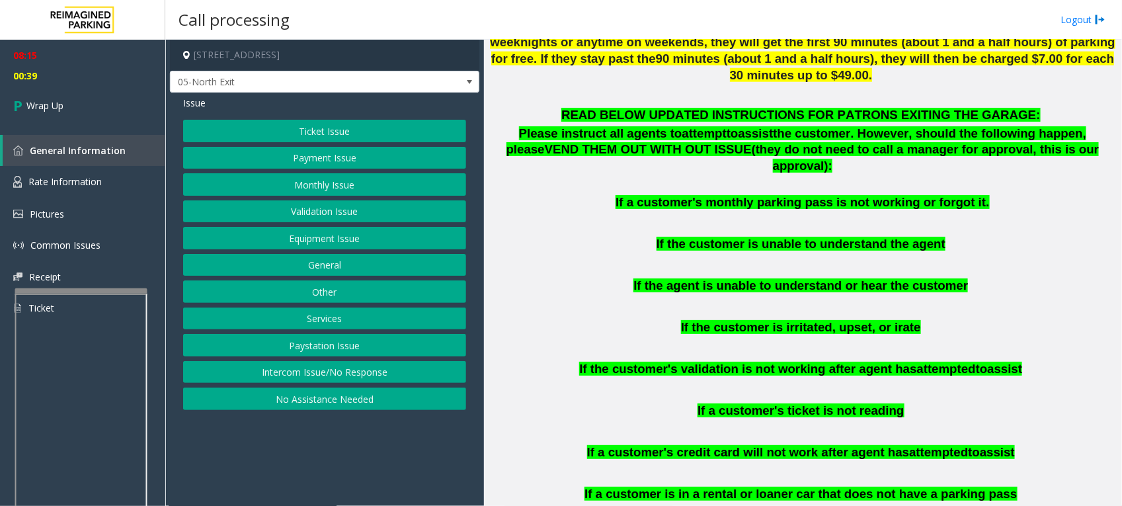
click at [319, 266] on button "General" at bounding box center [324, 265] width 283 height 22
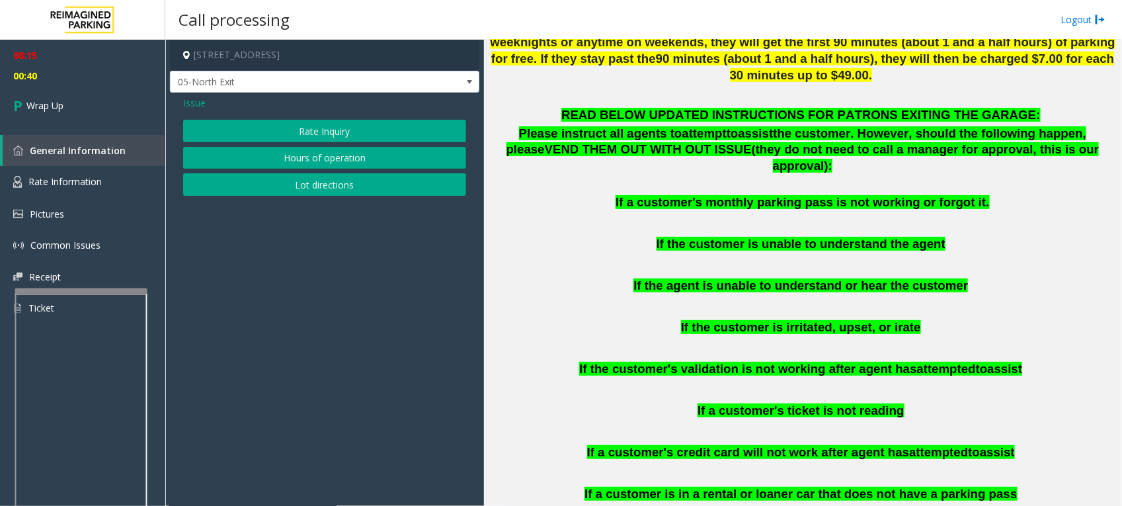
click at [197, 100] on span "Issue" at bounding box center [194, 103] width 22 height 14
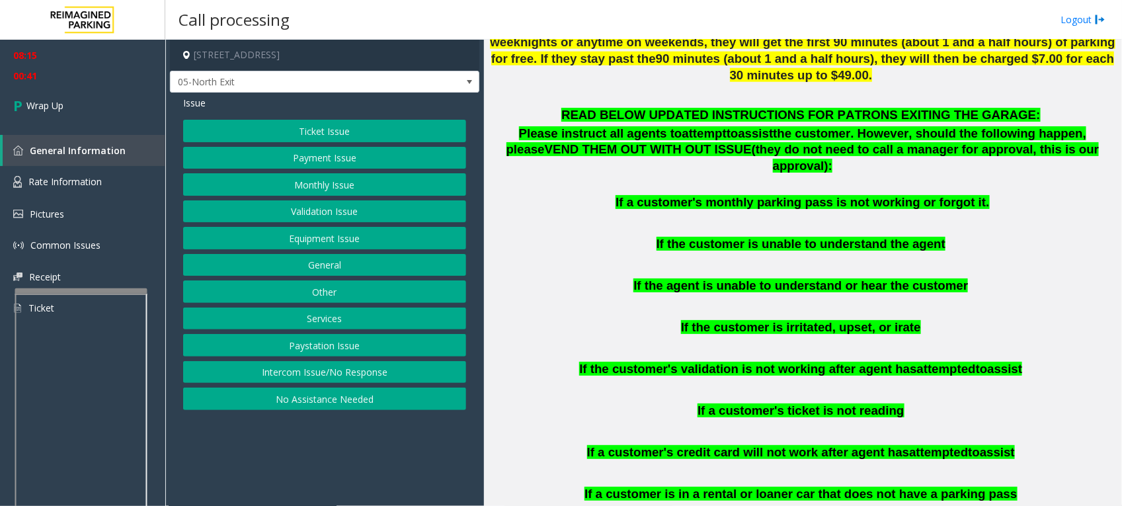
click at [367, 236] on button "Equipment Issue" at bounding box center [324, 238] width 283 height 22
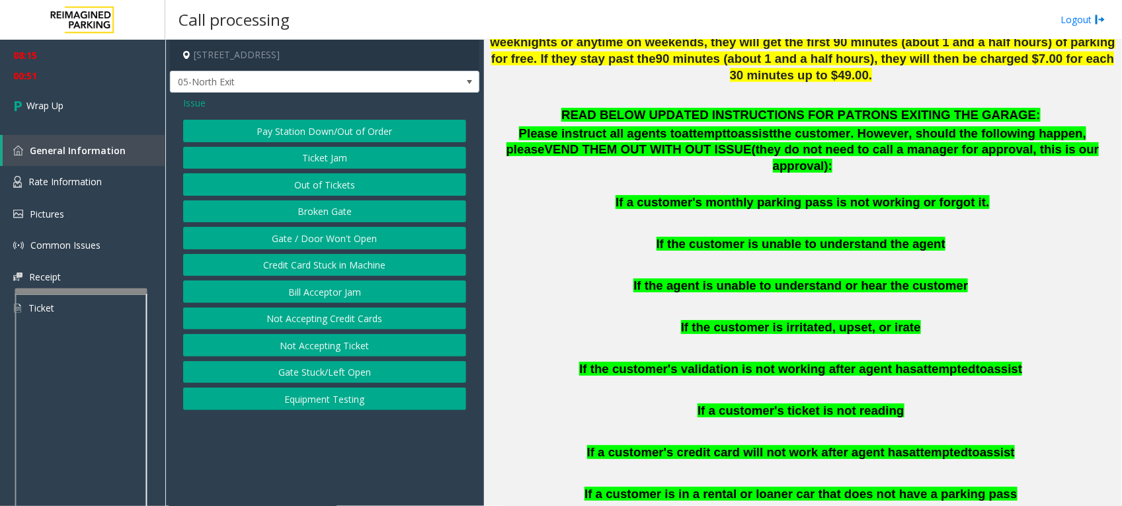
click at [190, 101] on span "Issue" at bounding box center [194, 103] width 22 height 14
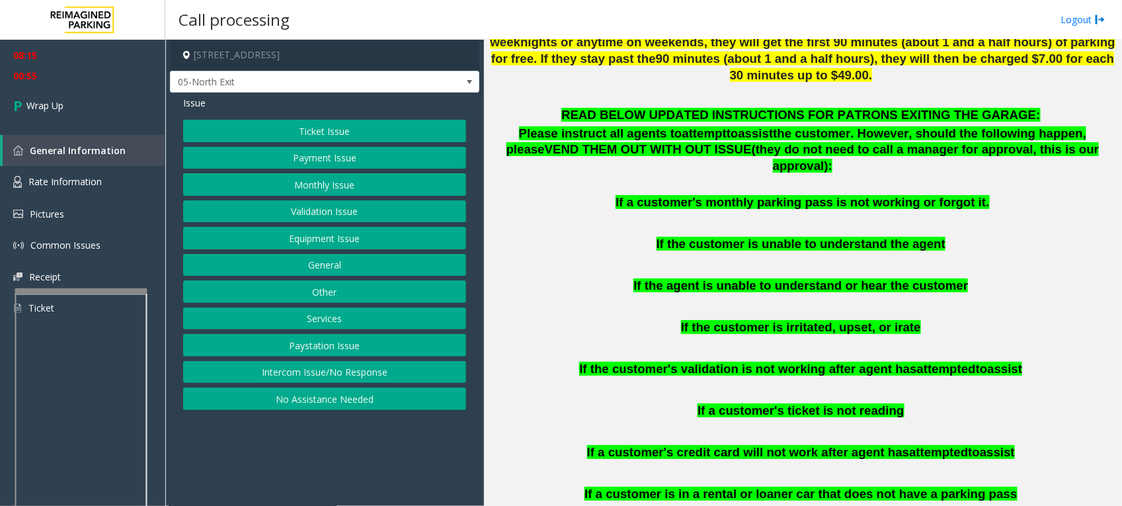
click at [352, 156] on button "Payment Issue" at bounding box center [324, 158] width 283 height 22
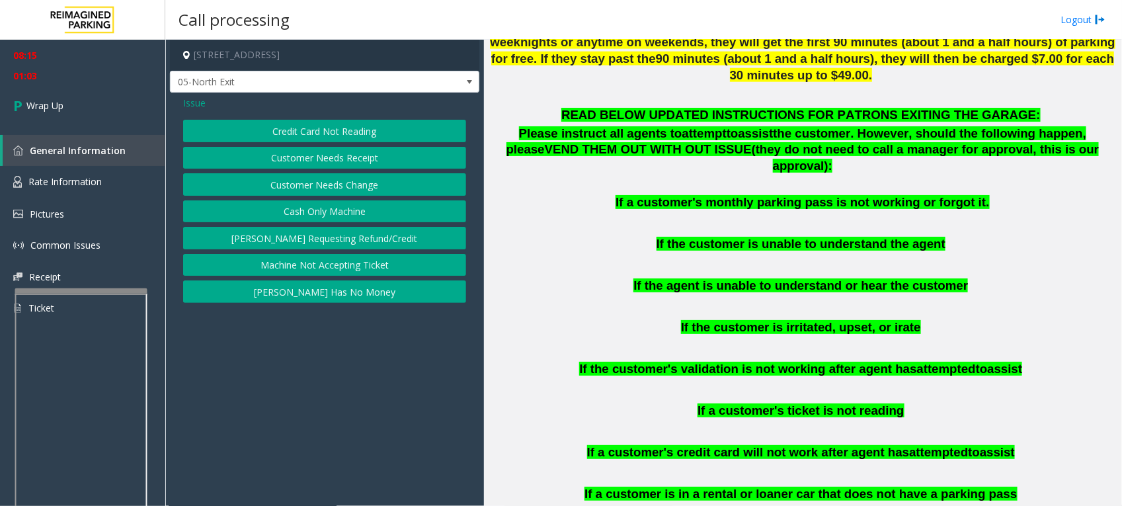
click at [385, 128] on button "Credit Card Not Reading" at bounding box center [324, 131] width 283 height 22
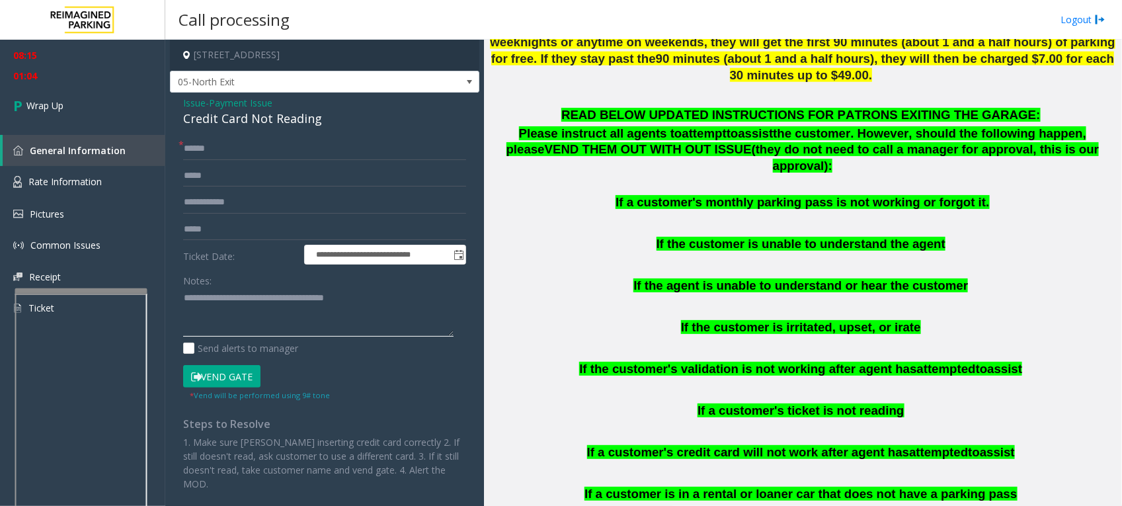
click at [301, 317] on textarea at bounding box center [318, 313] width 270 height 50
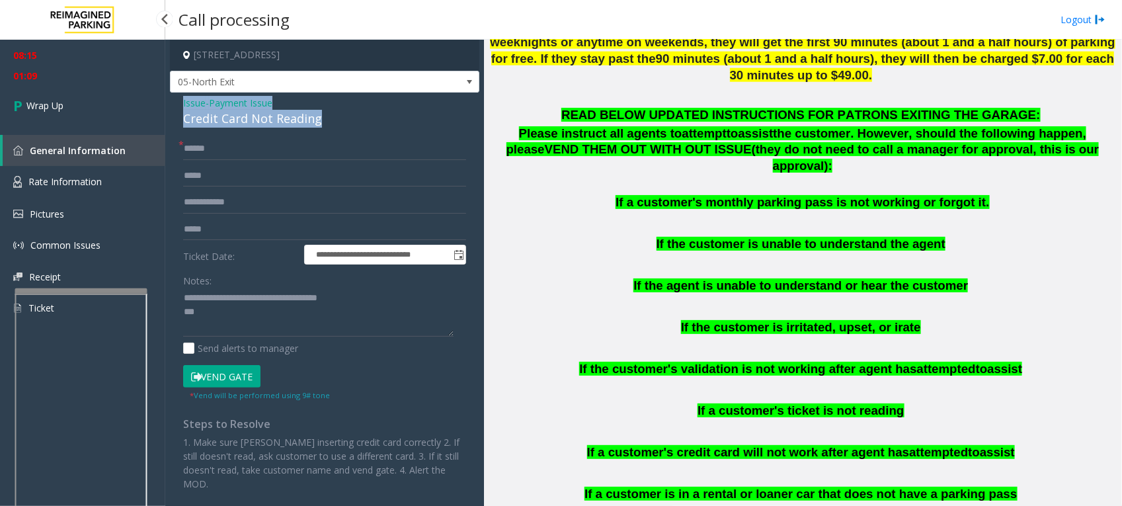
drag, startPoint x: 342, startPoint y: 122, endPoint x: 182, endPoint y: 104, distance: 161.6
click at [182, 104] on div "**********" at bounding box center [324, 319] width 309 height 453
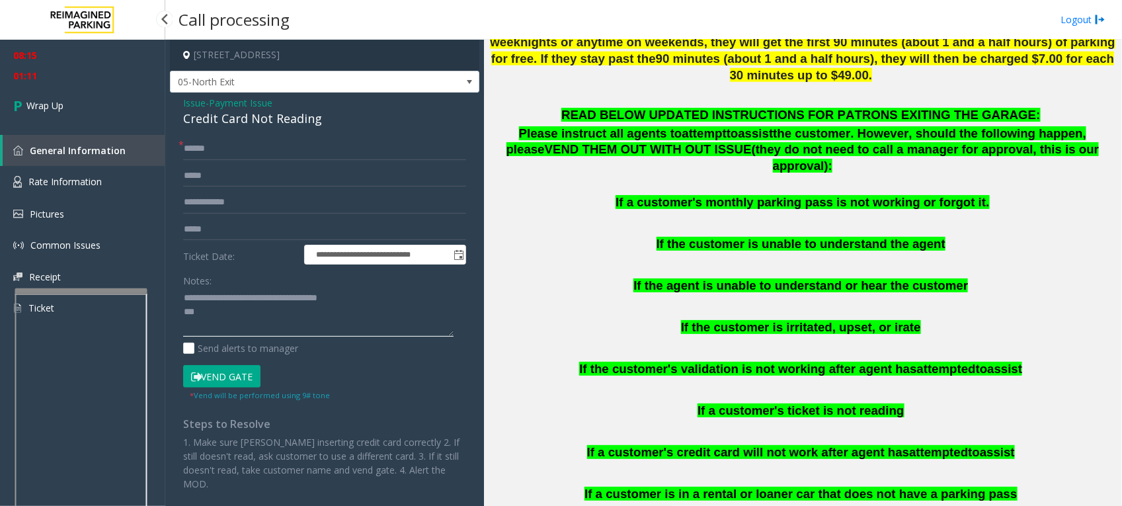
drag, startPoint x: 351, startPoint y: 302, endPoint x: 309, endPoint y: 299, distance: 41.8
click at [322, 296] on textarea at bounding box center [318, 313] width 270 height 50
drag, startPoint x: 235, startPoint y: 311, endPoint x: 103, endPoint y: 263, distance: 140.7
click at [103, 263] on app-root "**********" at bounding box center [561, 253] width 1122 height 506
paste textarea "**********"
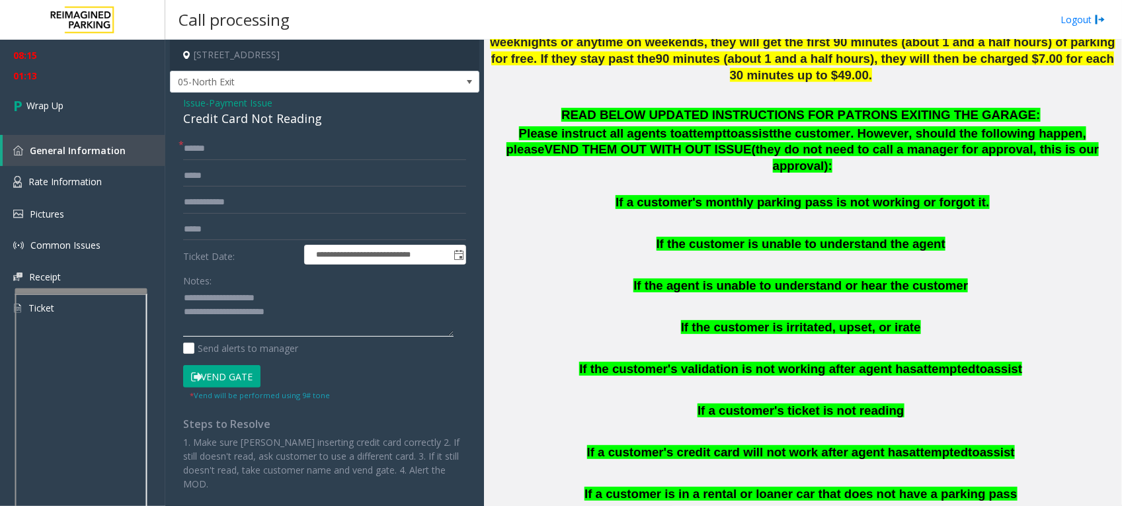
click at [312, 297] on textarea at bounding box center [318, 313] width 270 height 50
type textarea "**********"
click at [54, 100] on span "Wrap Up" at bounding box center [44, 106] width 37 height 14
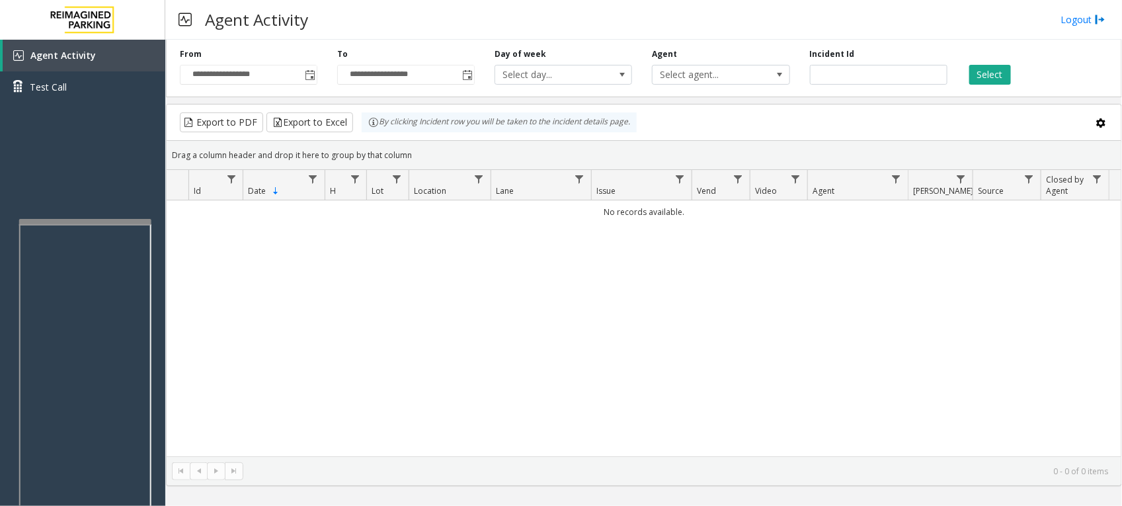
click at [90, 221] on div at bounding box center [85, 221] width 132 height 5
click at [90, 224] on iframe at bounding box center [85, 374] width 132 height 301
click at [91, 198] on div at bounding box center [85, 200] width 132 height 5
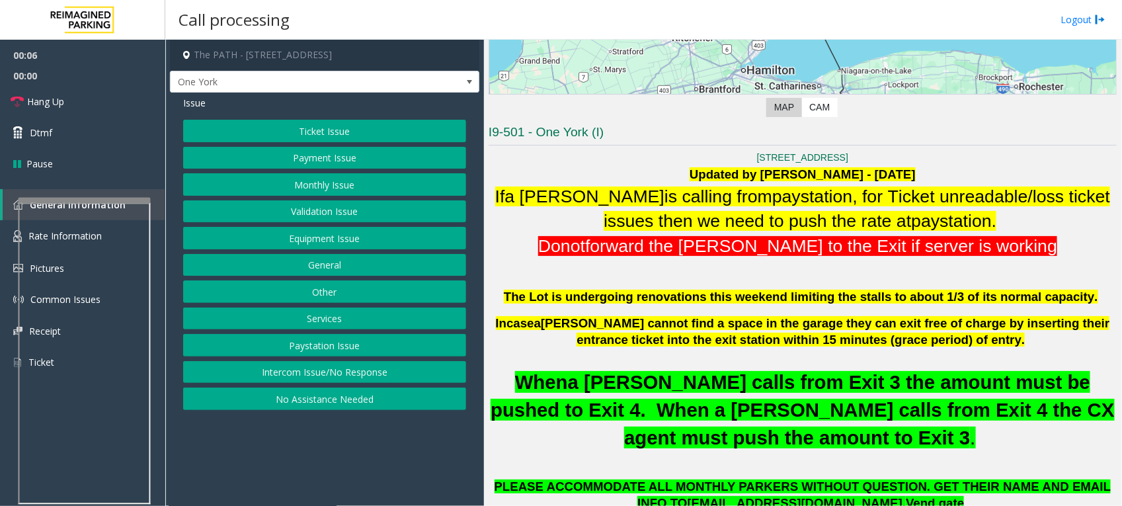
scroll to position [331, 0]
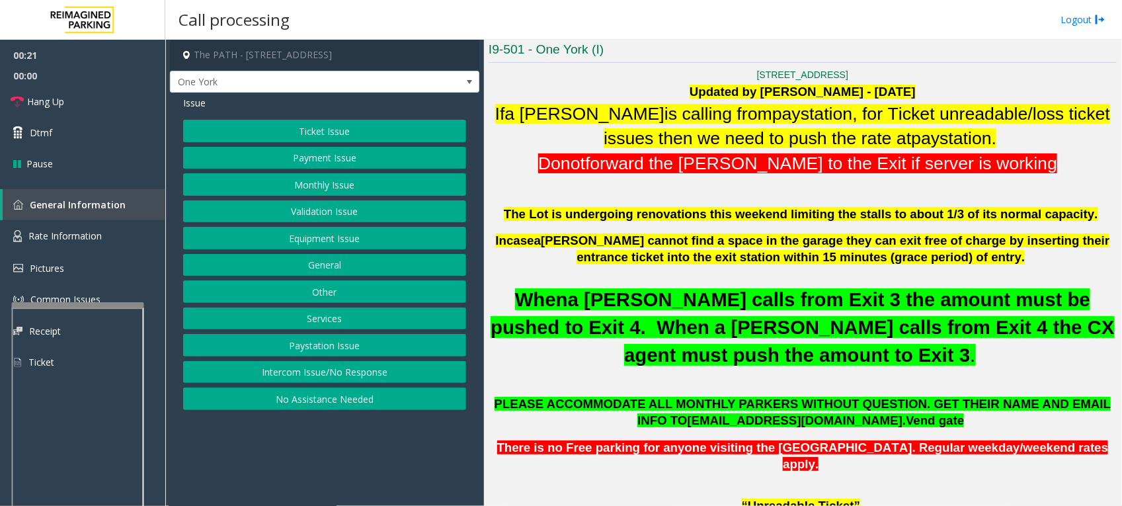
click at [75, 303] on div at bounding box center [78, 304] width 132 height 5
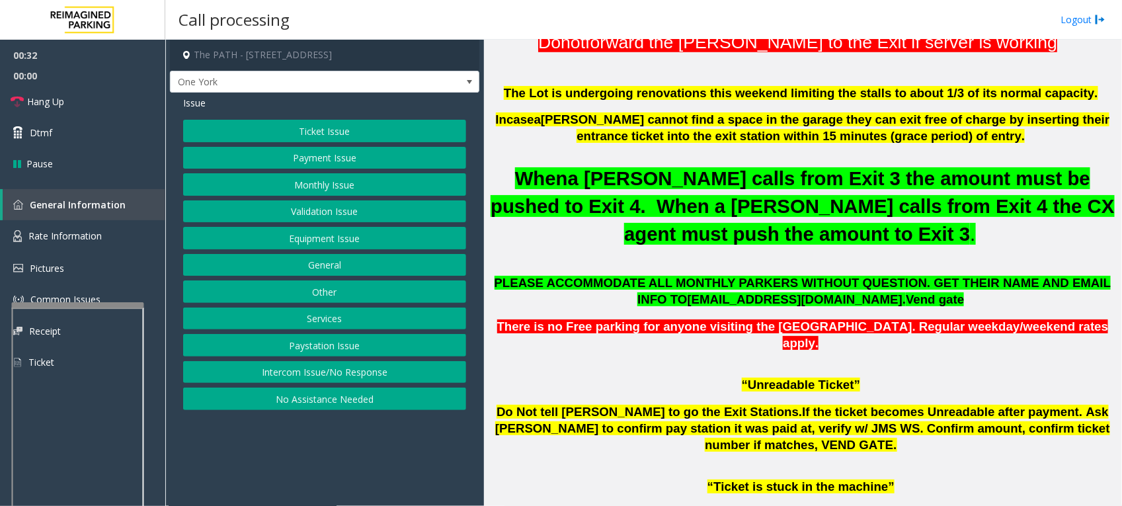
scroll to position [496, 0]
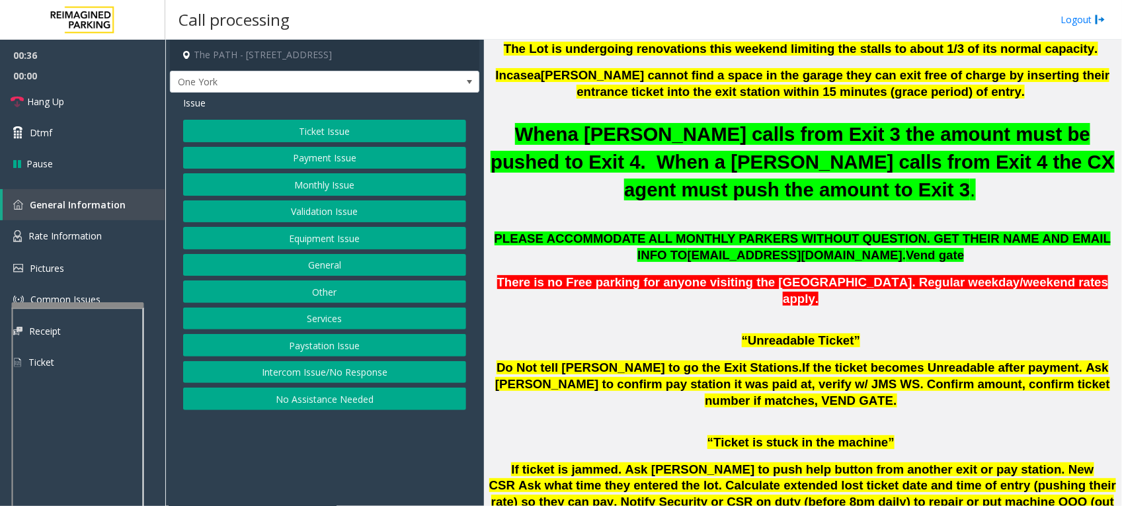
click at [344, 130] on button "Ticket Issue" at bounding box center [324, 131] width 283 height 22
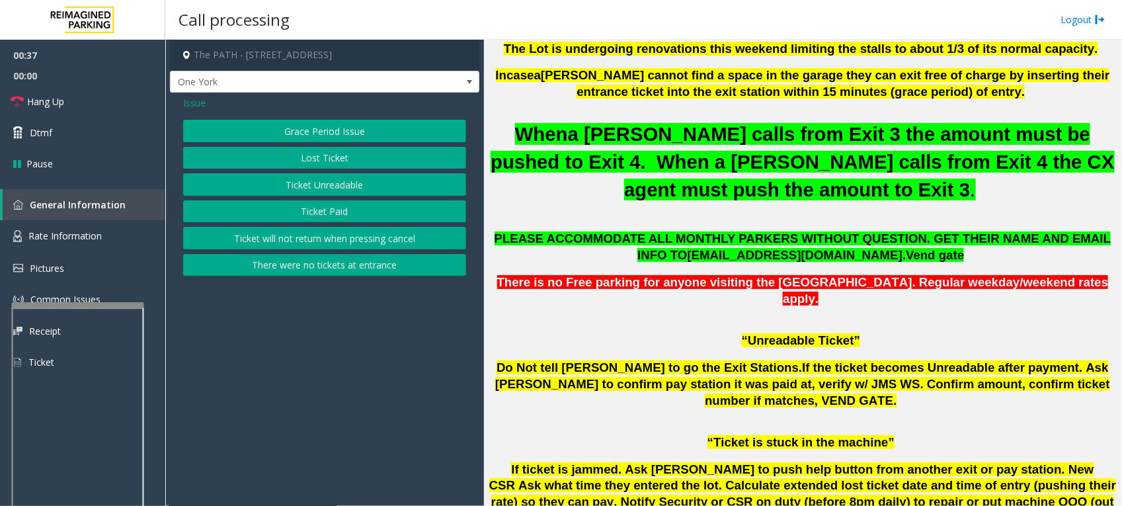
click at [329, 207] on button "Ticket Paid" at bounding box center [324, 211] width 283 height 22
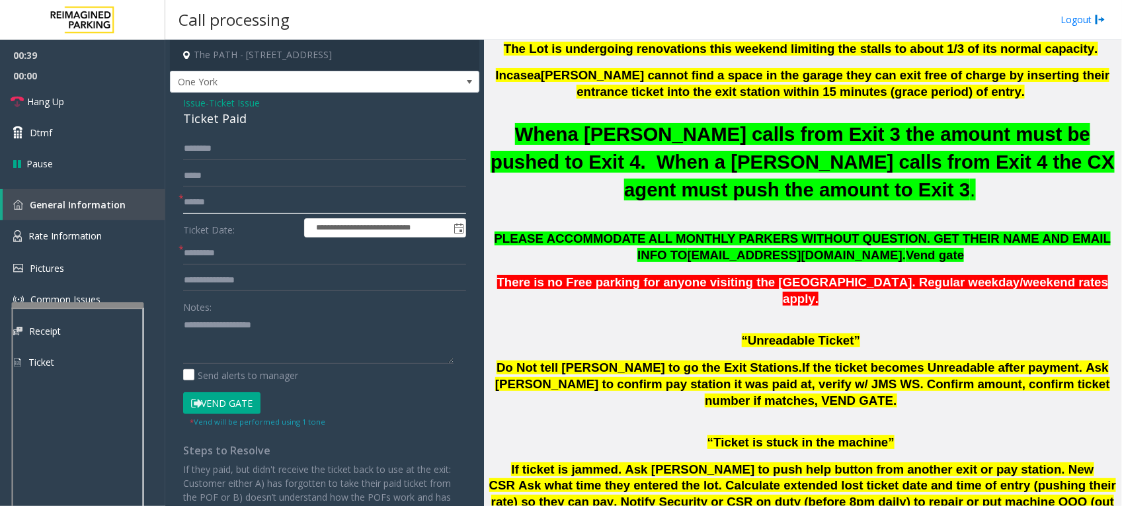
click at [232, 206] on input "text" at bounding box center [324, 202] width 283 height 22
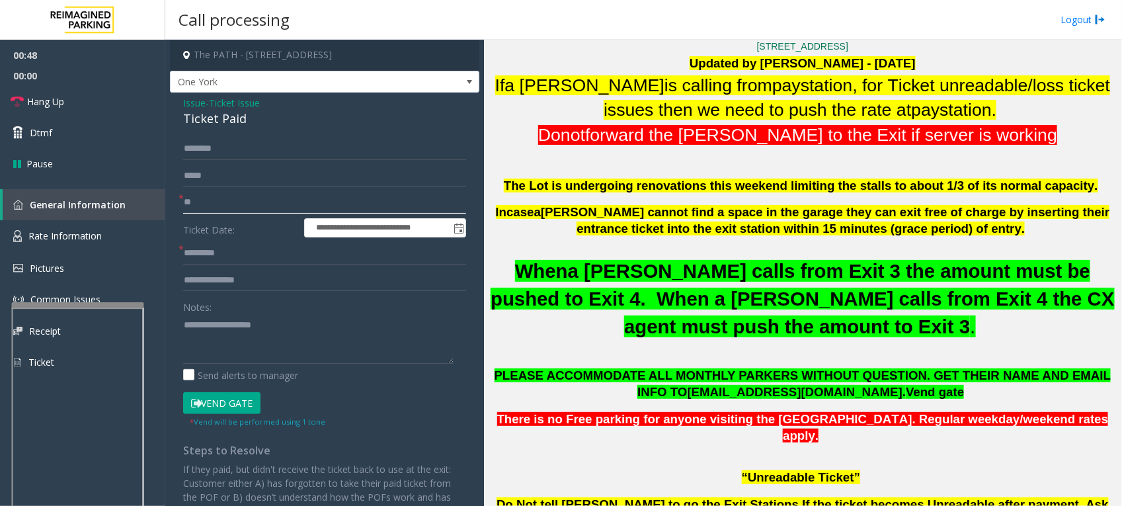
scroll to position [331, 0]
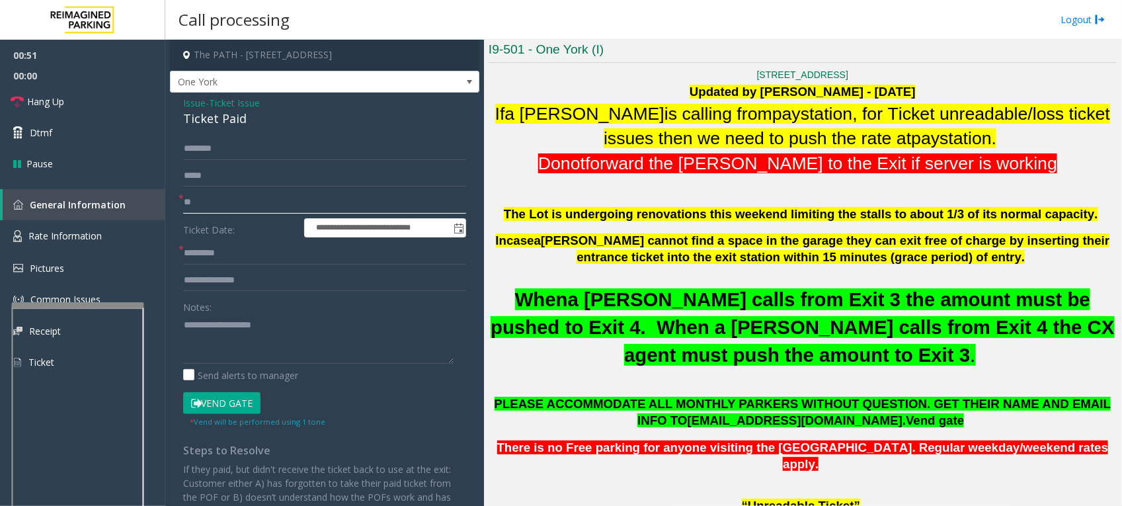
type input "**"
click at [236, 255] on input "text" at bounding box center [324, 253] width 283 height 22
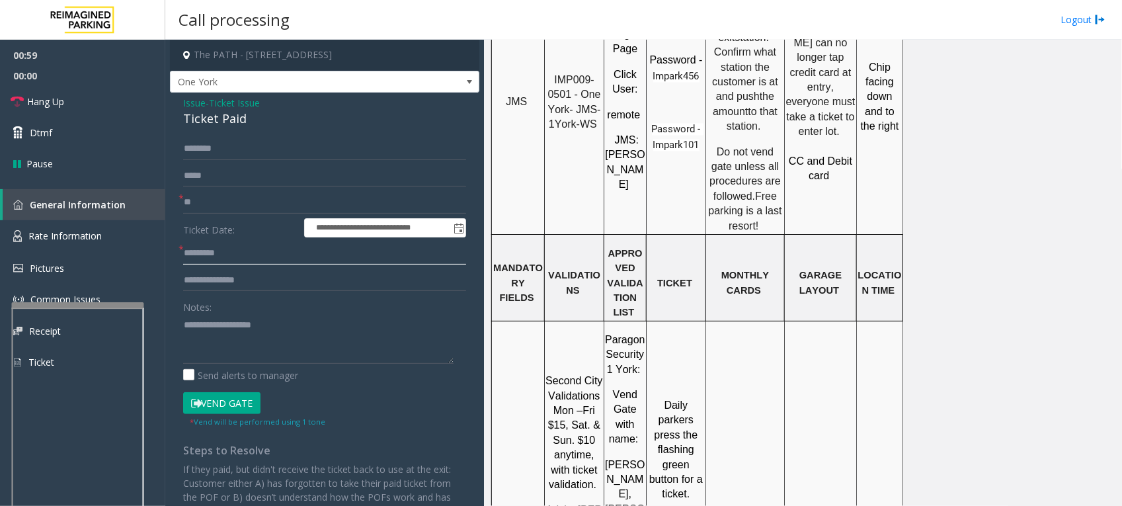
scroll to position [1322, 0]
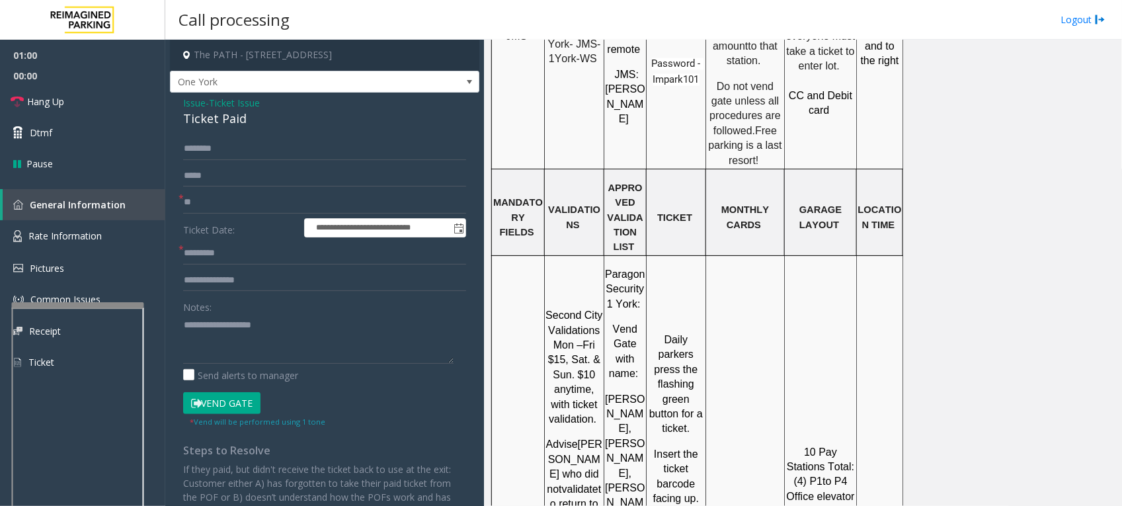
click at [222, 286] on input "text" at bounding box center [324, 280] width 283 height 22
click at [243, 251] on input "text" at bounding box center [324, 253] width 283 height 22
type input "*****"
click at [298, 273] on input "text" at bounding box center [324, 280] width 283 height 22
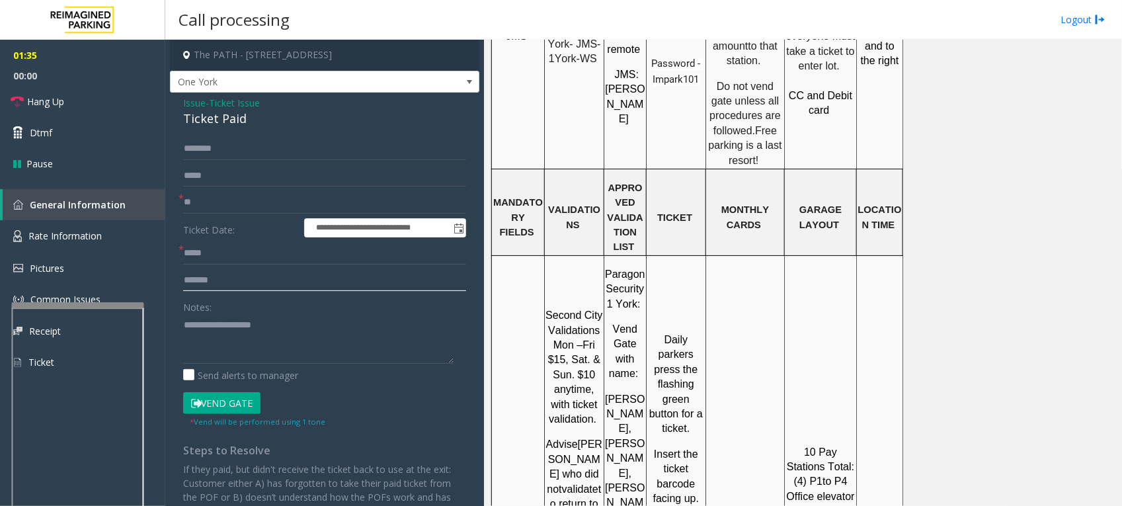
type input "*******"
click at [208, 147] on input "text" at bounding box center [324, 149] width 283 height 22
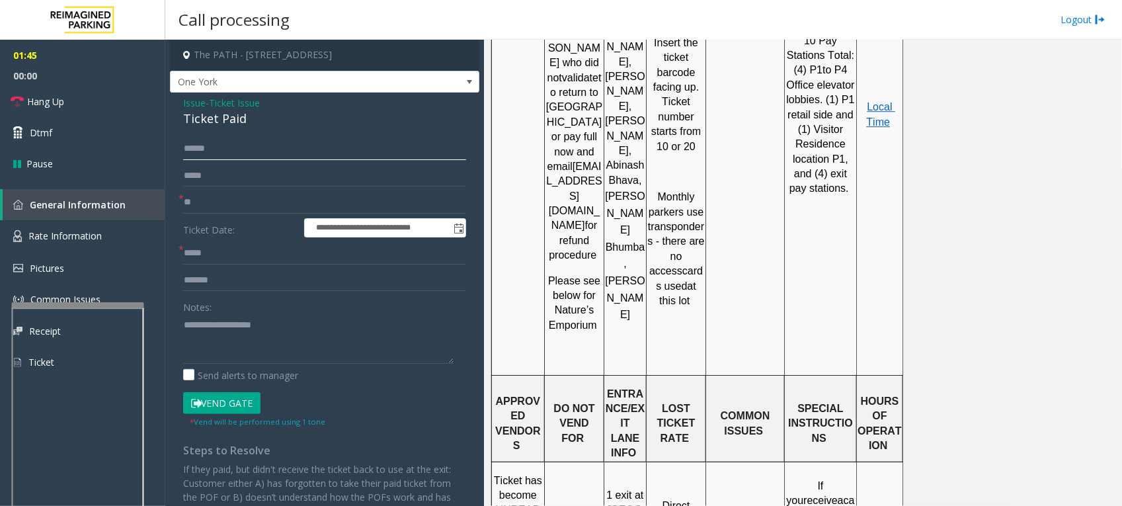
scroll to position [1735, 0]
type input "******"
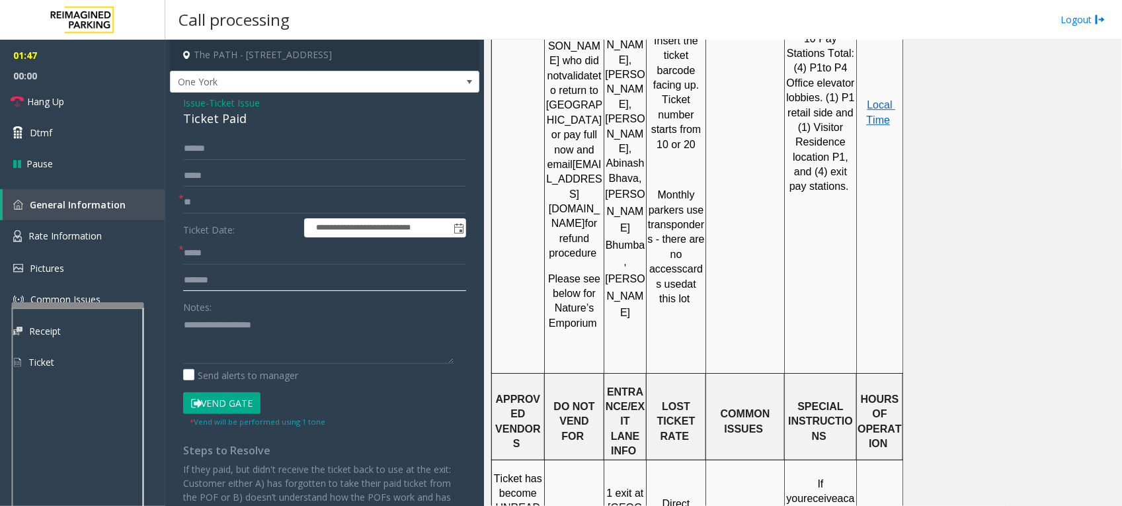
click at [256, 283] on input "*******" at bounding box center [324, 280] width 283 height 22
click at [268, 315] on textarea at bounding box center [318, 339] width 270 height 50
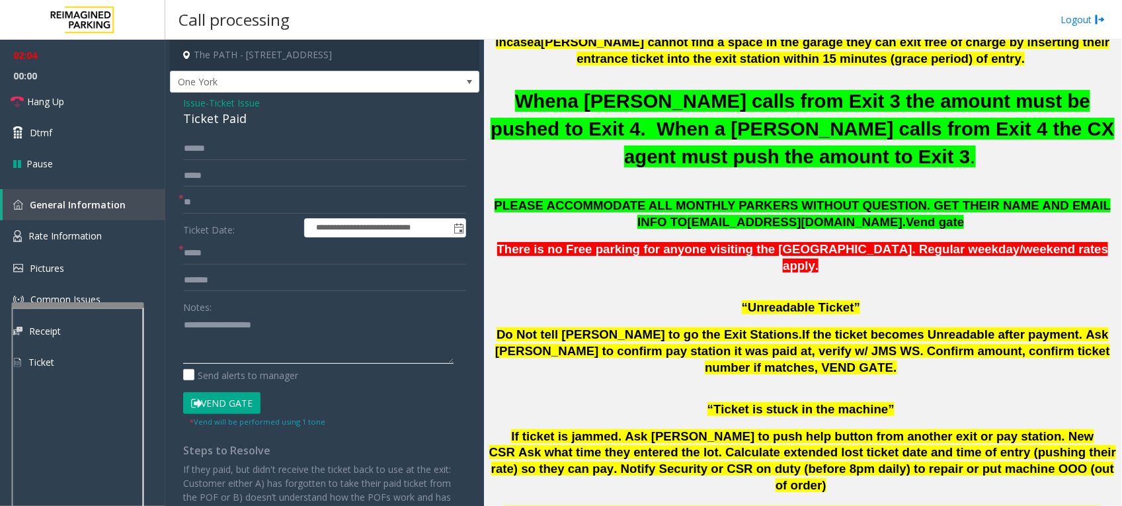
scroll to position [496, 0]
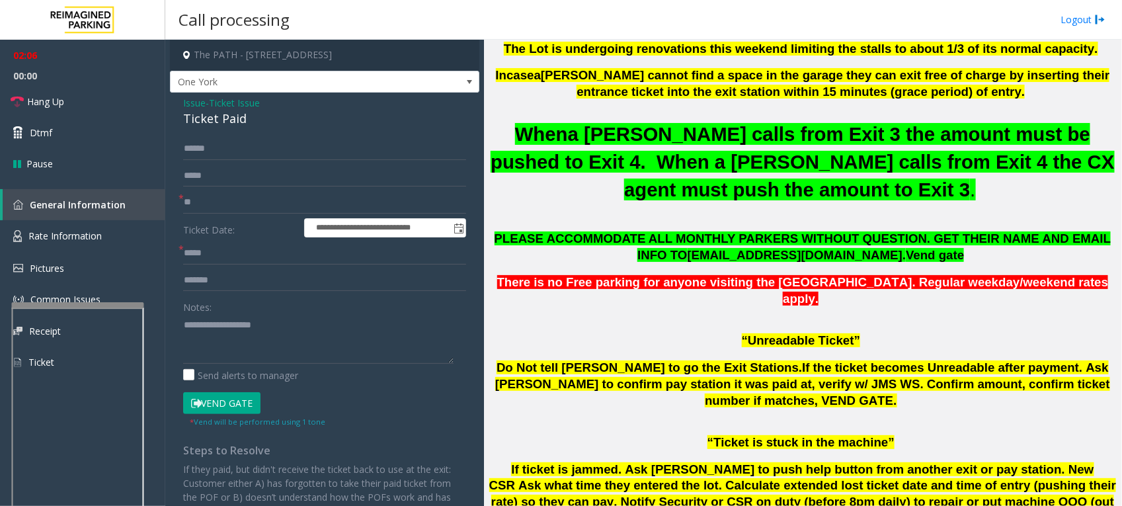
click at [252, 308] on div "Notes:" at bounding box center [324, 330] width 283 height 68
click at [228, 328] on textarea at bounding box center [318, 339] width 270 height 50
click at [236, 202] on input "**" at bounding box center [324, 202] width 283 height 22
drag, startPoint x: 236, startPoint y: 202, endPoint x: 107, endPoint y: 177, distance: 131.3
click at [107, 177] on app-root "**********" at bounding box center [561, 253] width 1122 height 506
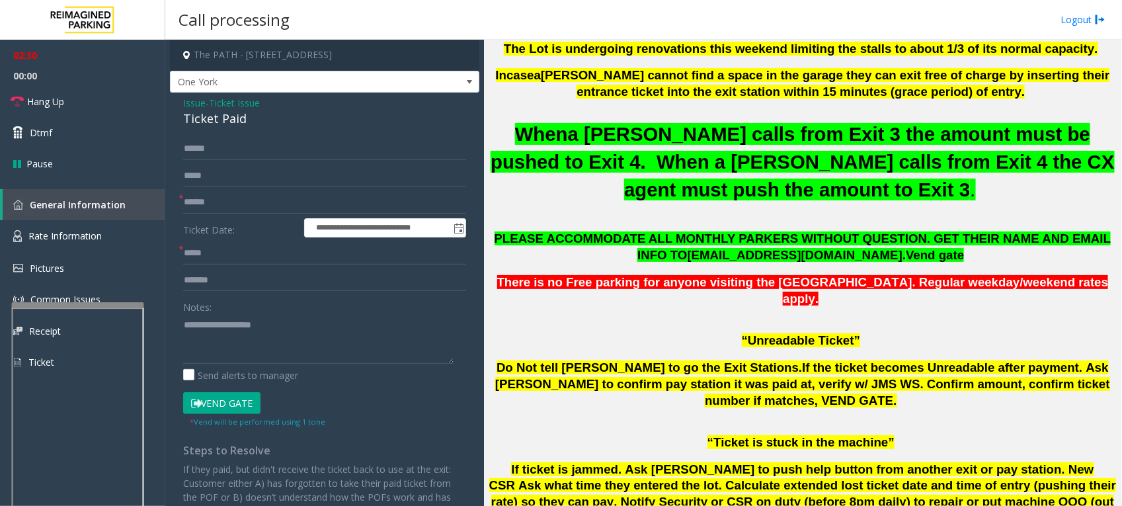
click at [235, 397] on button "Vend Gate" at bounding box center [221, 403] width 77 height 22
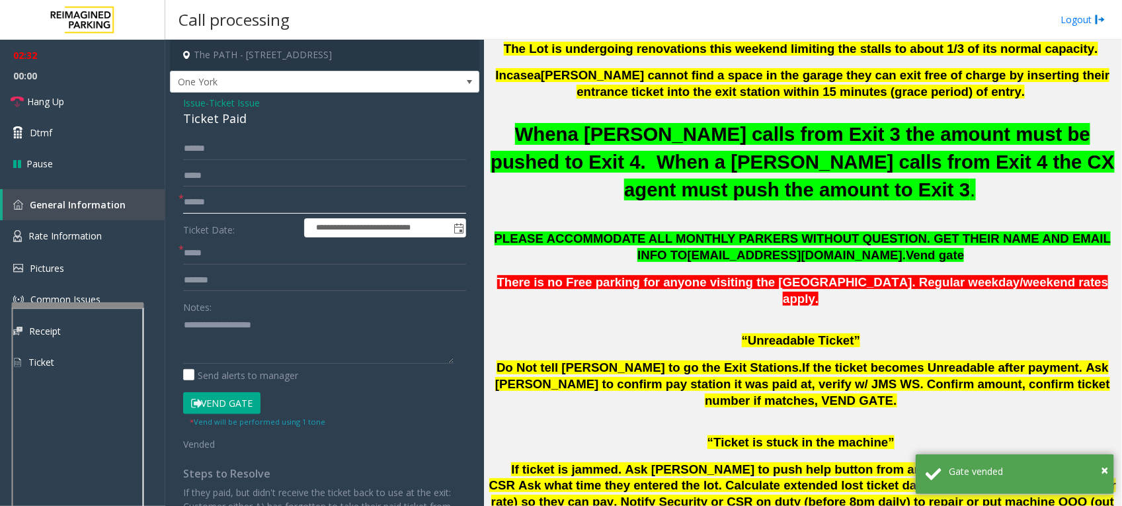
click at [227, 198] on input "text" at bounding box center [324, 202] width 283 height 22
type input "**"
drag, startPoint x: 230, startPoint y: 118, endPoint x: 176, endPoint y: 101, distance: 56.7
click at [176, 101] on div "**********" at bounding box center [324, 393] width 309 height 600
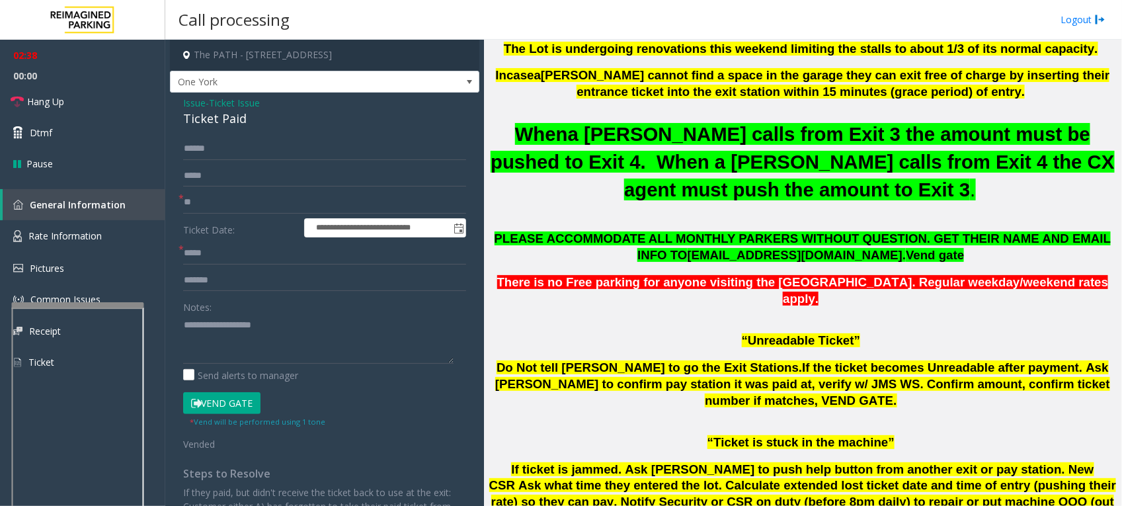
click at [231, 312] on div "Notes:" at bounding box center [324, 330] width 283 height 68
click at [226, 319] on textarea at bounding box center [318, 339] width 270 height 50
paste textarea "**********"
click at [57, 95] on span "Hang Up" at bounding box center [45, 102] width 37 height 14
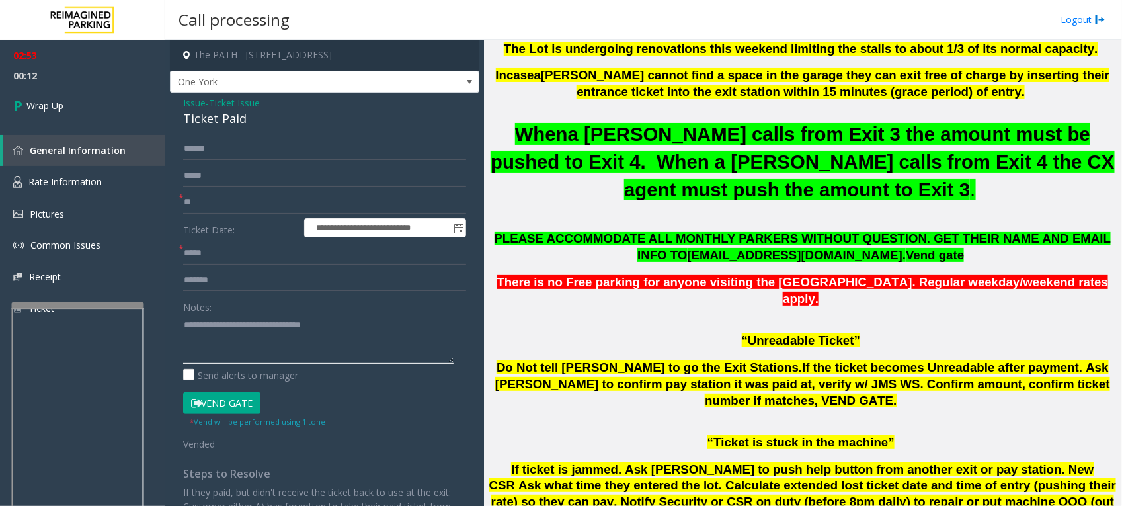
click at [354, 326] on textarea at bounding box center [318, 339] width 270 height 50
click at [613, 333] on p "“Unreadable Ticket”" at bounding box center [803, 341] width 628 height 17
click at [342, 334] on textarea at bounding box center [318, 339] width 270 height 50
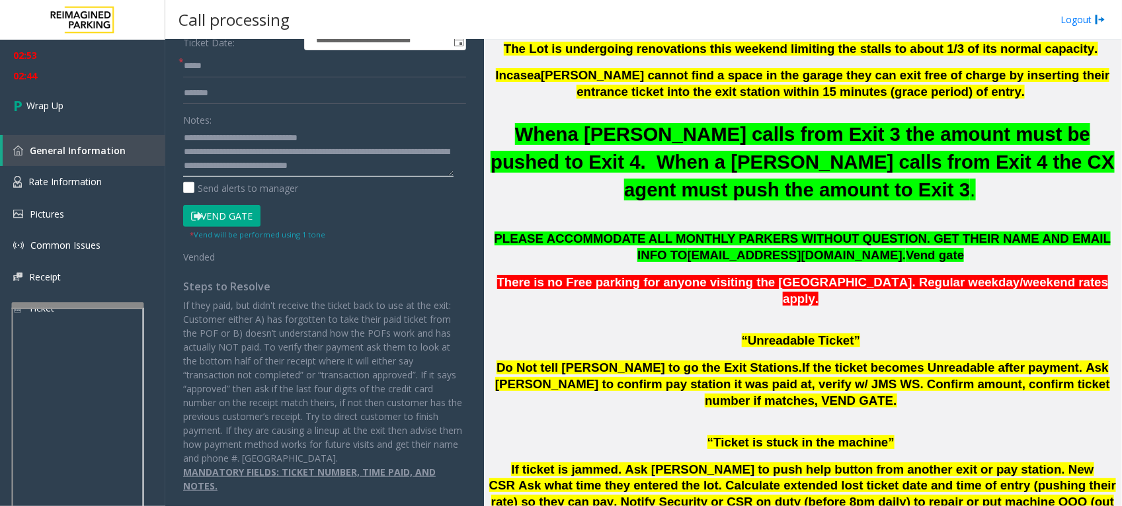
scroll to position [104, 0]
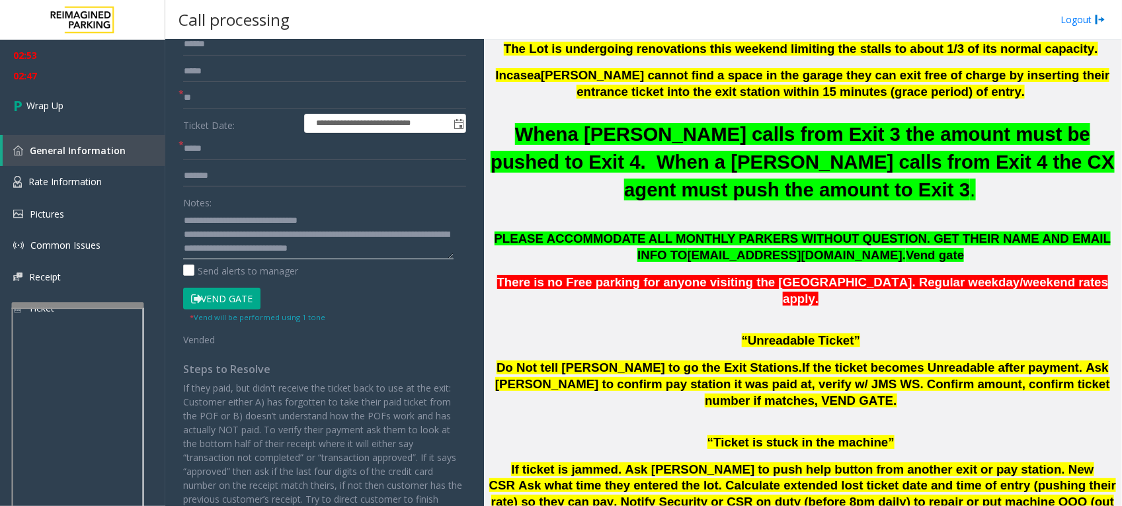
click at [258, 249] on textarea at bounding box center [318, 235] width 270 height 50
click at [207, 248] on textarea at bounding box center [318, 235] width 270 height 50
click at [245, 250] on textarea at bounding box center [318, 235] width 270 height 50
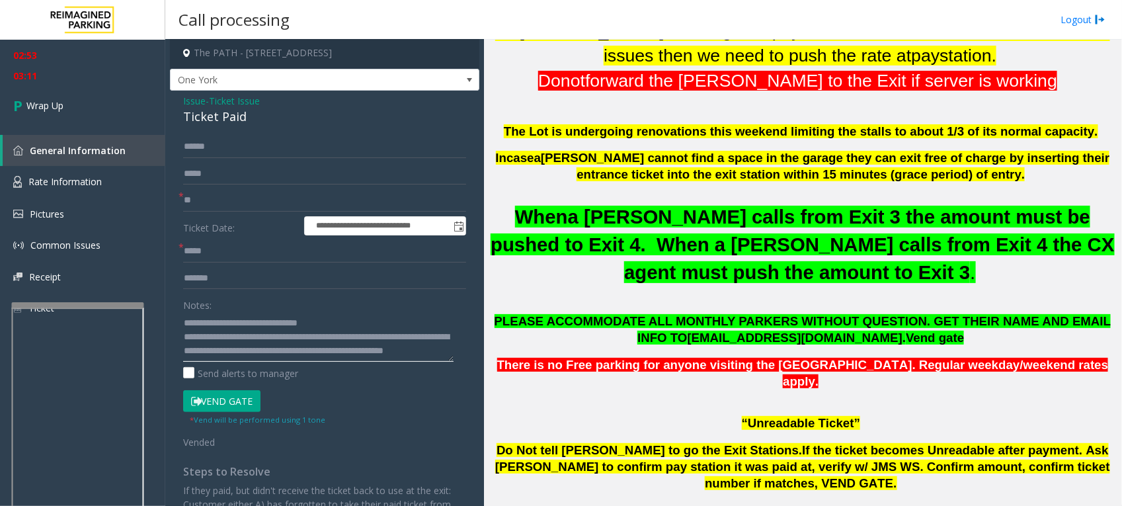
scroll to position [0, 0]
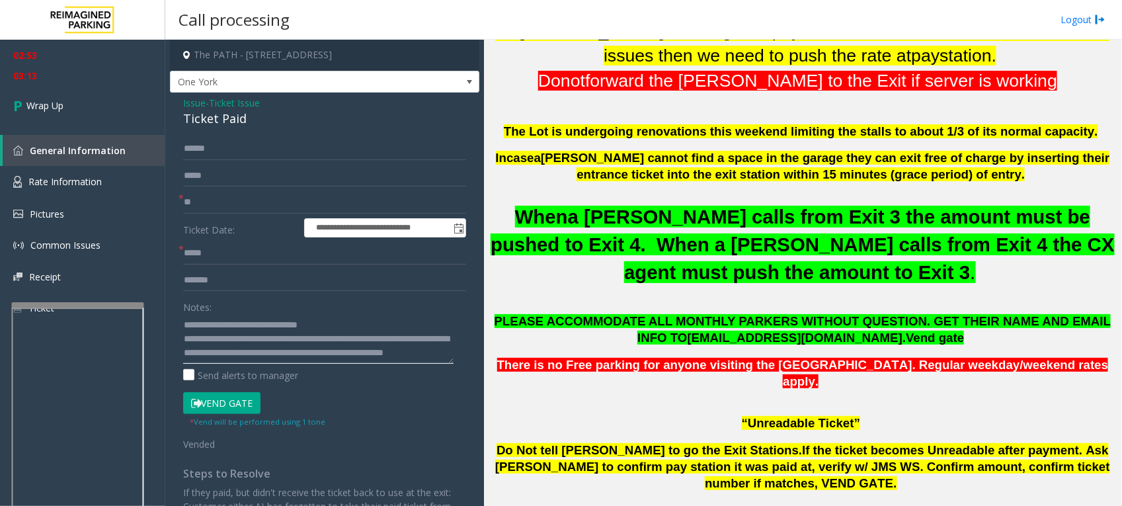
type textarea "**********"
click at [236, 197] on input "**" at bounding box center [324, 202] width 283 height 22
click at [47, 102] on span "Wrap Up" at bounding box center [44, 106] width 37 height 14
